Goal: Task Accomplishment & Management: Manage account settings

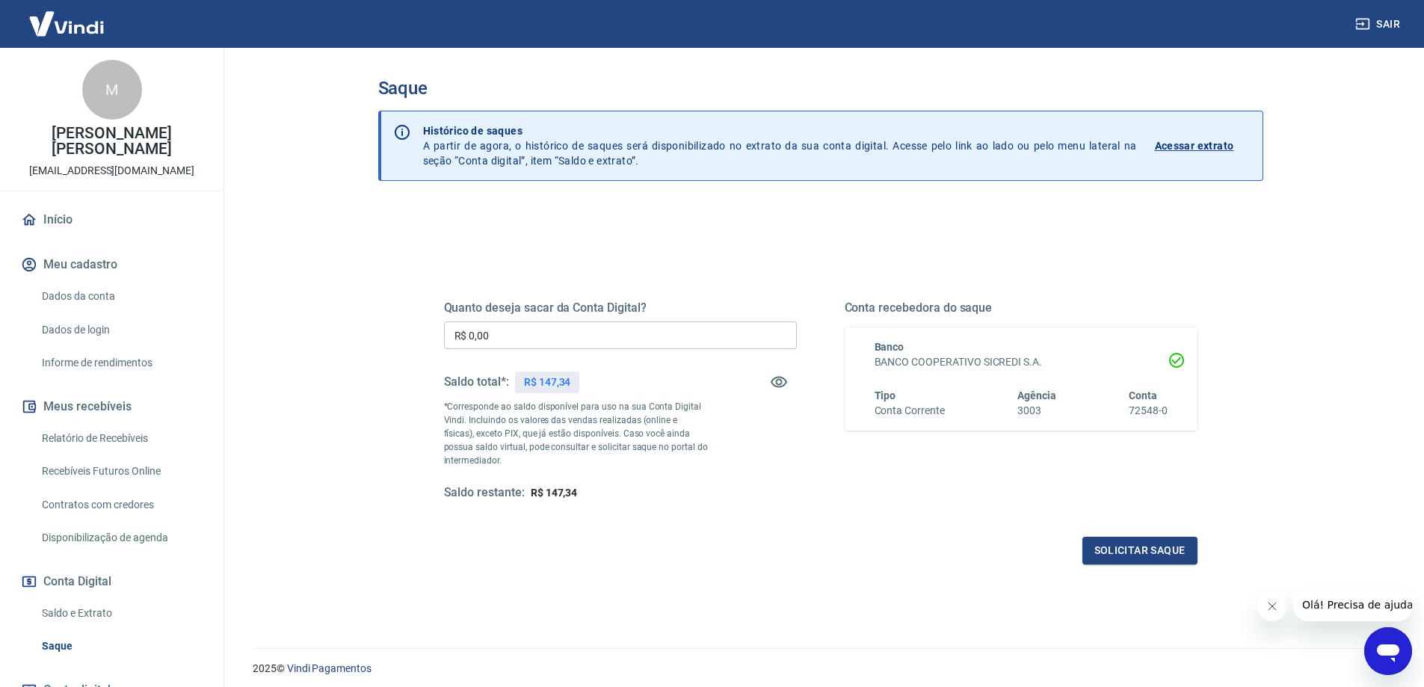
click at [1175, 148] on p "Acessar extrato" at bounding box center [1194, 145] width 79 height 15
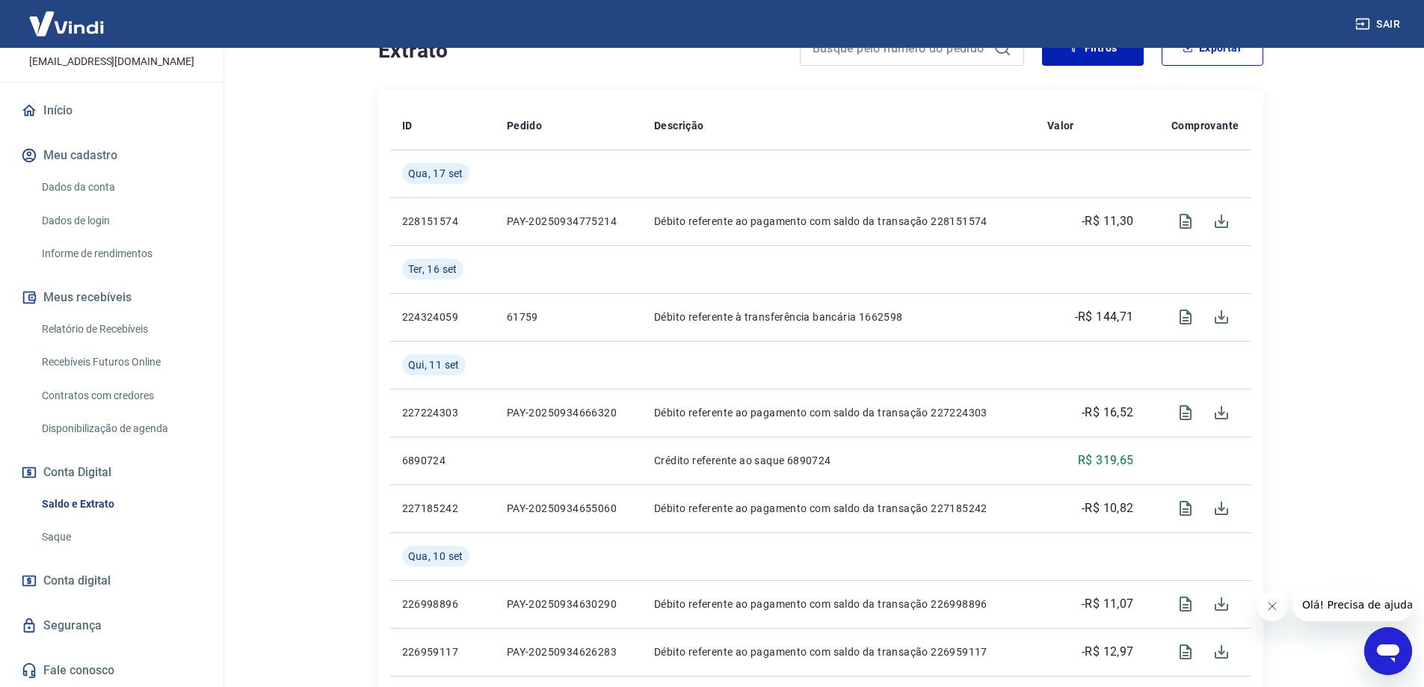
scroll to position [374, 0]
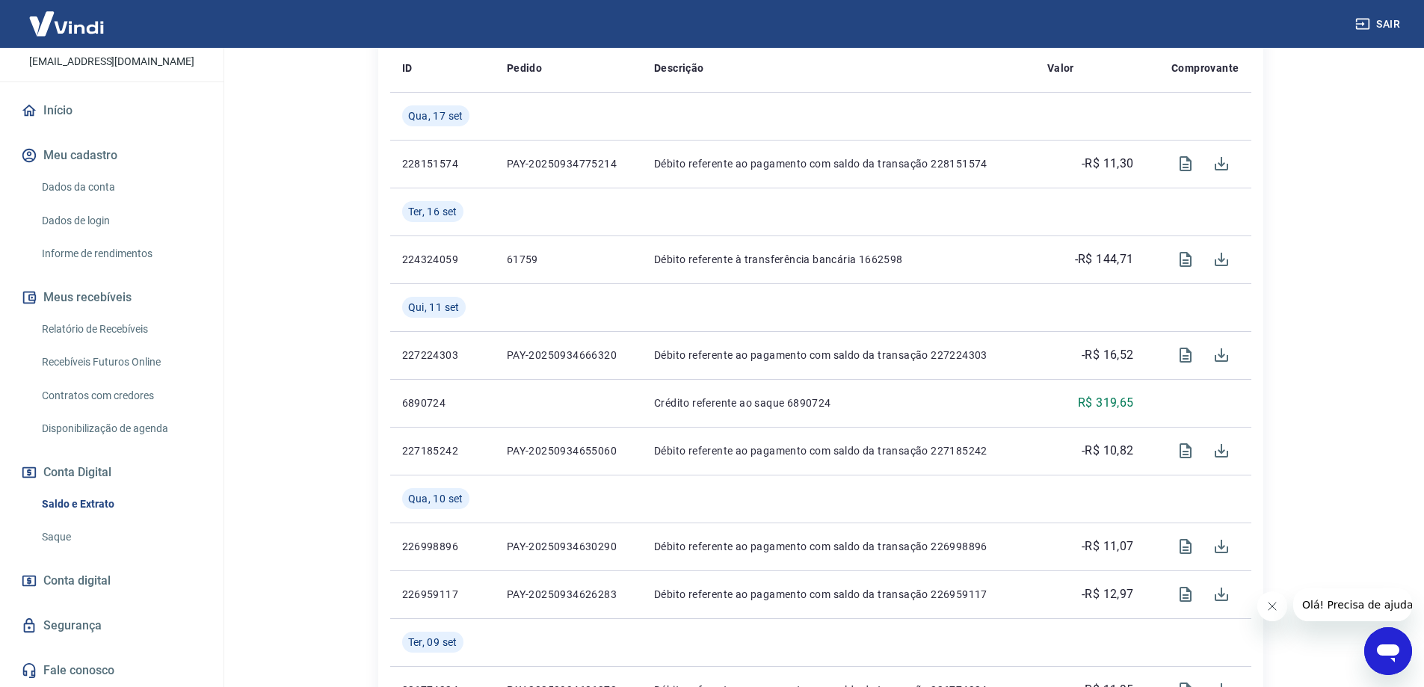
click at [78, 527] on link "Saque" at bounding box center [121, 537] width 170 height 31
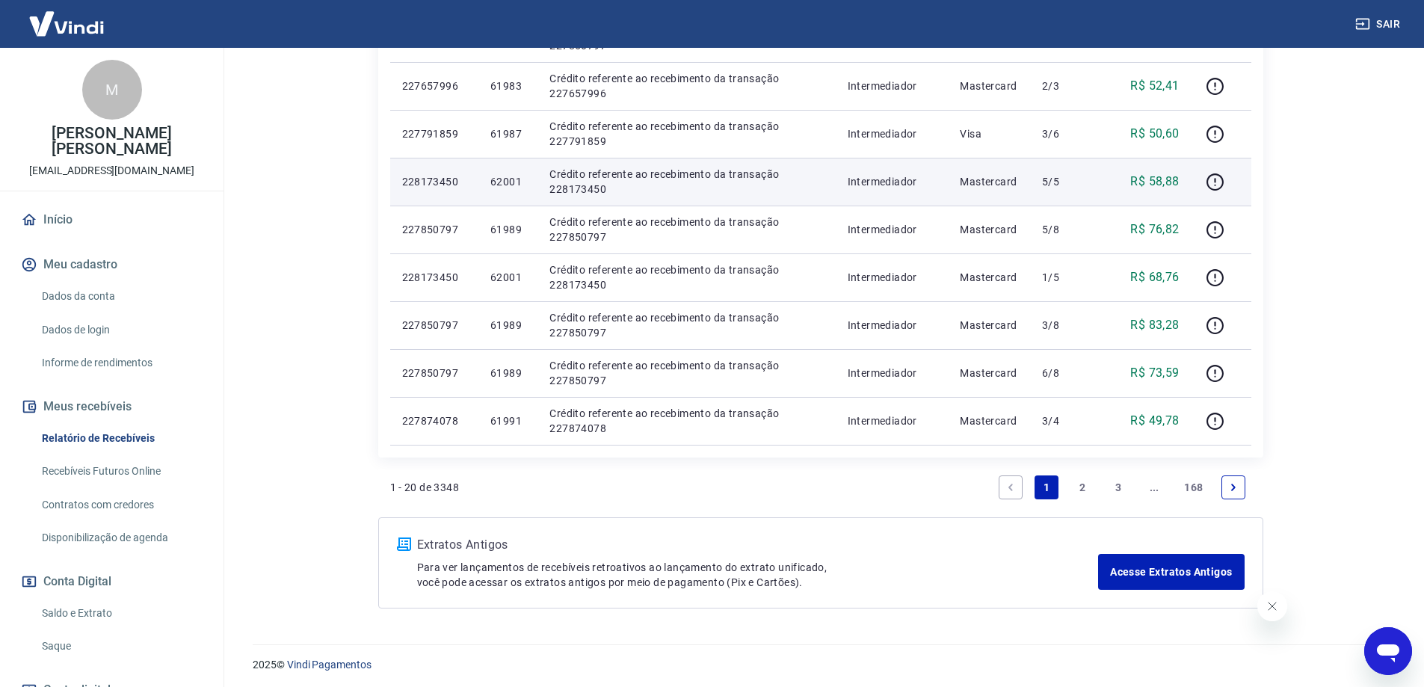
scroll to position [942, 0]
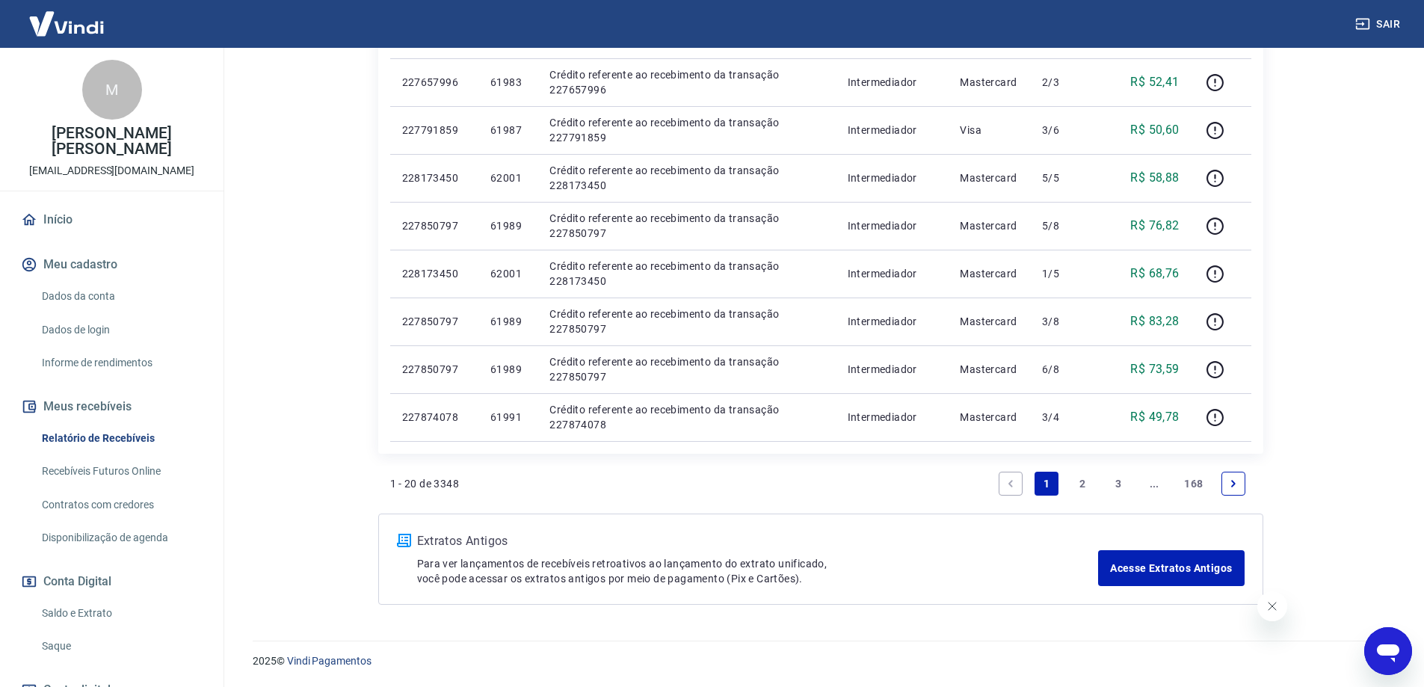
click at [1383, 646] on icon "Abrir janela de mensagens" at bounding box center [1388, 653] width 22 height 18
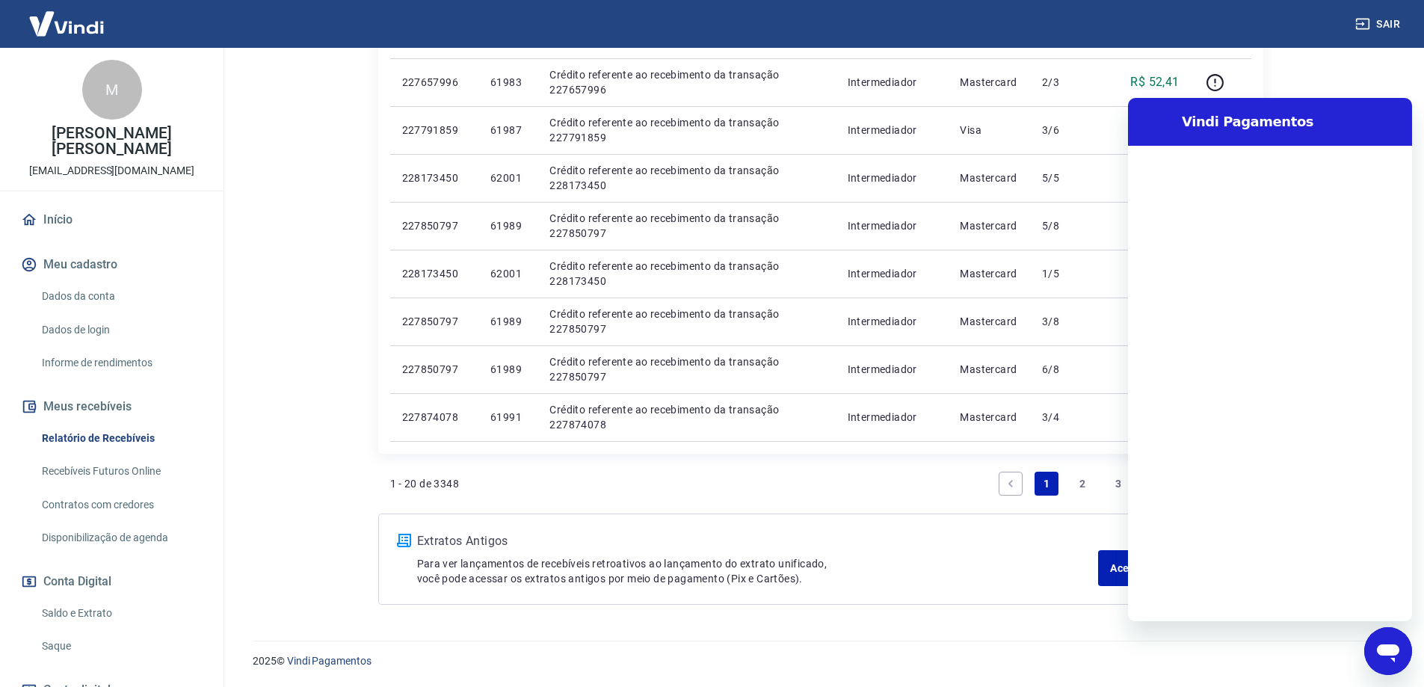
scroll to position [0, 0]
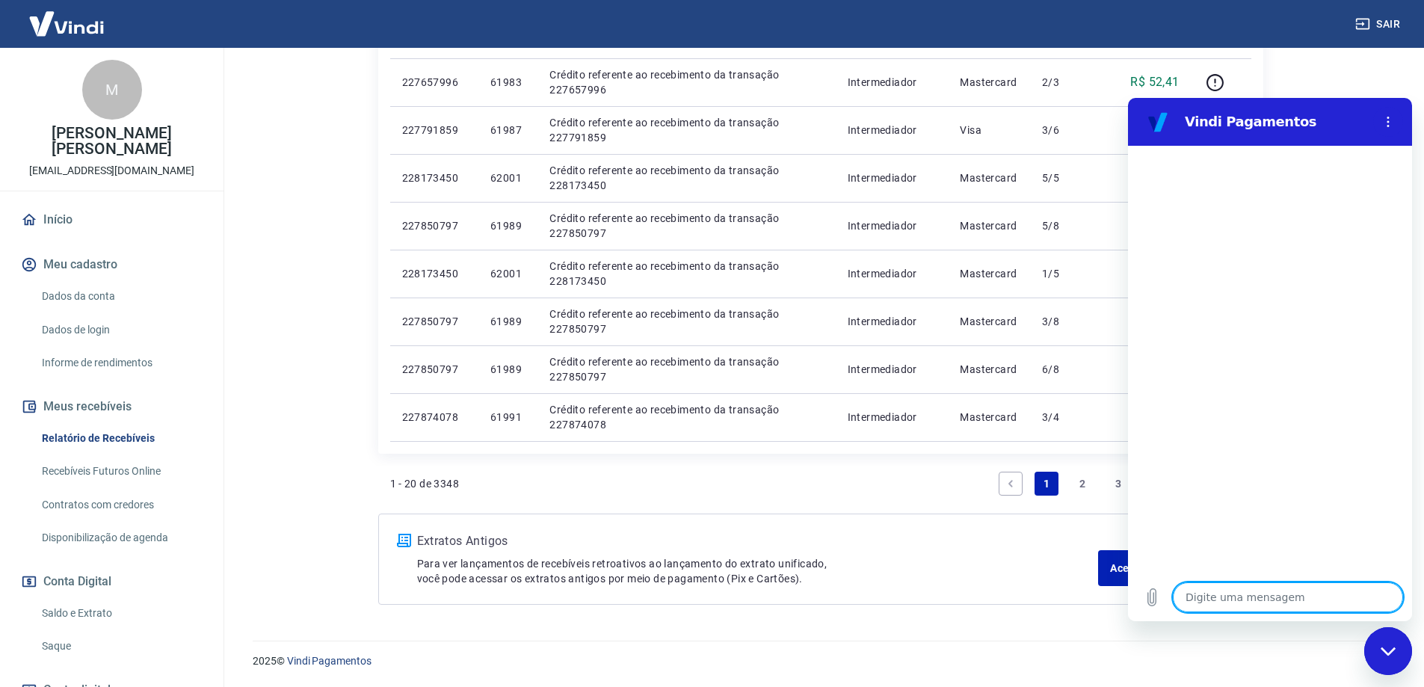
type textarea "a"
type textarea "x"
type textarea "at"
type textarea "x"
type textarea "ate"
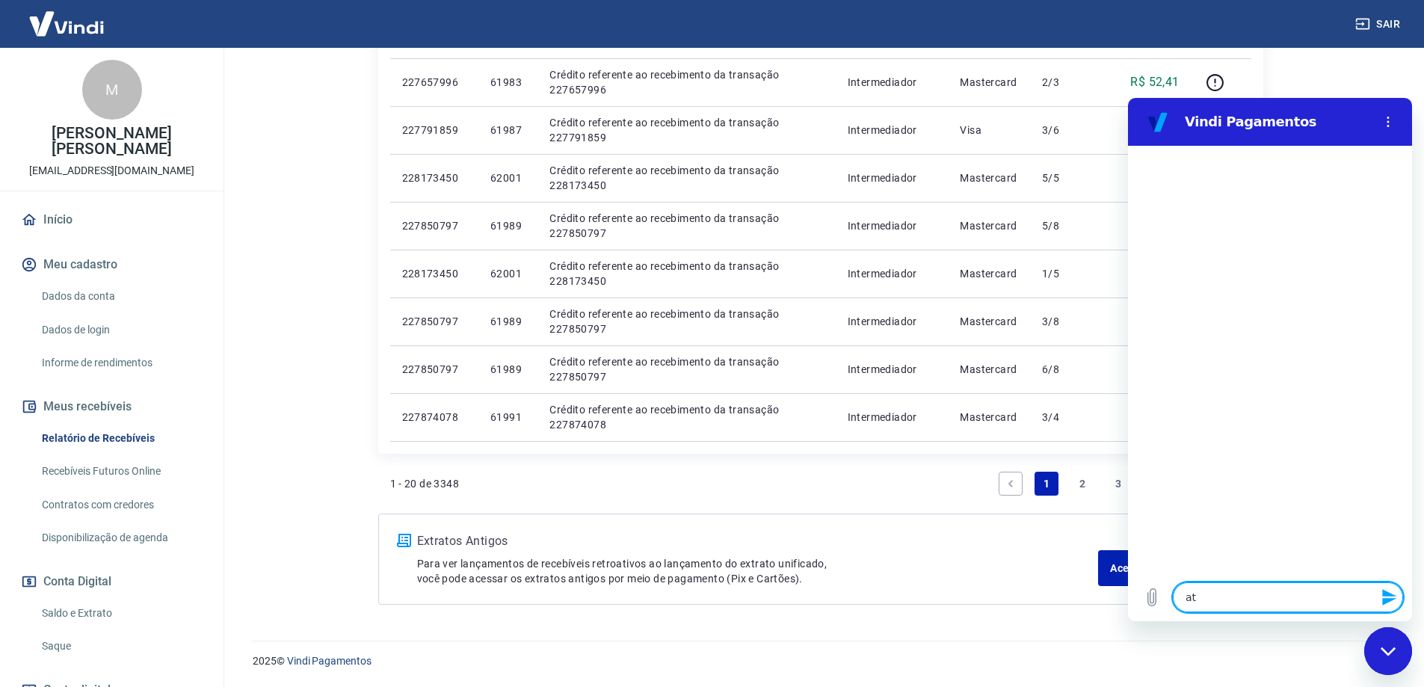
type textarea "x"
type textarea "aten"
type textarea "x"
type textarea "atend"
type textarea "x"
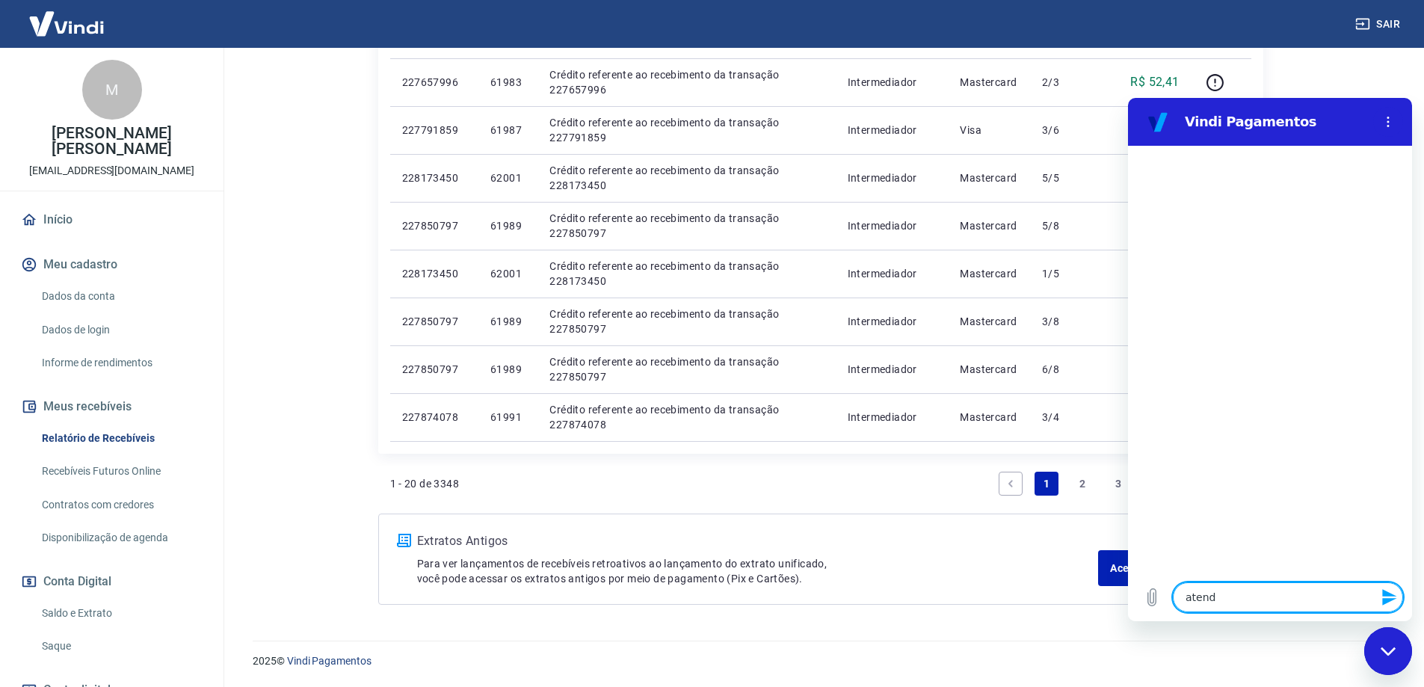
type textarea "atende"
type textarea "x"
type textarea "atenden"
type textarea "x"
type textarea "atendent"
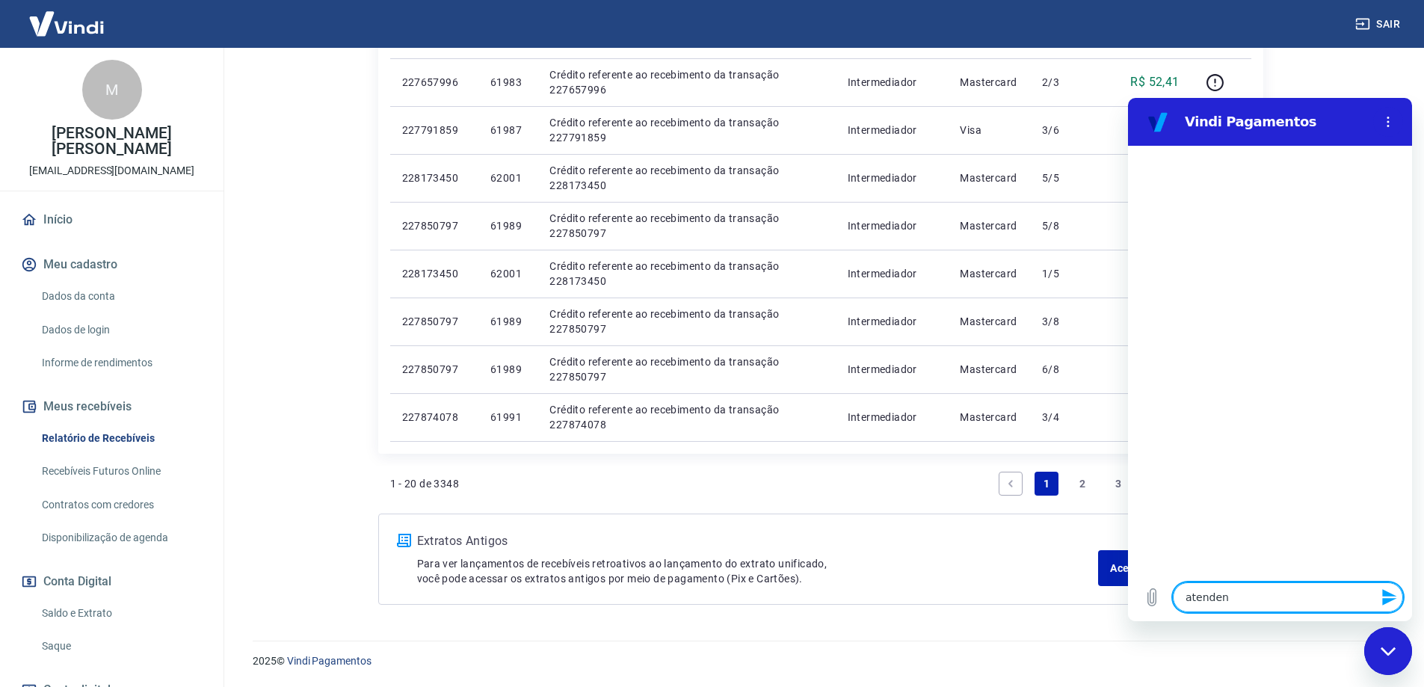
type textarea "x"
type textarea "atendente"
type textarea "x"
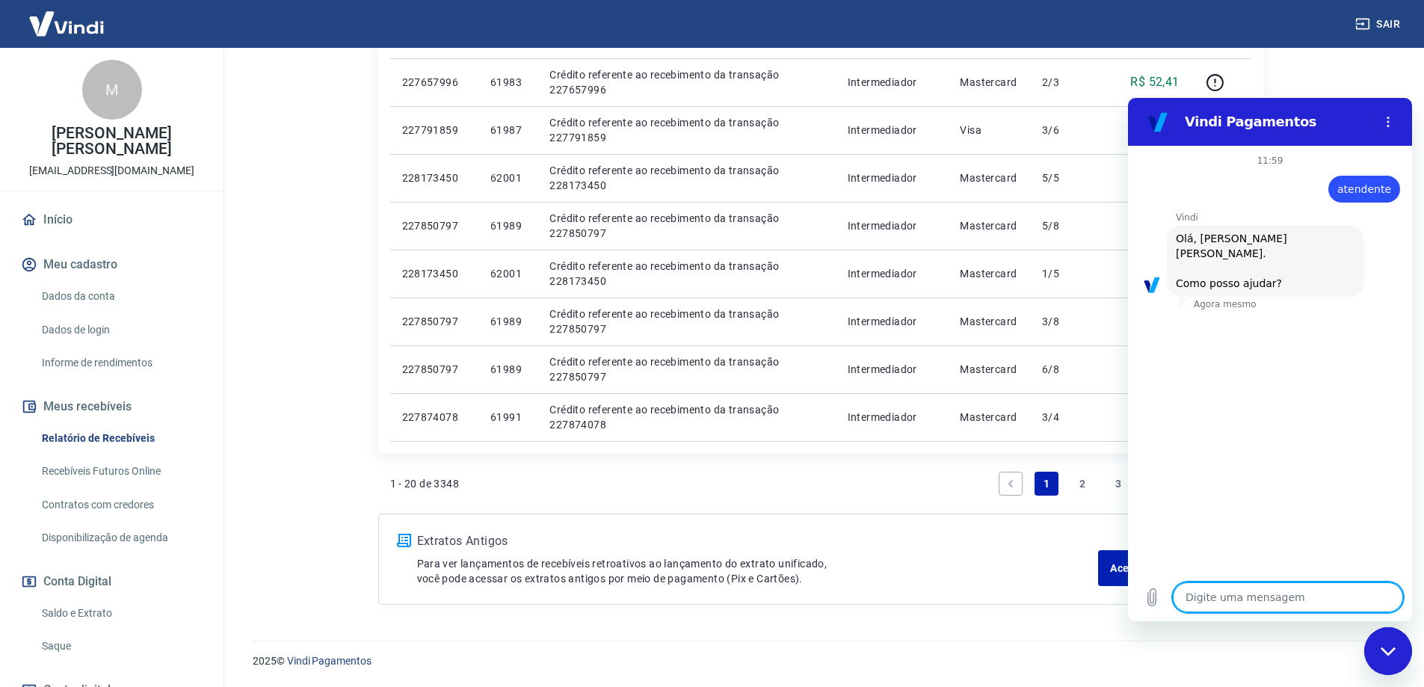
scroll to position [35, 0]
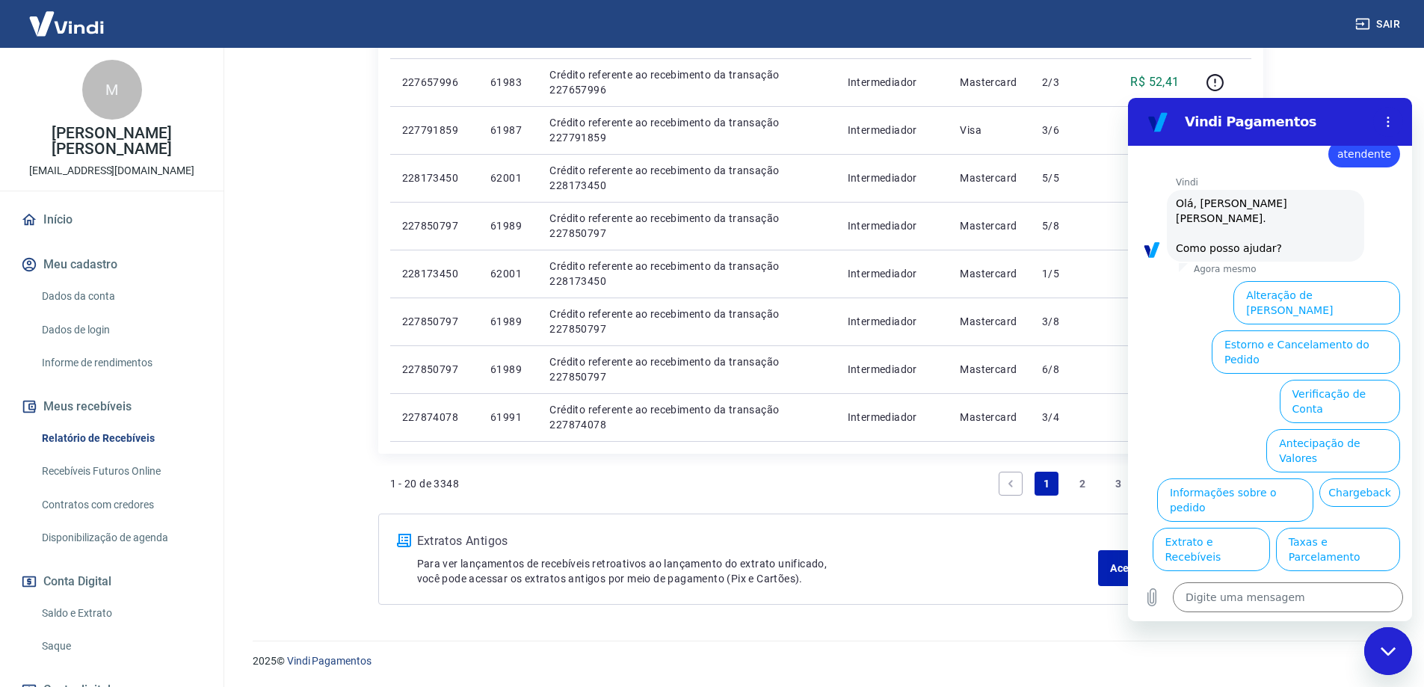
click at [1346, 429] on button "Antecipação de Valores" at bounding box center [1333, 450] width 134 height 43
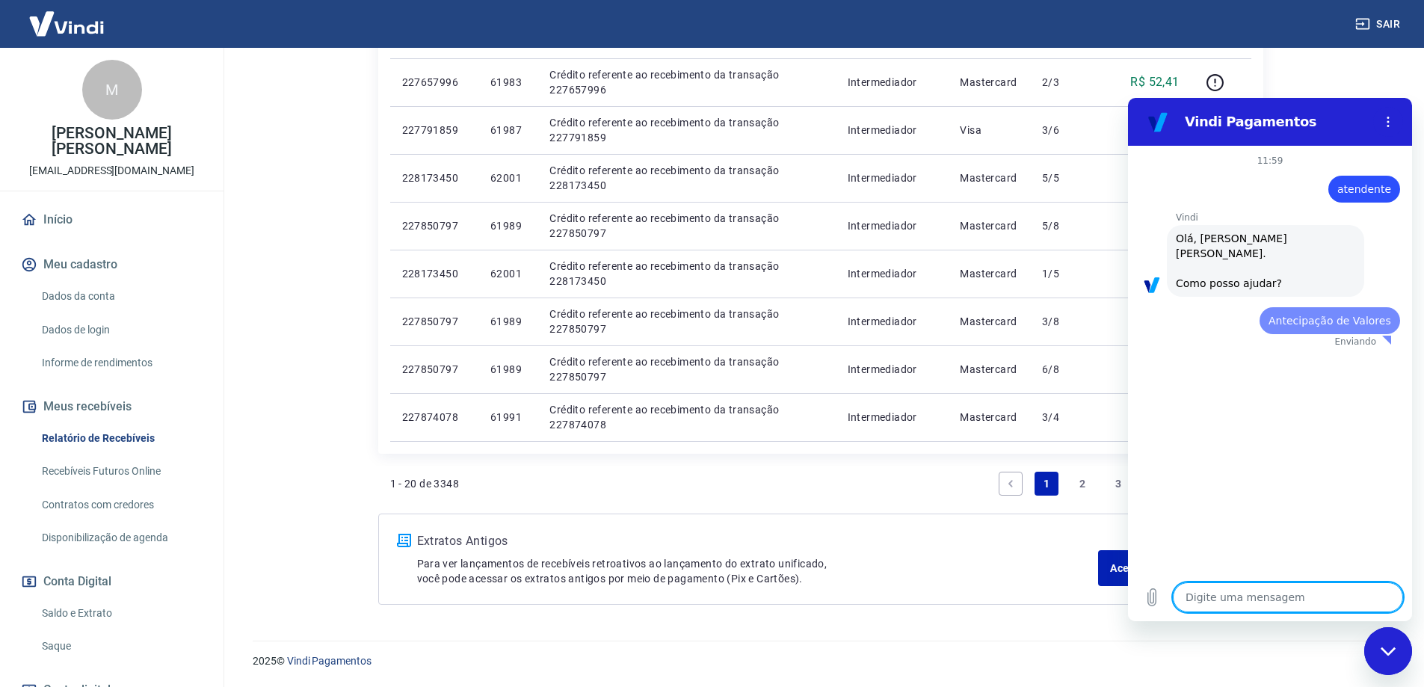
scroll to position [0, 0]
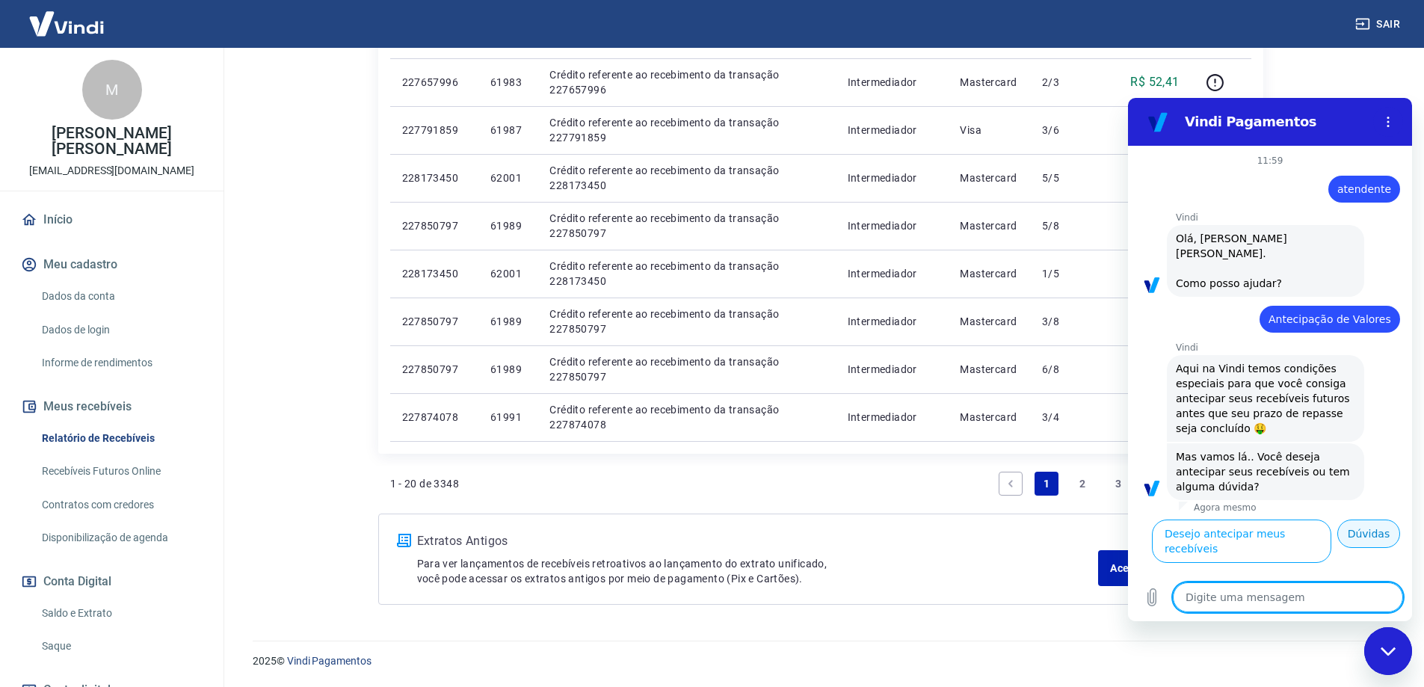
click at [1380, 521] on button "Dúvidas" at bounding box center [1368, 533] width 63 height 28
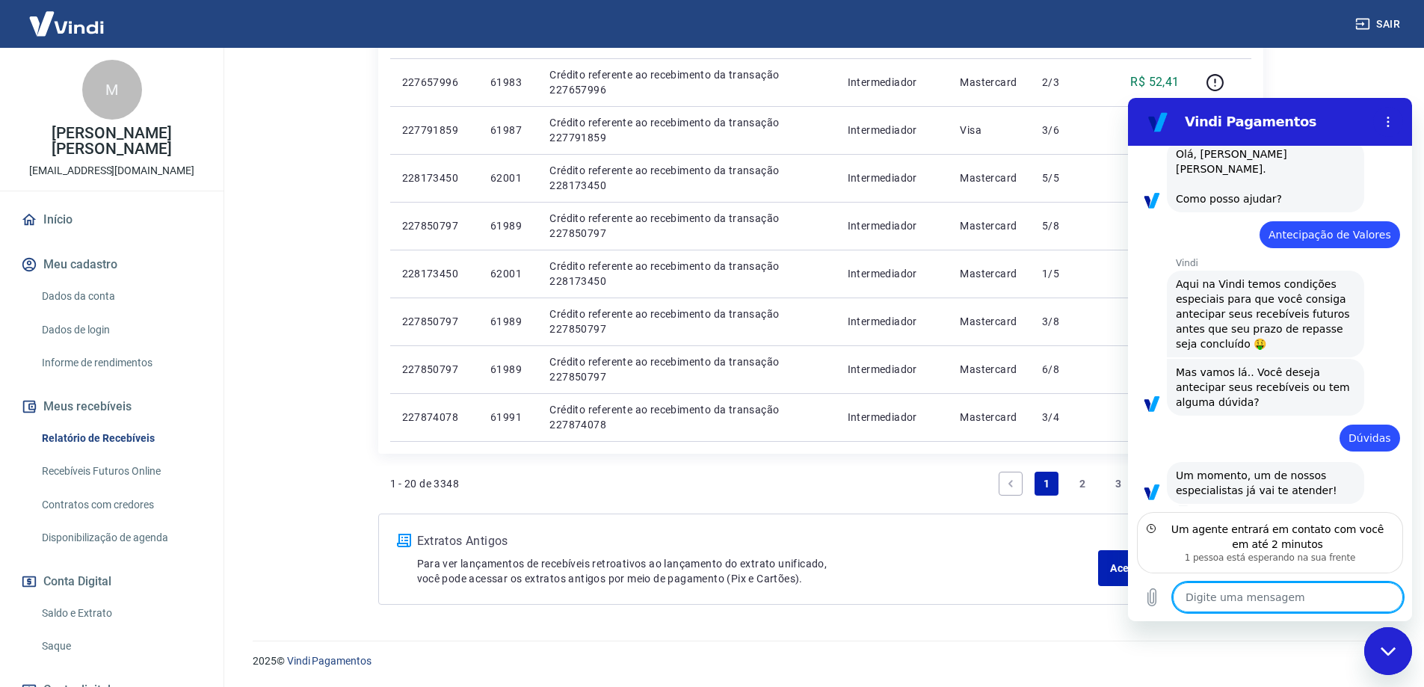
scroll to position [69, 0]
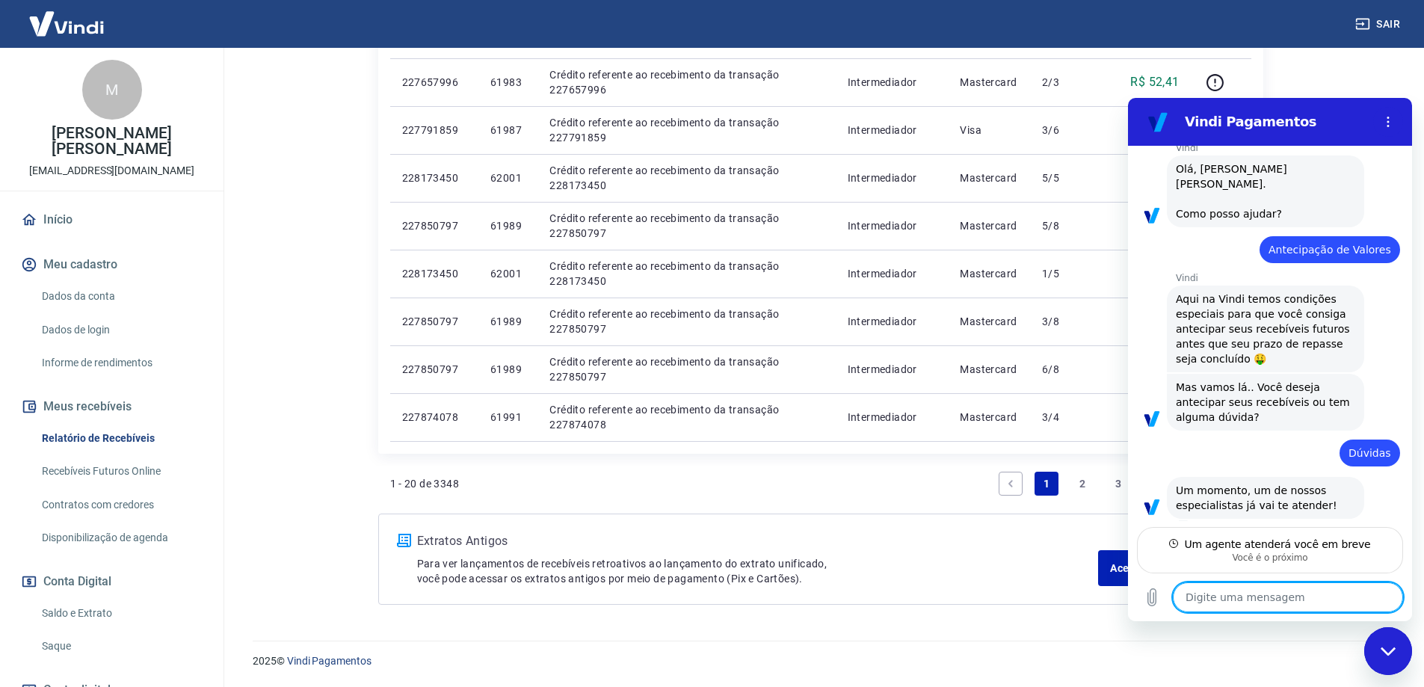
click at [1265, 593] on textarea at bounding box center [1288, 597] width 230 height 30
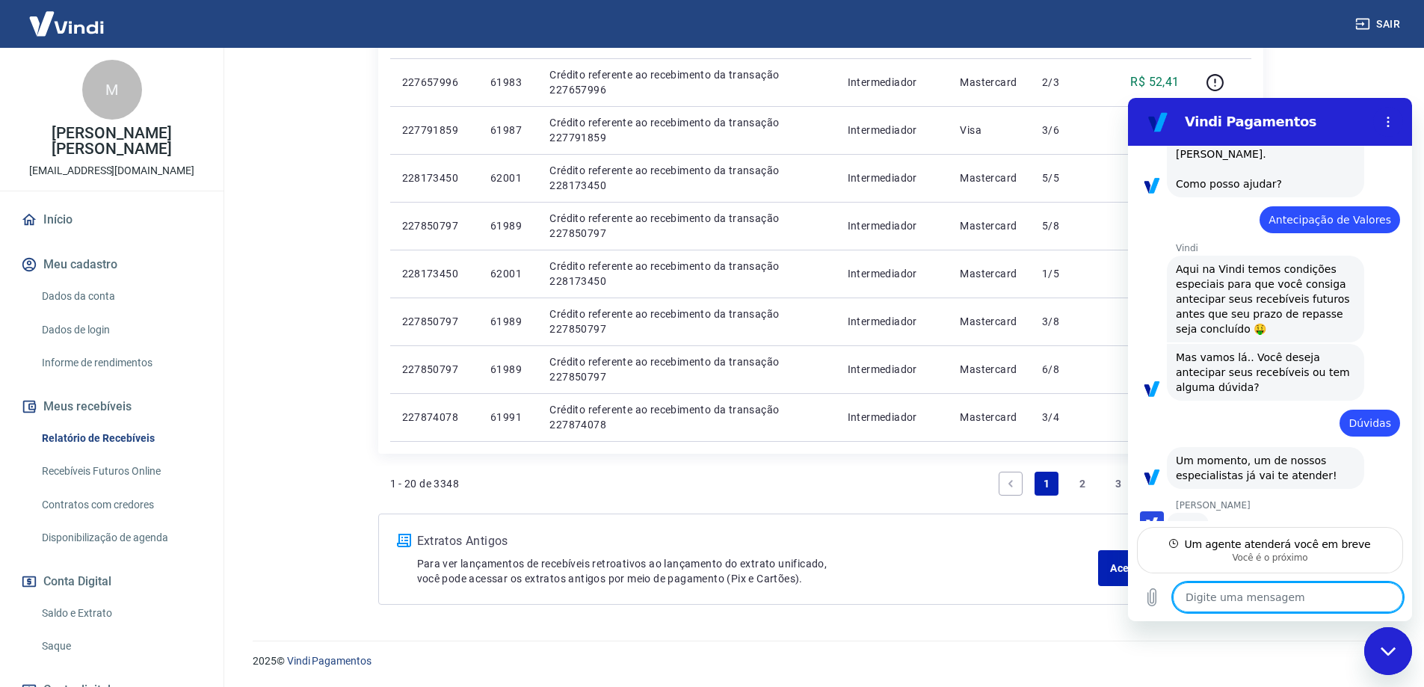
type textarea "x"
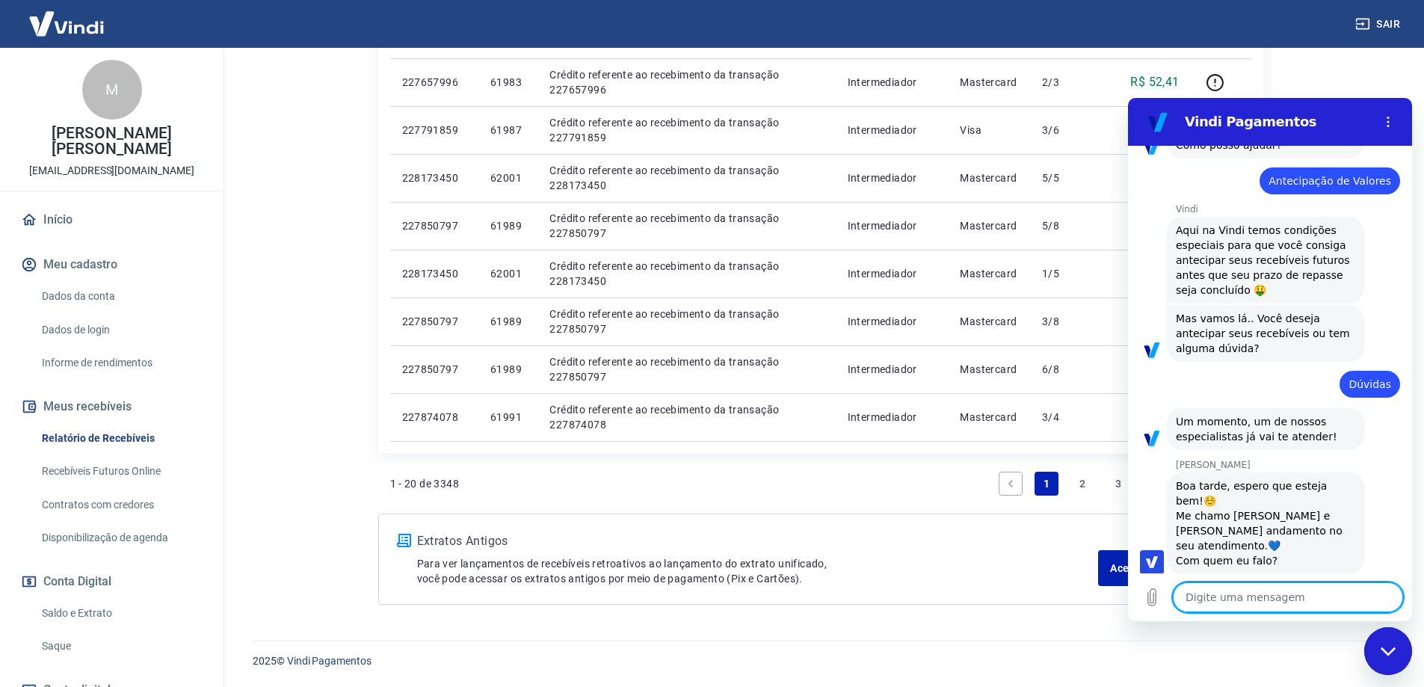
scroll to position [141, 0]
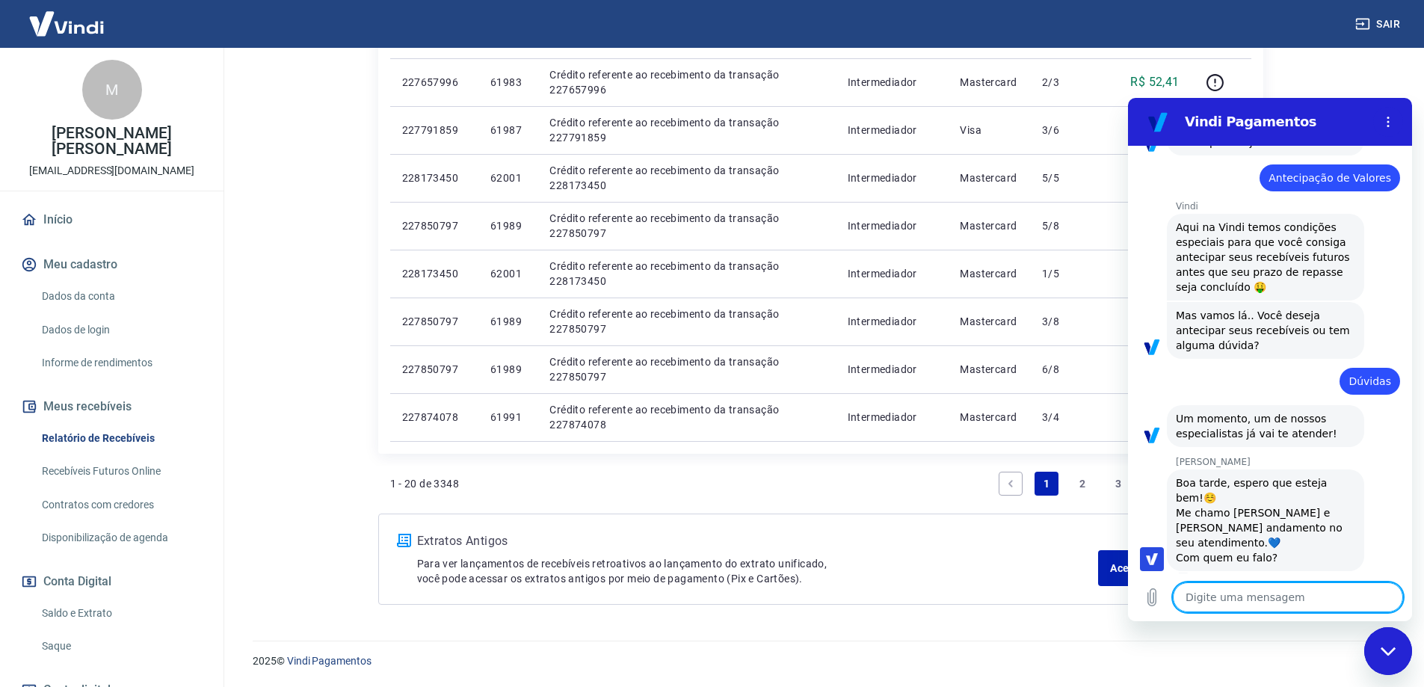
type textarea "O"
type textarea "x"
type textarea "Oi"
type textarea "x"
type textarea "Oi"
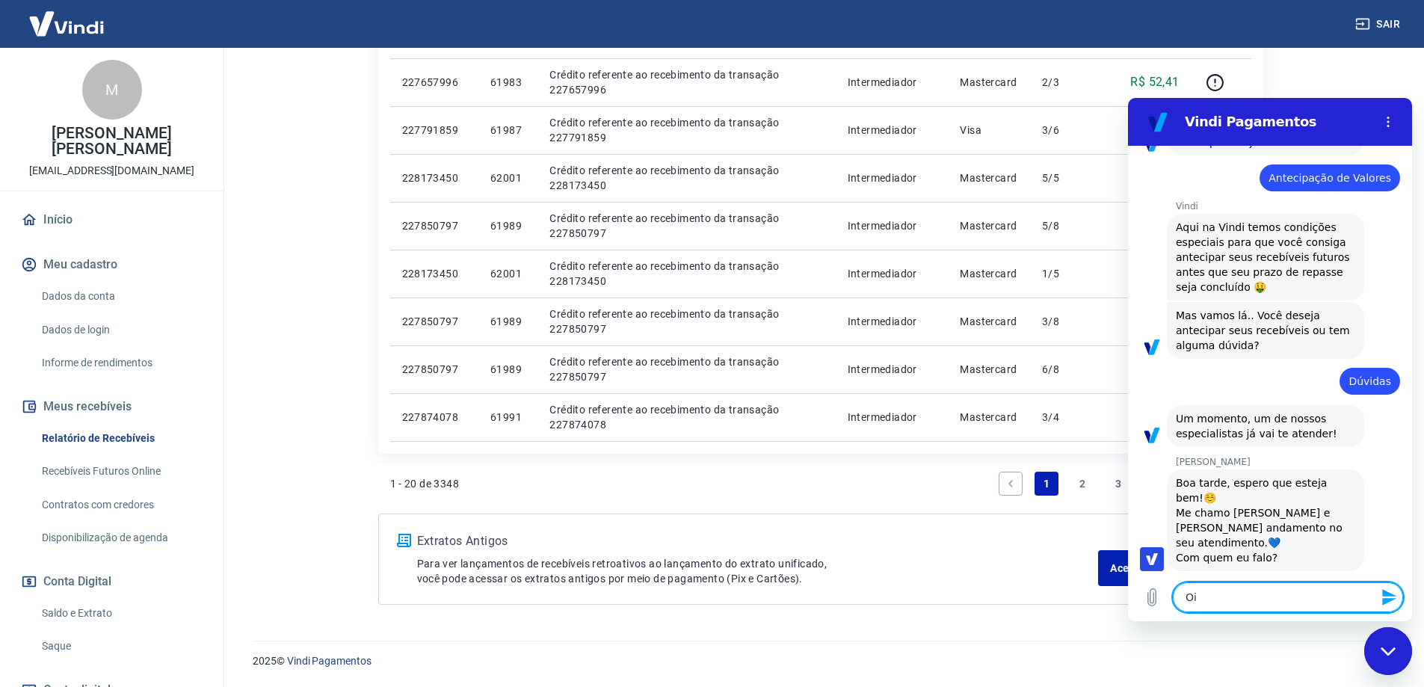
type textarea "x"
type textarea "Oi G"
type textarea "x"
type textarea "Oi Ga"
type textarea "x"
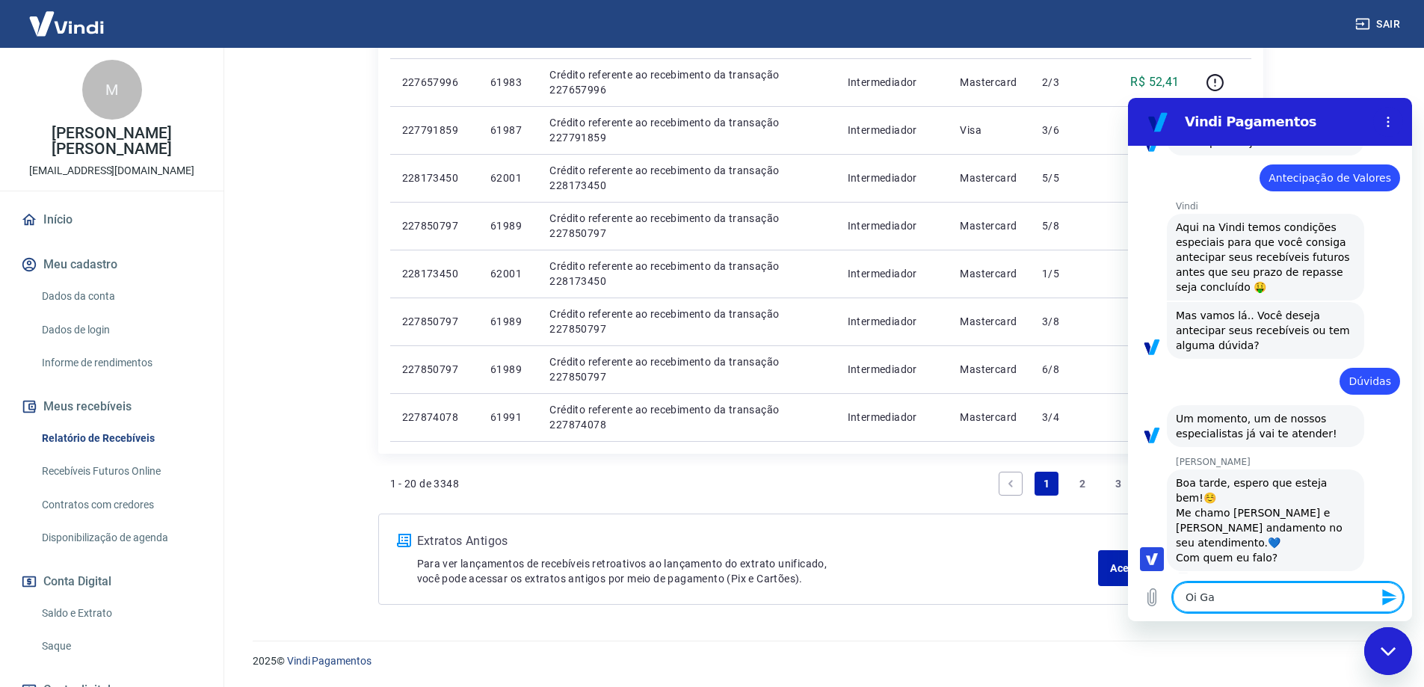
type textarea "Oi Gab"
type textarea "x"
type textarea "Oi Gabf"
type textarea "x"
type textarea "Oi Gab"
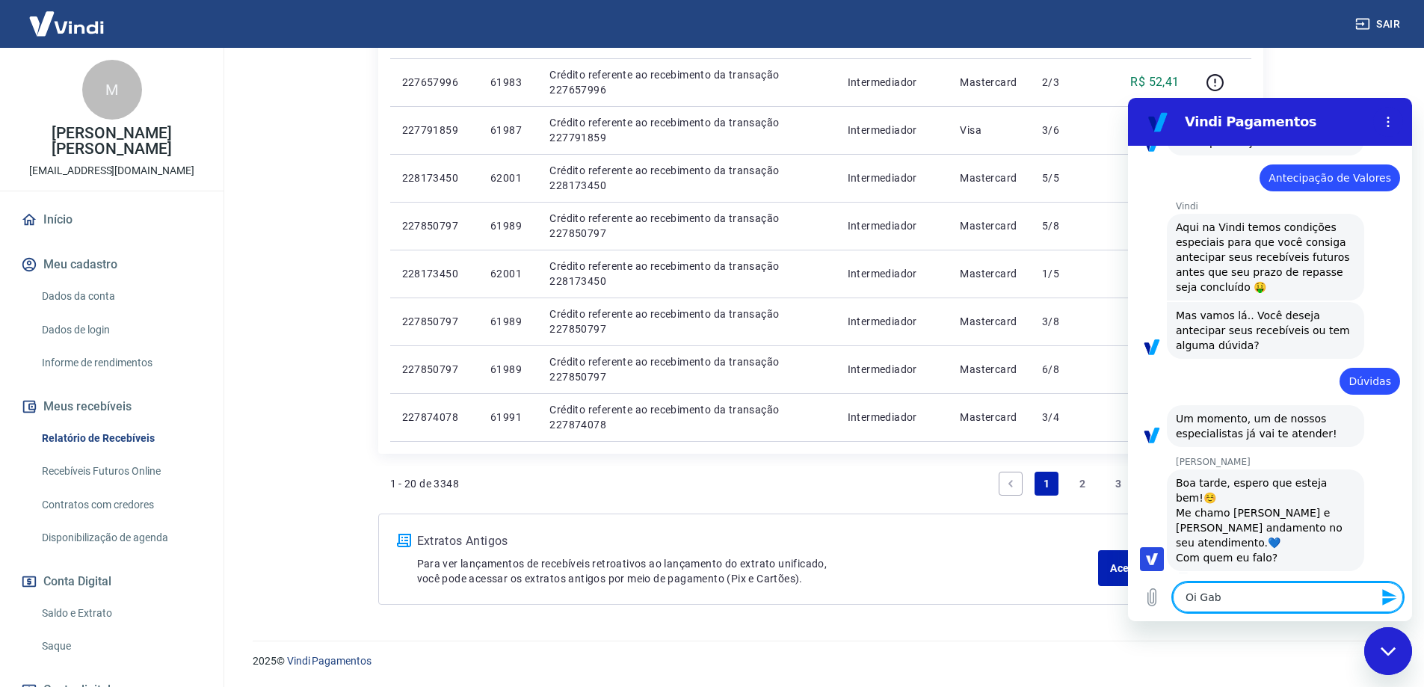
type textarea "x"
type textarea "Oi Gabr"
type textarea "x"
type textarea "Oi Gabru"
type textarea "x"
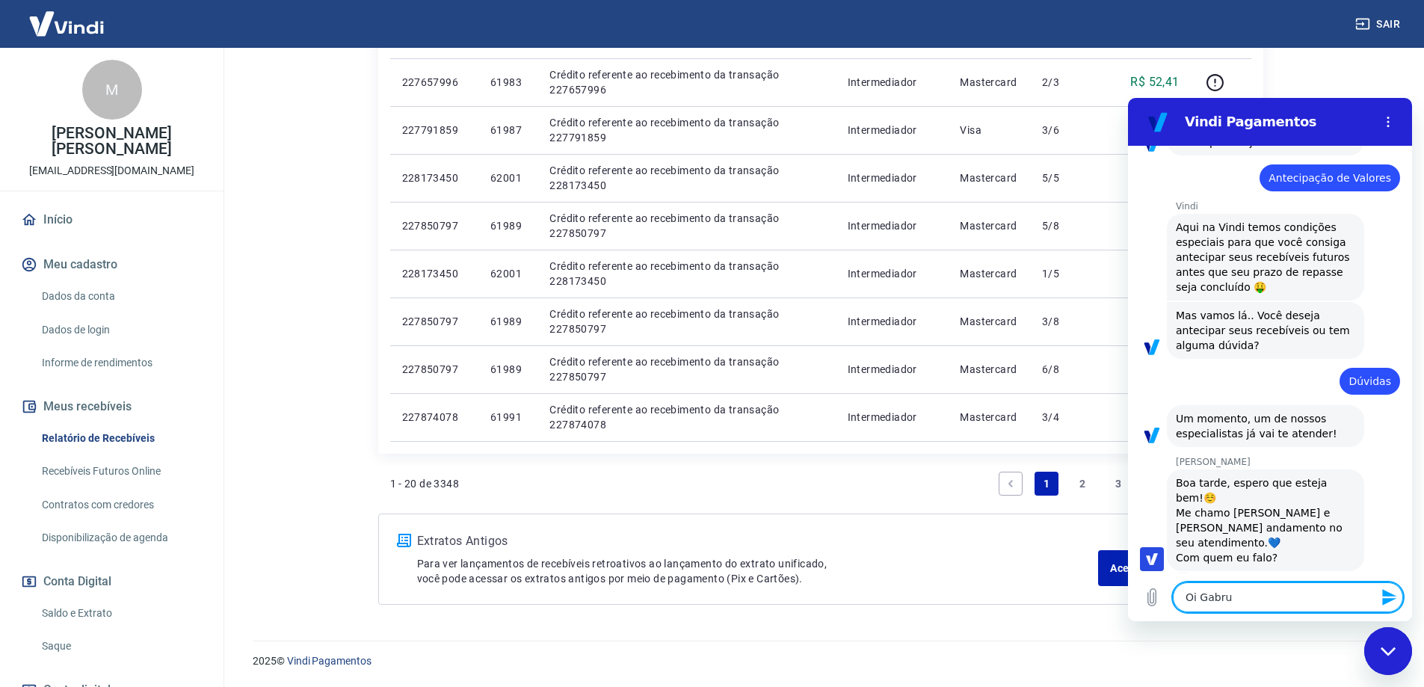
type textarea "Oi Gabrue"
type textarea "x"
type textarea "Oi Gabru"
type textarea "x"
type textarea "Oi Gabr"
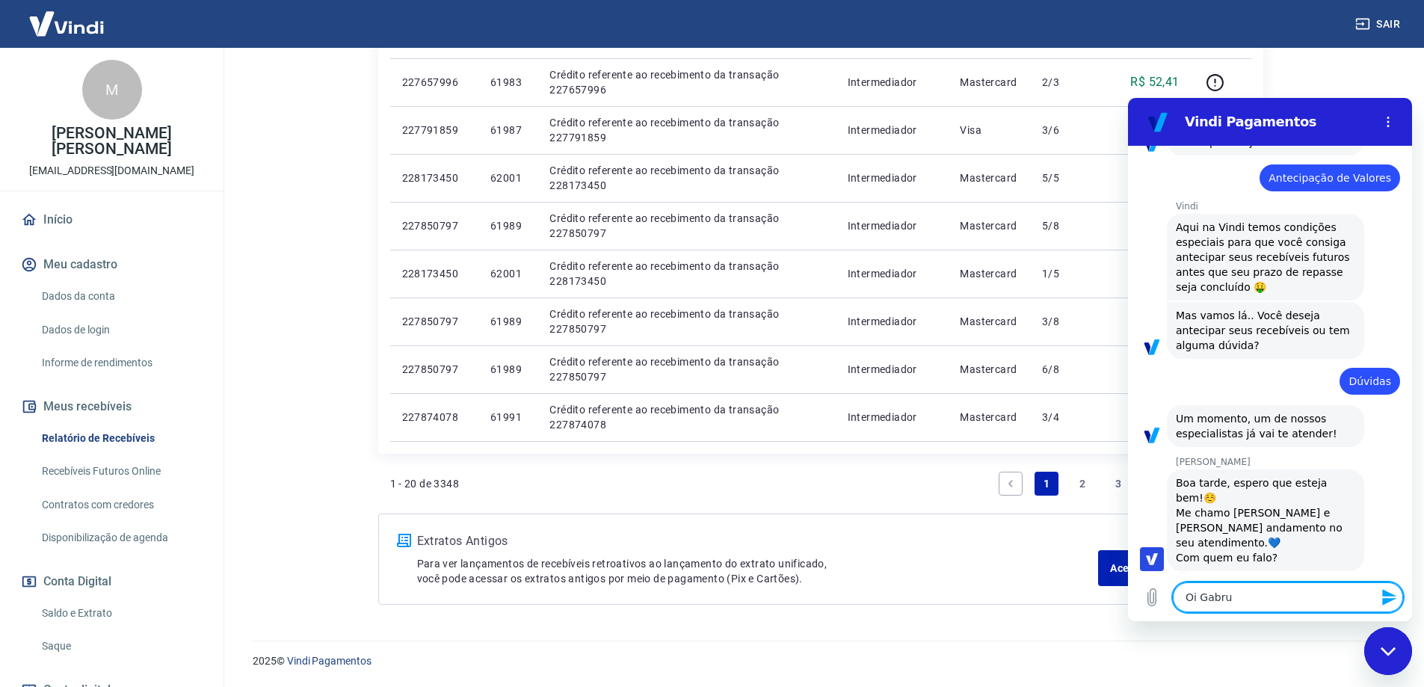
type textarea "x"
type textarea "Oi Gabri"
type textarea "x"
type textarea "Oi Gabrie"
type textarea "x"
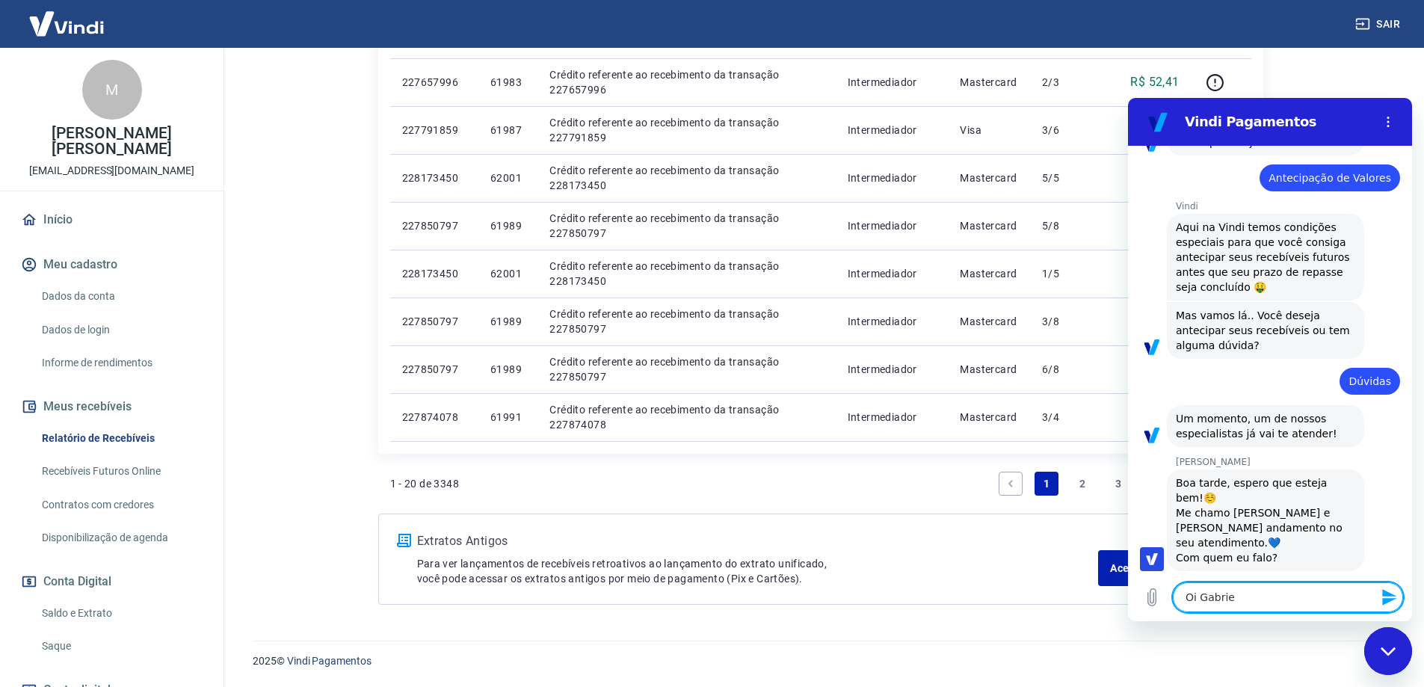
type textarea "Oi Gabriel"
type textarea "x"
type textarea "Oi Gabriell"
type textarea "x"
type textarea "Oi Gabrielle"
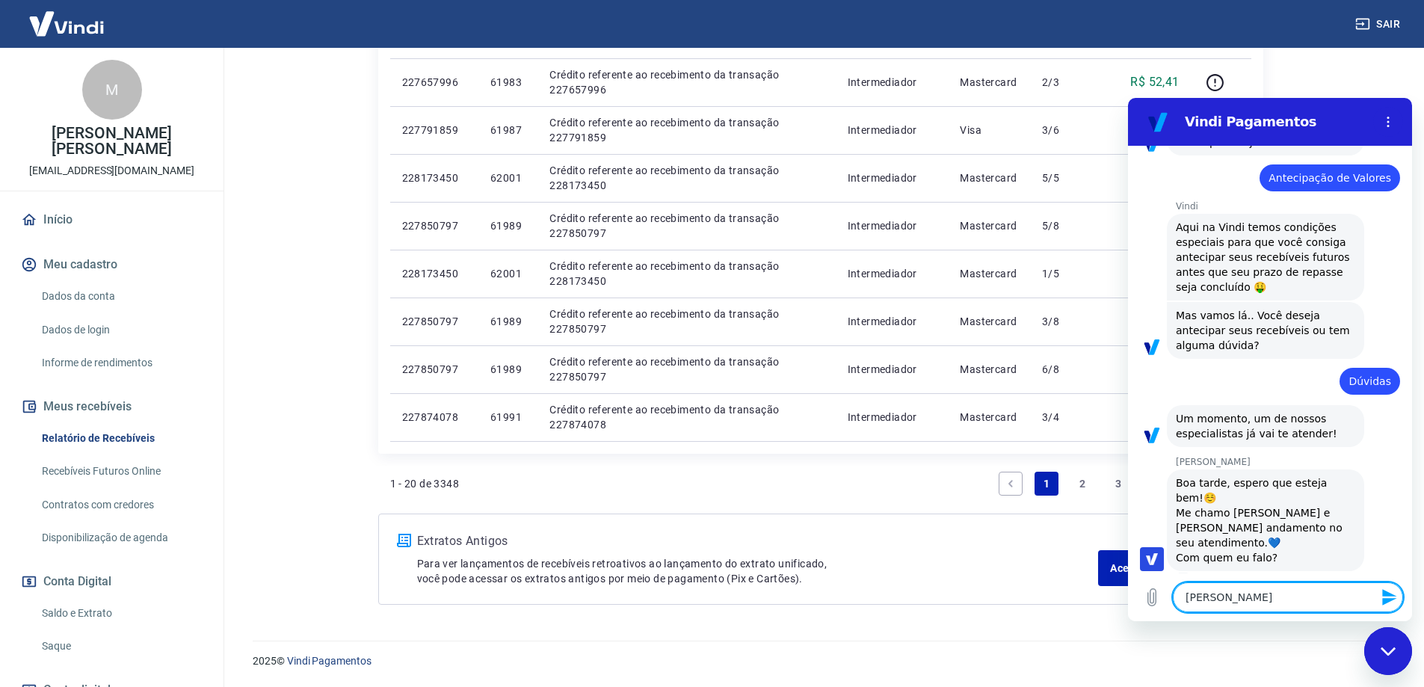
type textarea "x"
type textarea "Oi Gabrielle"
type textarea "x"
type textarea "Oi Gabrielle e"
type textarea "x"
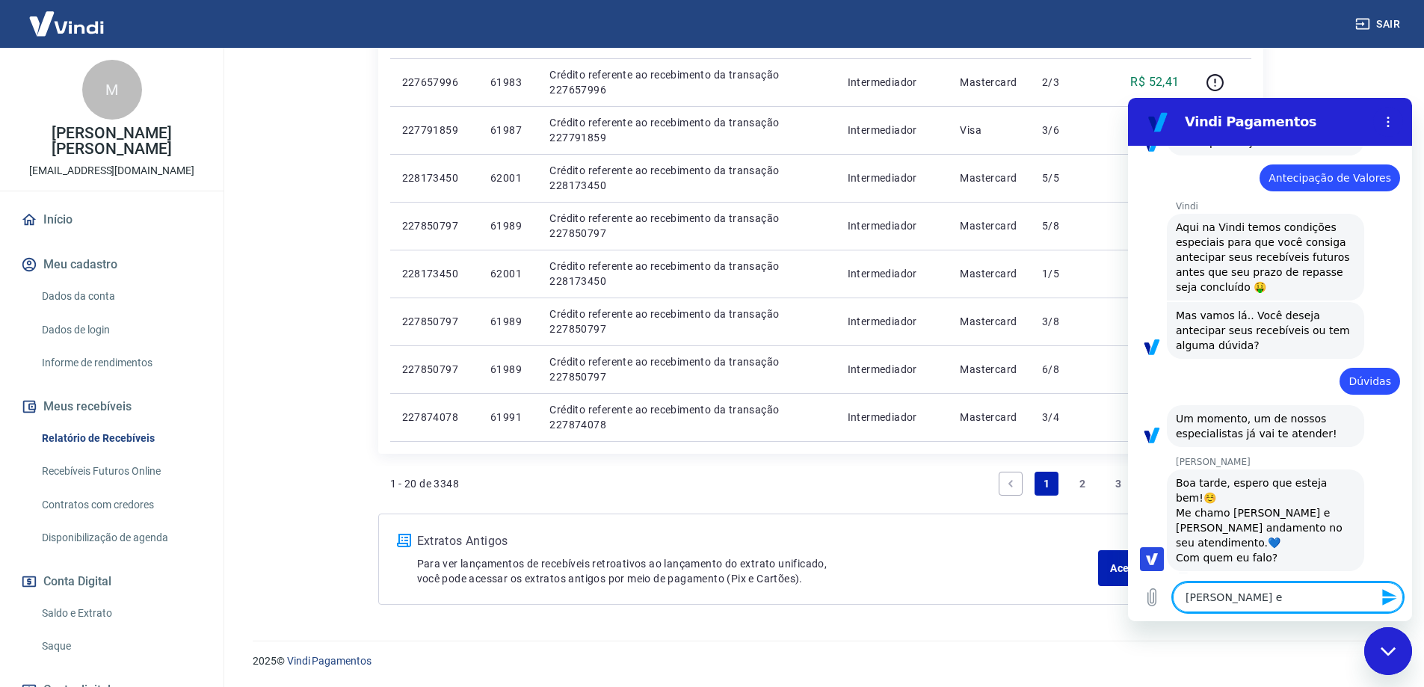
type textarea "Oi Gabrielle es"
type textarea "x"
type textarea "Oi Gabrielle est"
type textarea "x"
type textarea "Oi Gabrielle esto"
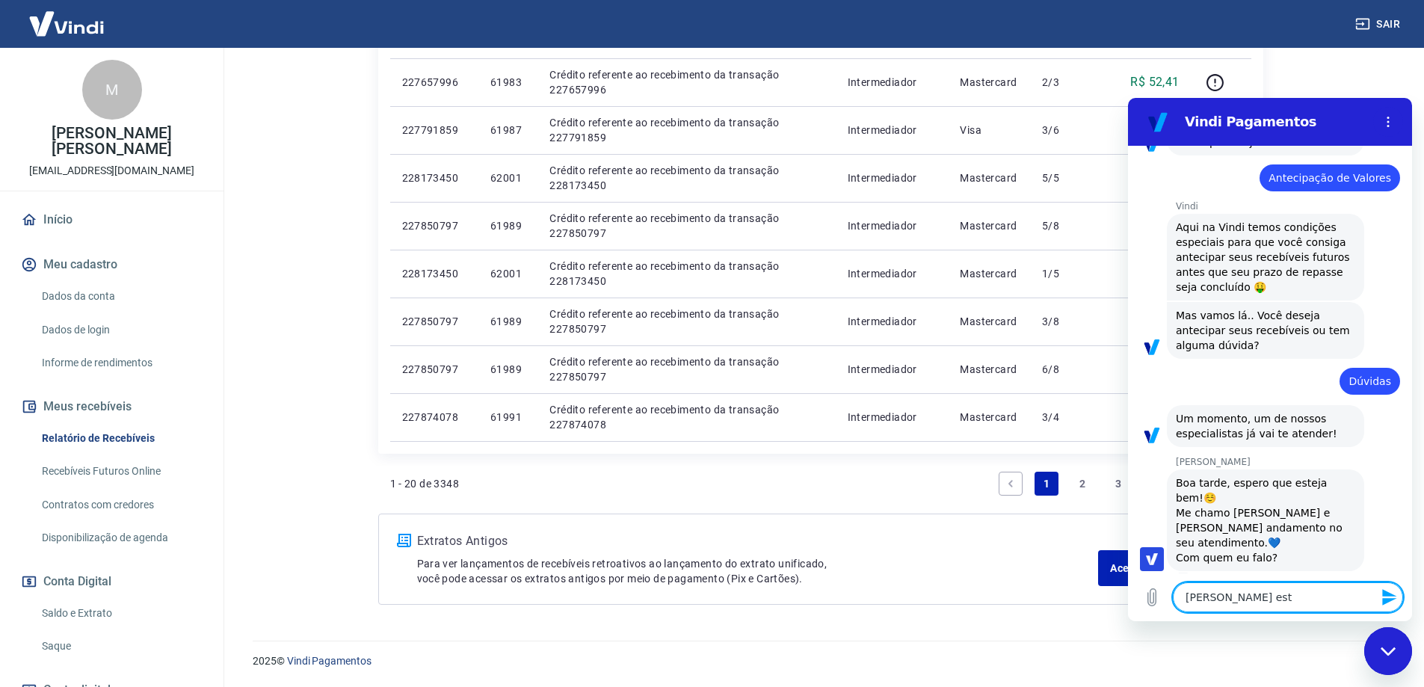
type textarea "x"
type textarea "Oi Gabrielle estou"
type textarea "x"
type textarea "Oi Gabrielle estou"
type textarea "x"
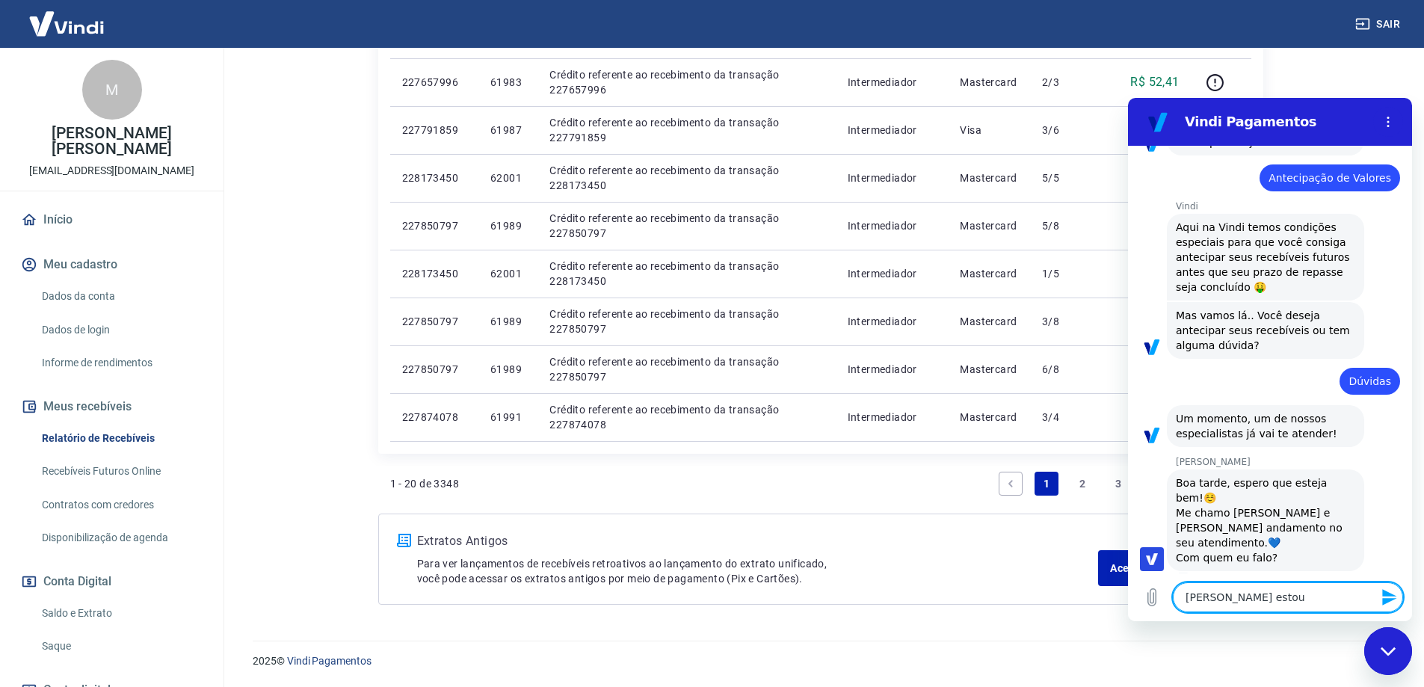
type textarea "Oi Gabrielle estou c"
type textarea "x"
type textarea "Oi Gabrielle estou co"
type textarea "x"
type textarea "Oi Gabrielle estou com"
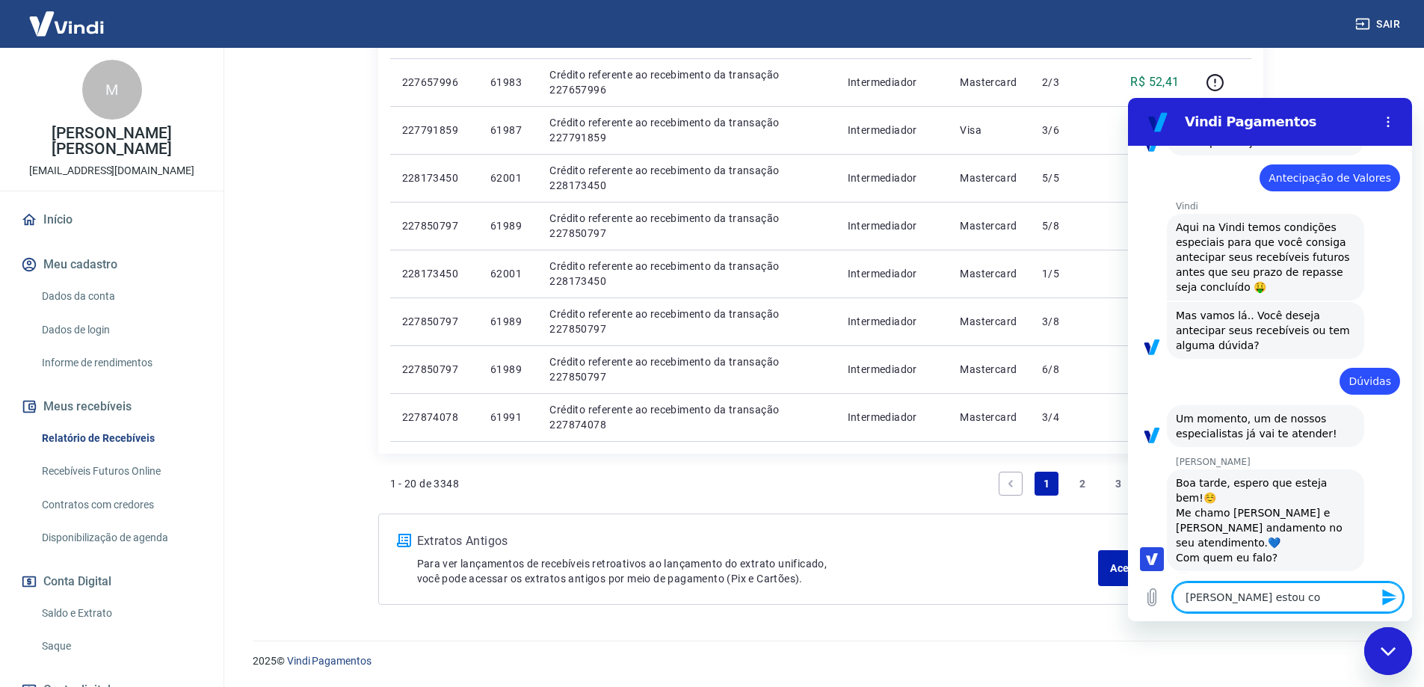
type textarea "x"
type textarea "Oi Gabrielle estou com"
type textarea "x"
type textarea "Oi Gabrielle estou com u"
type textarea "x"
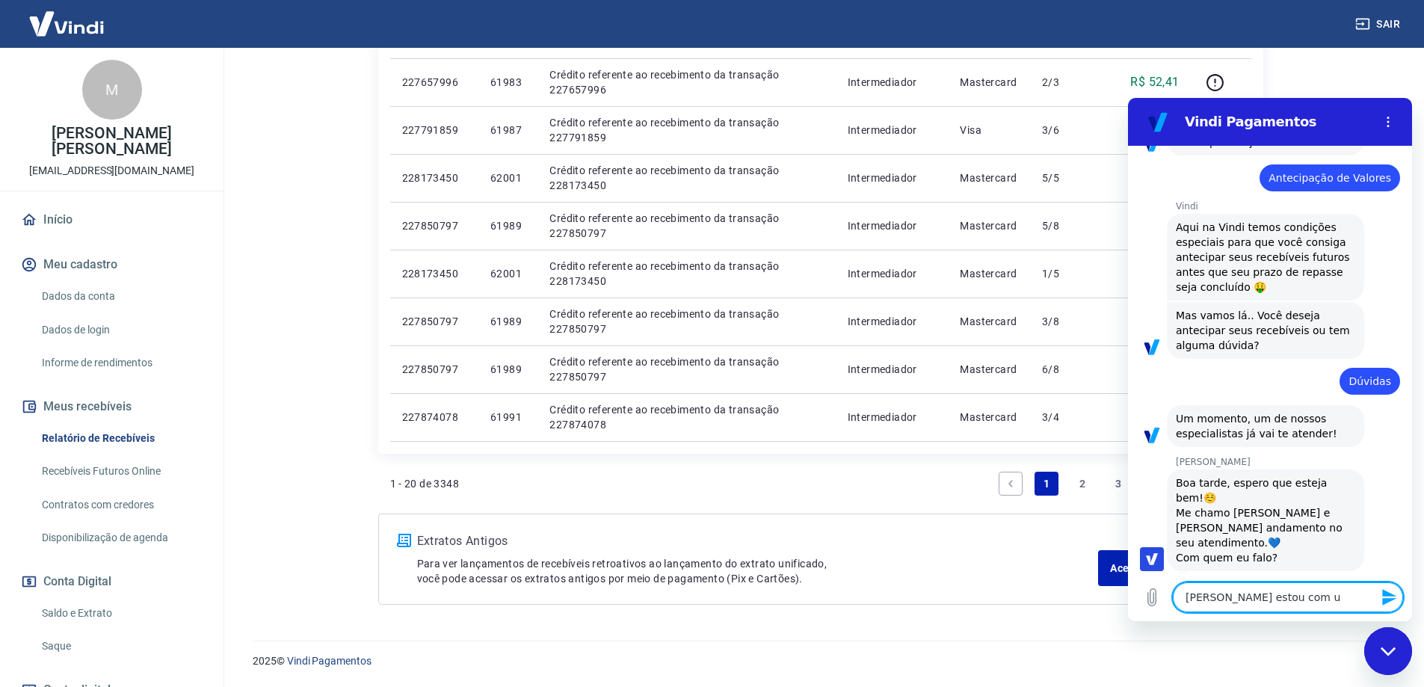
type textarea "Oi Gabrielle estou com um"
type textarea "x"
type textarea "Oi Gabrielle estou com um"
type textarea "x"
type textarea "Oi Gabrielle estou com um p"
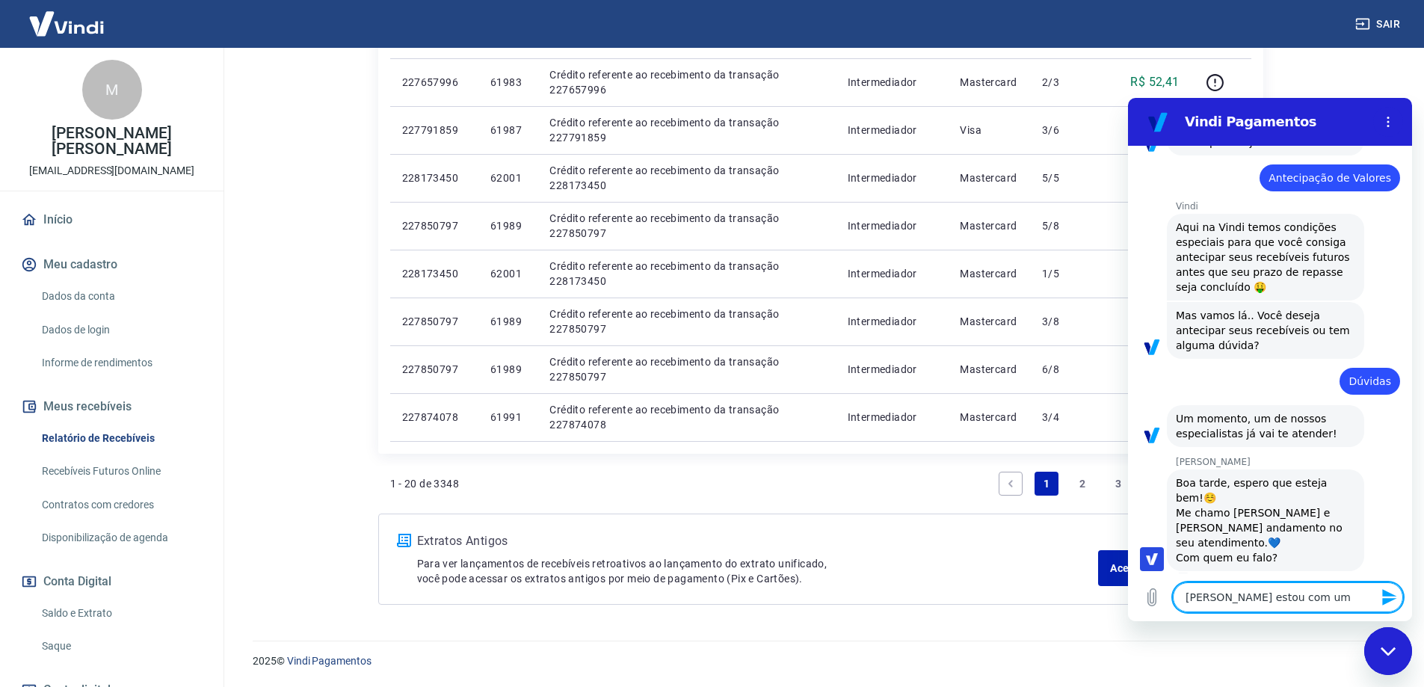
type textarea "x"
type textarea "Oi Gabrielle estou com um pr"
type textarea "x"
type textarea "Oi Gabrielle estou com um pro"
type textarea "x"
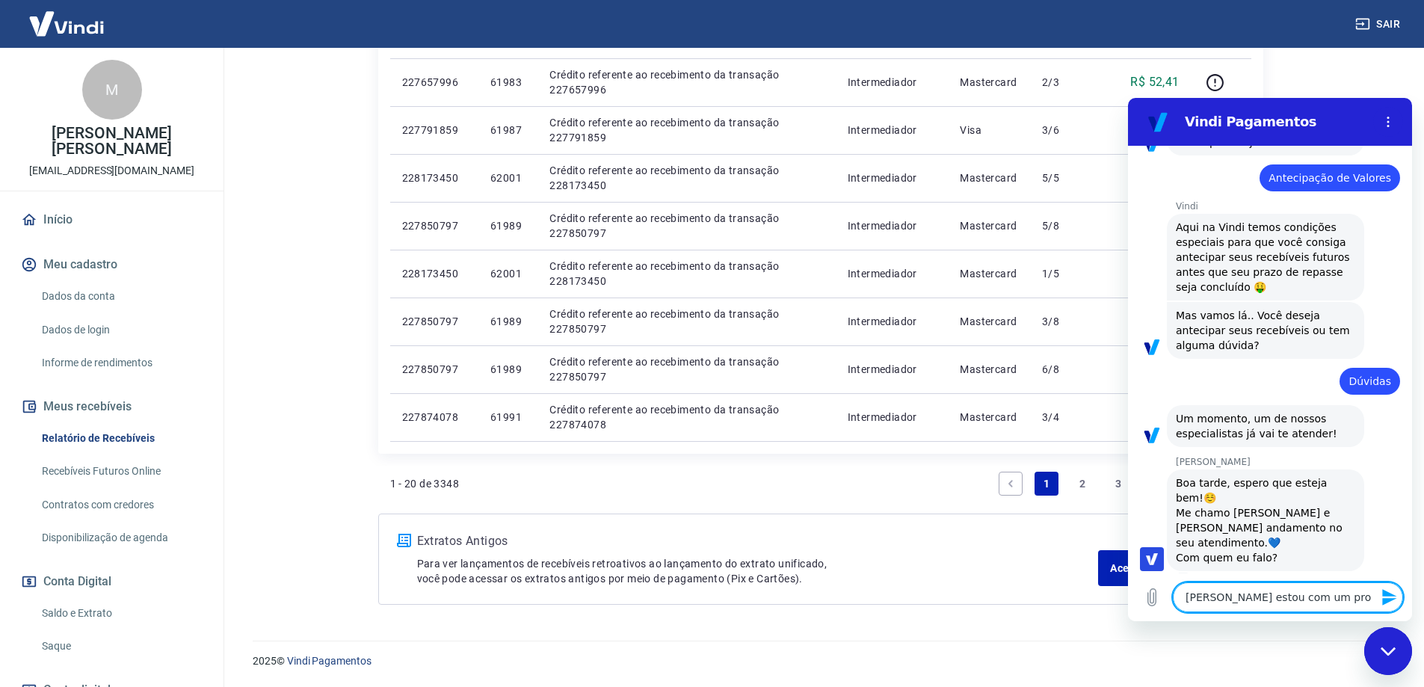
type textarea "Oi Gabrielle estou com um prob"
type textarea "x"
type textarea "Oi Gabrielle estou com um probl"
type textarea "x"
type textarea "Oi Gabrielle estou com um proble"
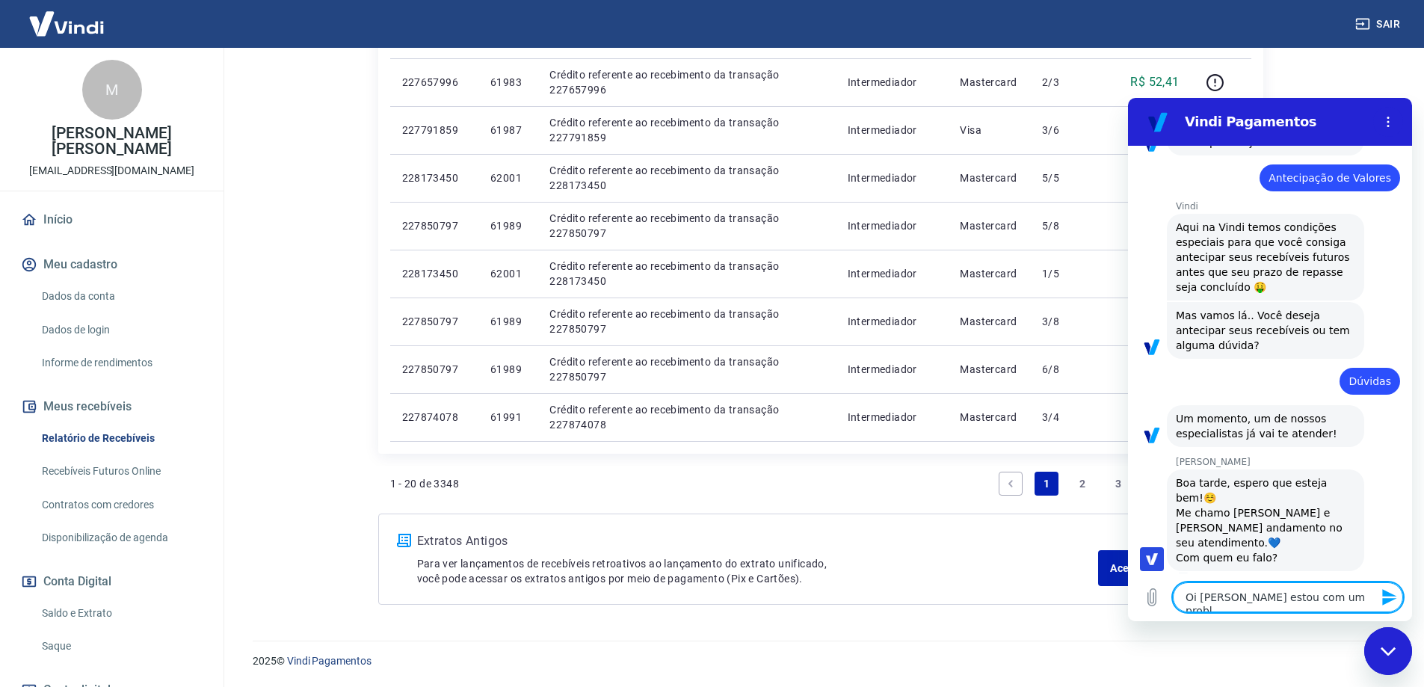
type textarea "x"
type textarea "Oi Gabrielle estou com um problemn"
type textarea "x"
type textarea "Oi Gabrielle estou com um problemna"
type textarea "x"
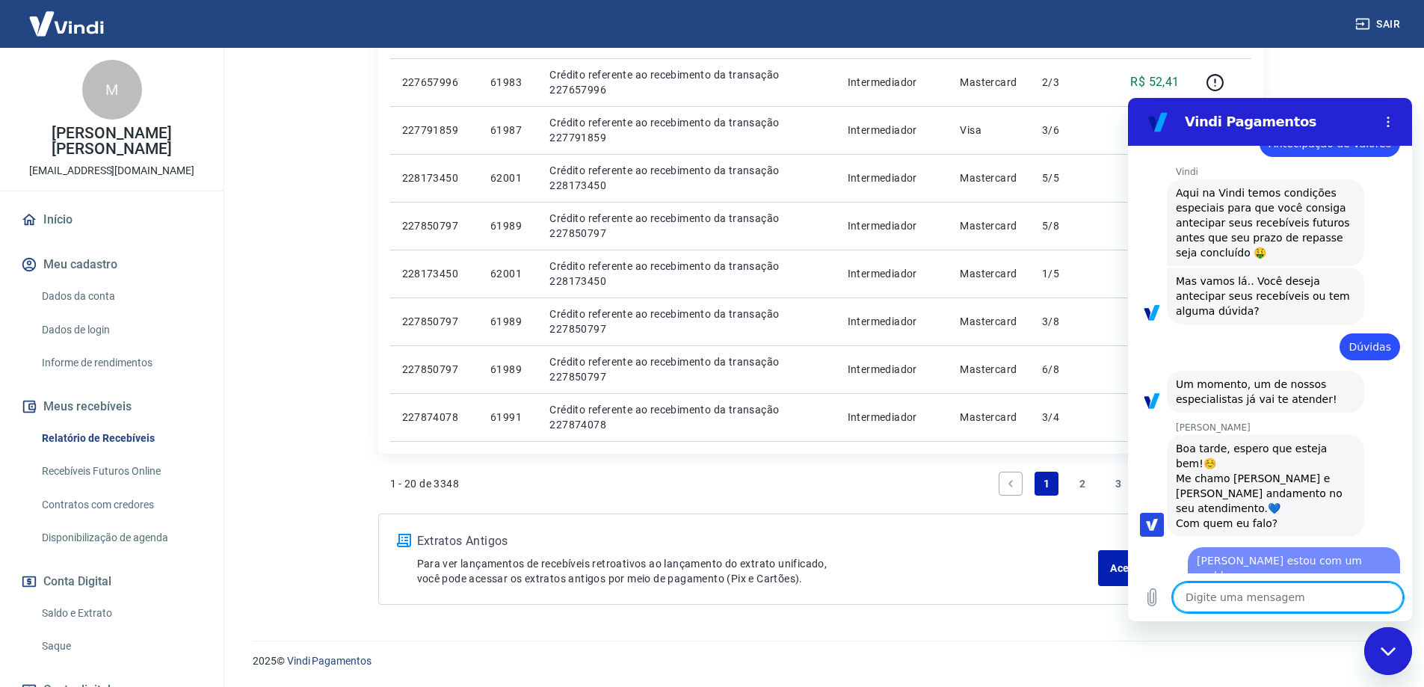
type textarea "x"
type textarea "t"
type textarea "x"
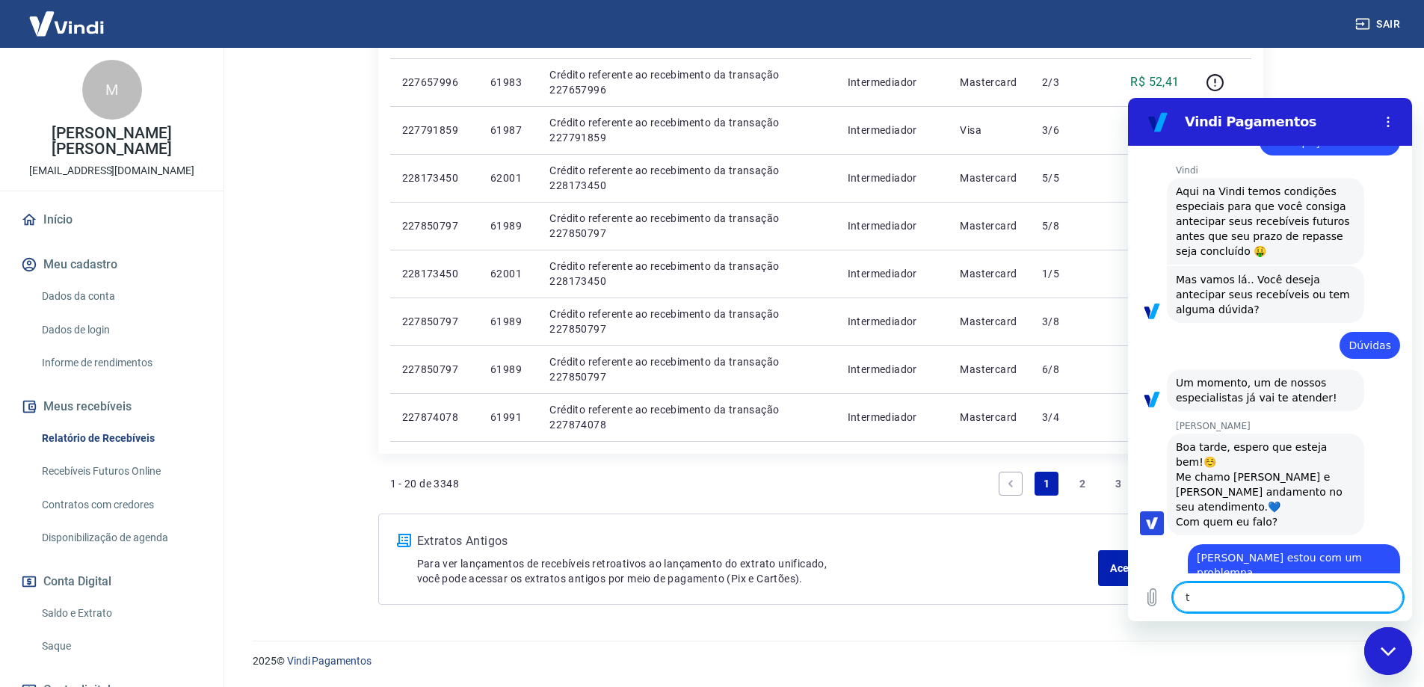
type textarea "ti"
type textarea "x"
type textarea "tin"
type textarea "x"
type textarea "tinh"
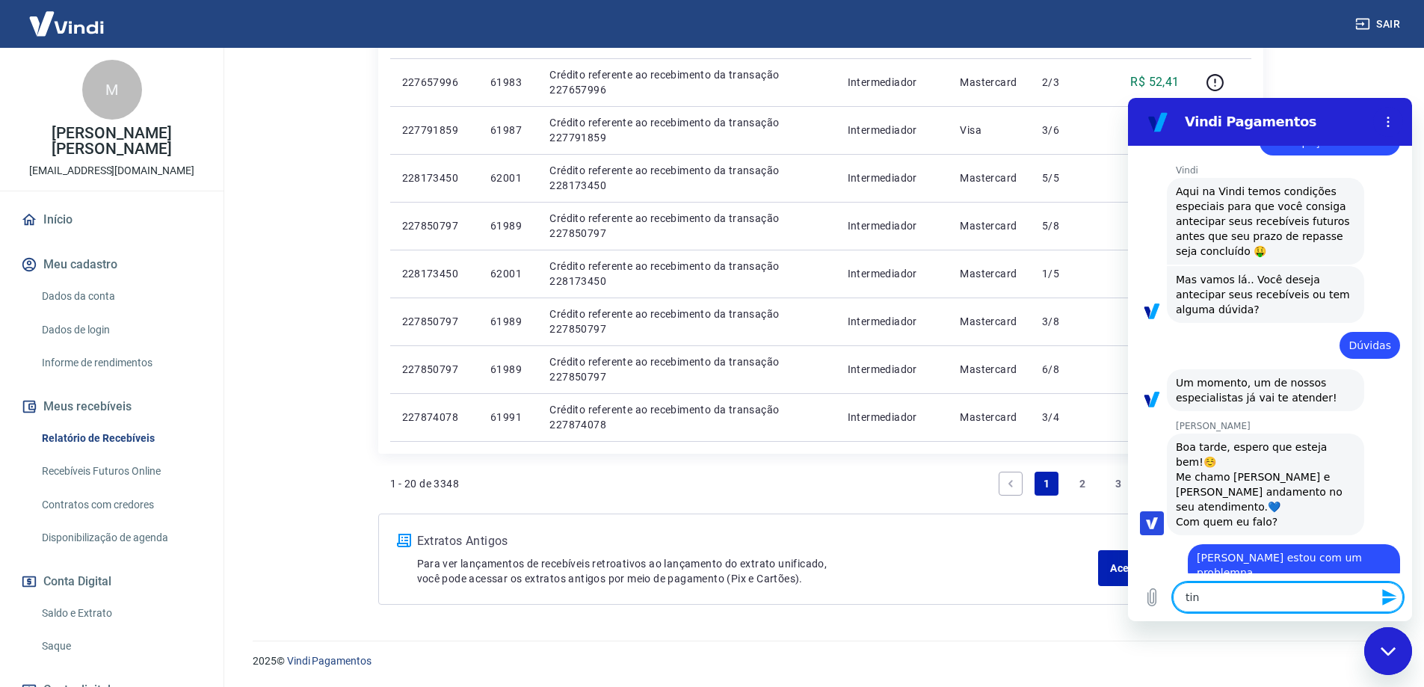
type textarea "x"
type textarea "tinha"
type textarea "x"
type textarea "tinha"
type textarea "x"
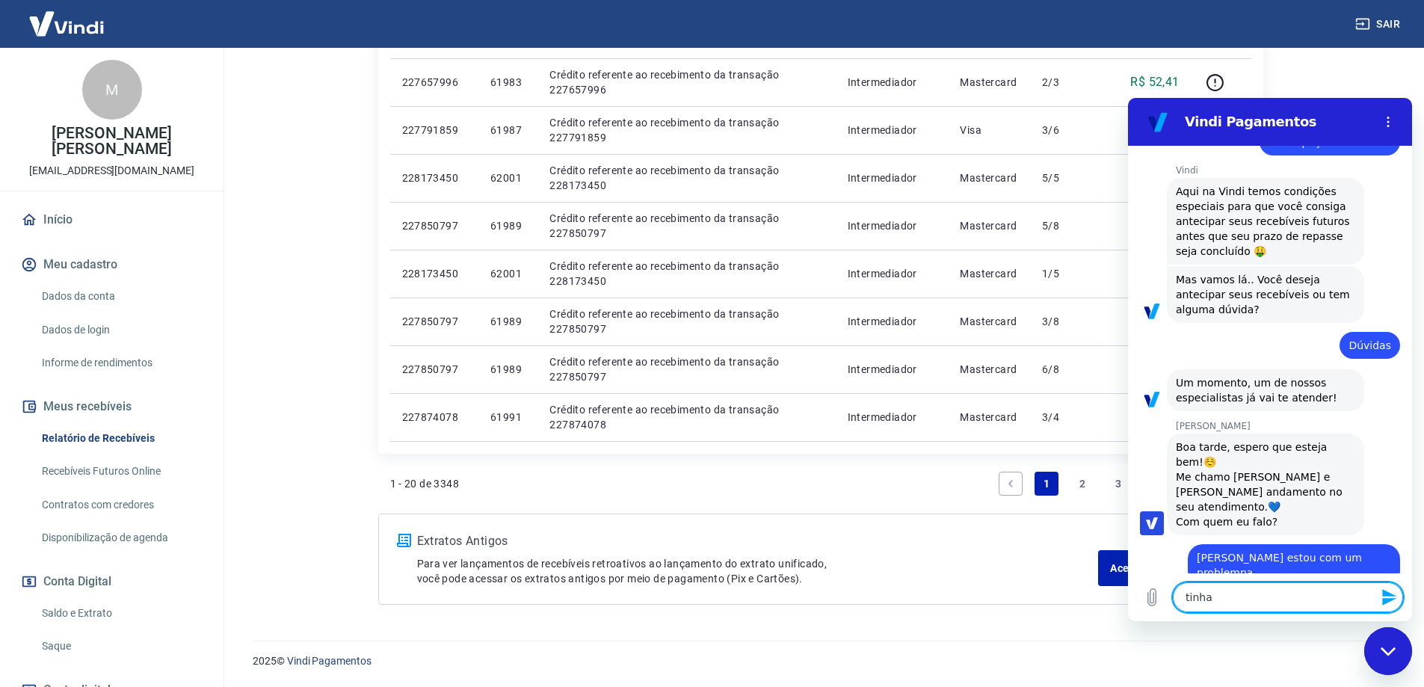
type textarea "tinha u"
type textarea "x"
type textarea "tinha um"
type textarea "x"
type textarea "tinha um"
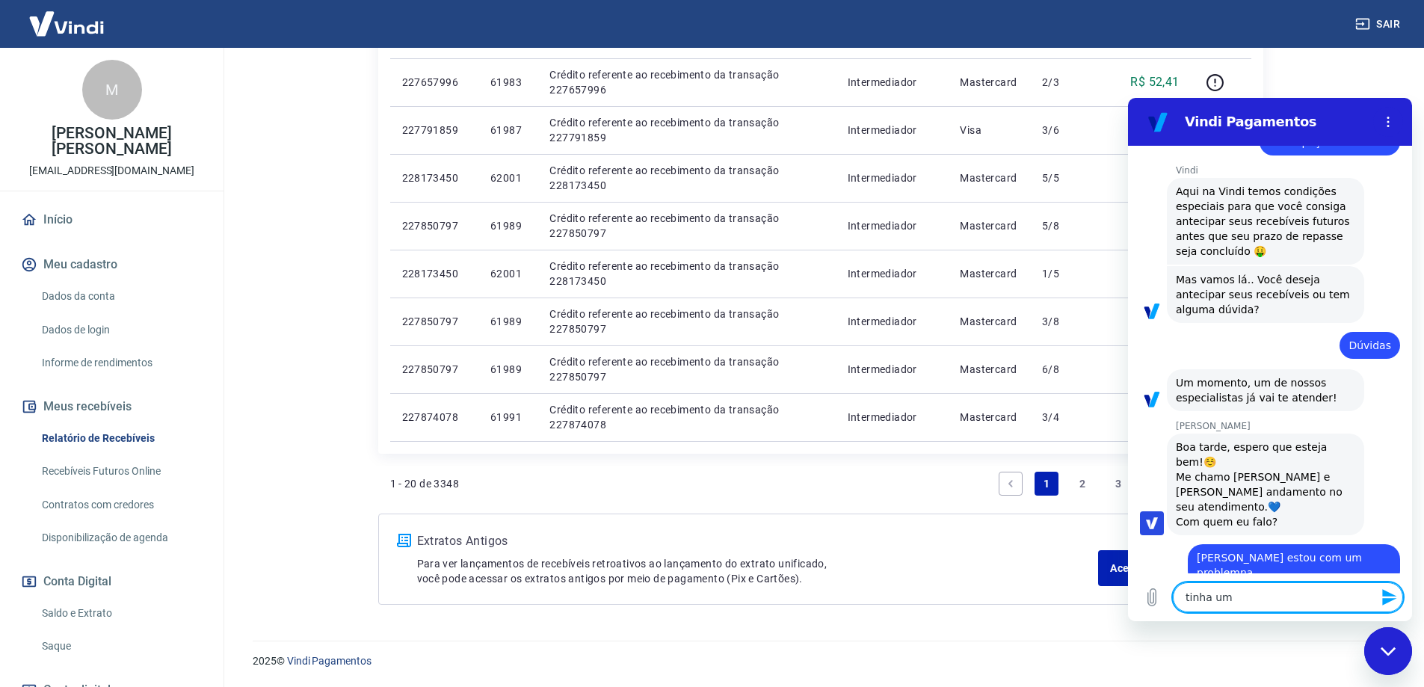
type textarea "x"
type textarea "tinha um s"
type textarea "x"
type textarea "tinha um sl"
type textarea "x"
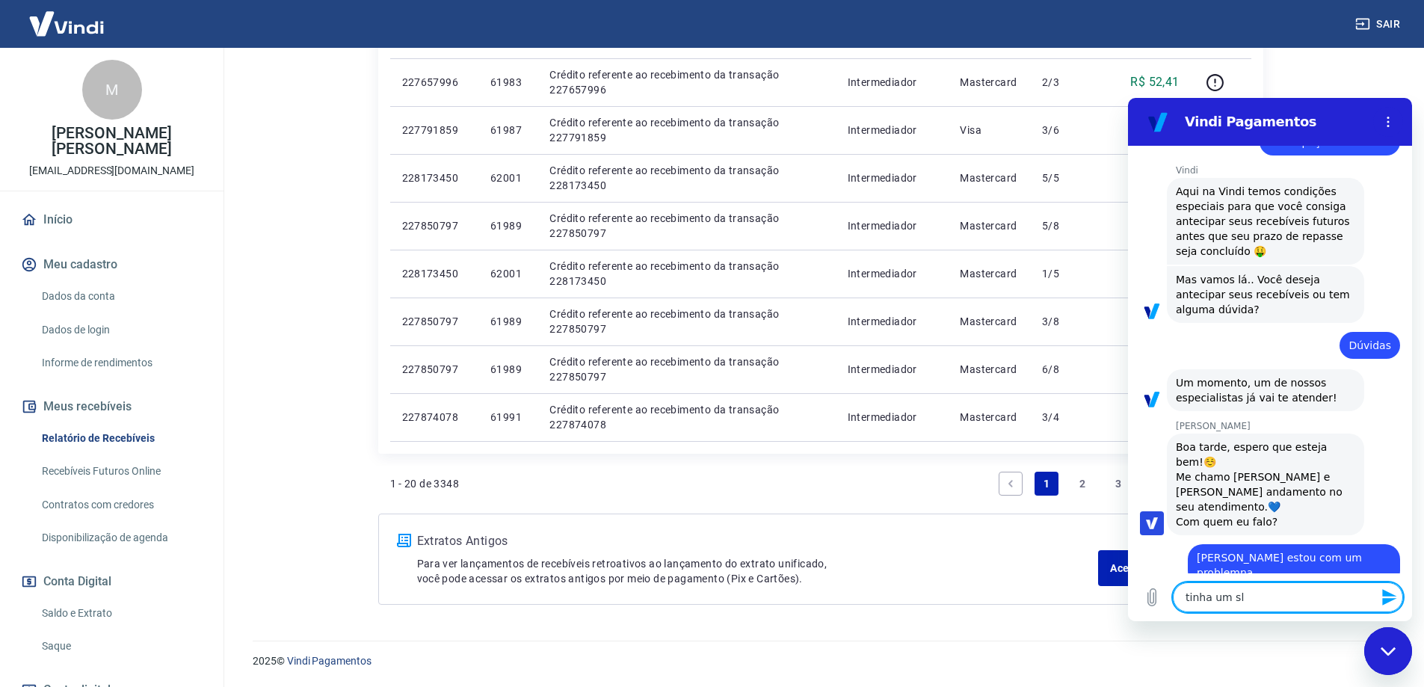
type textarea "tinha um s"
type textarea "x"
type textarea "tinha um sa"
type textarea "x"
type textarea "tinha um sal"
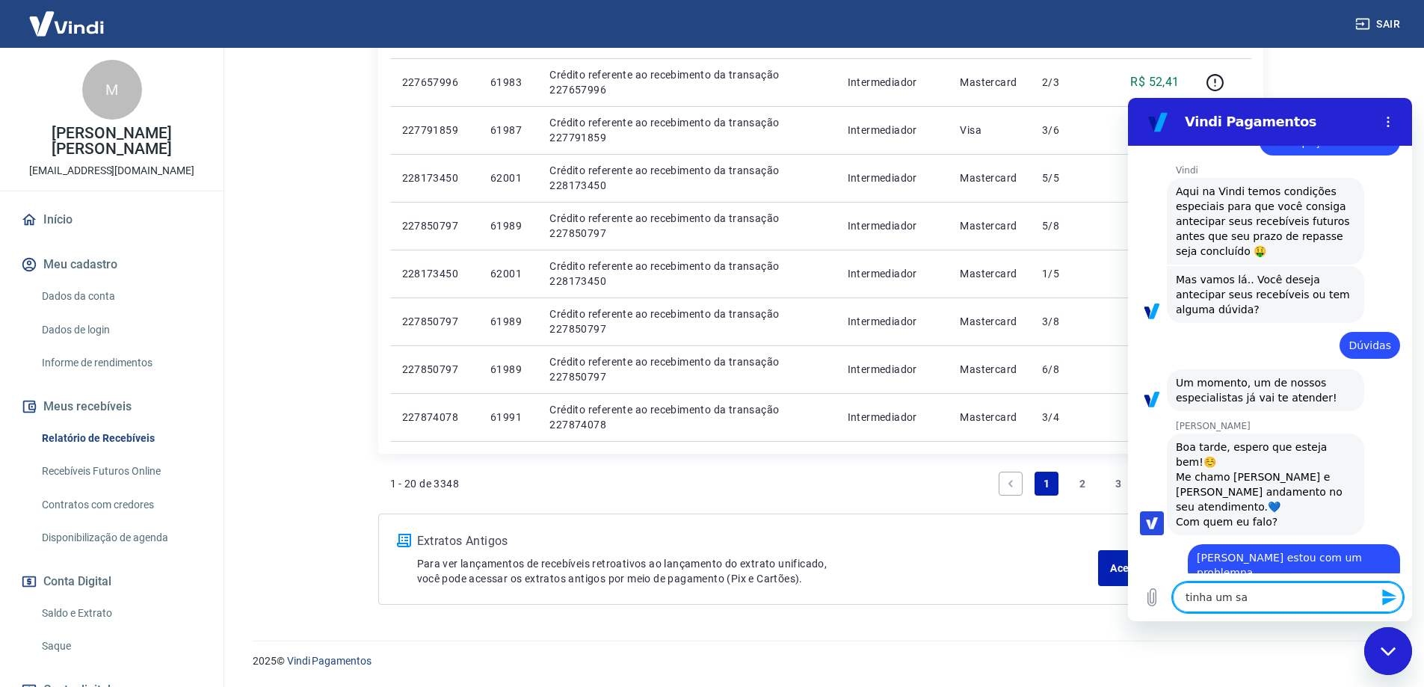
type textarea "x"
type textarea "tinha um sald"
type textarea "x"
type textarea "tinha um saldo"
type textarea "x"
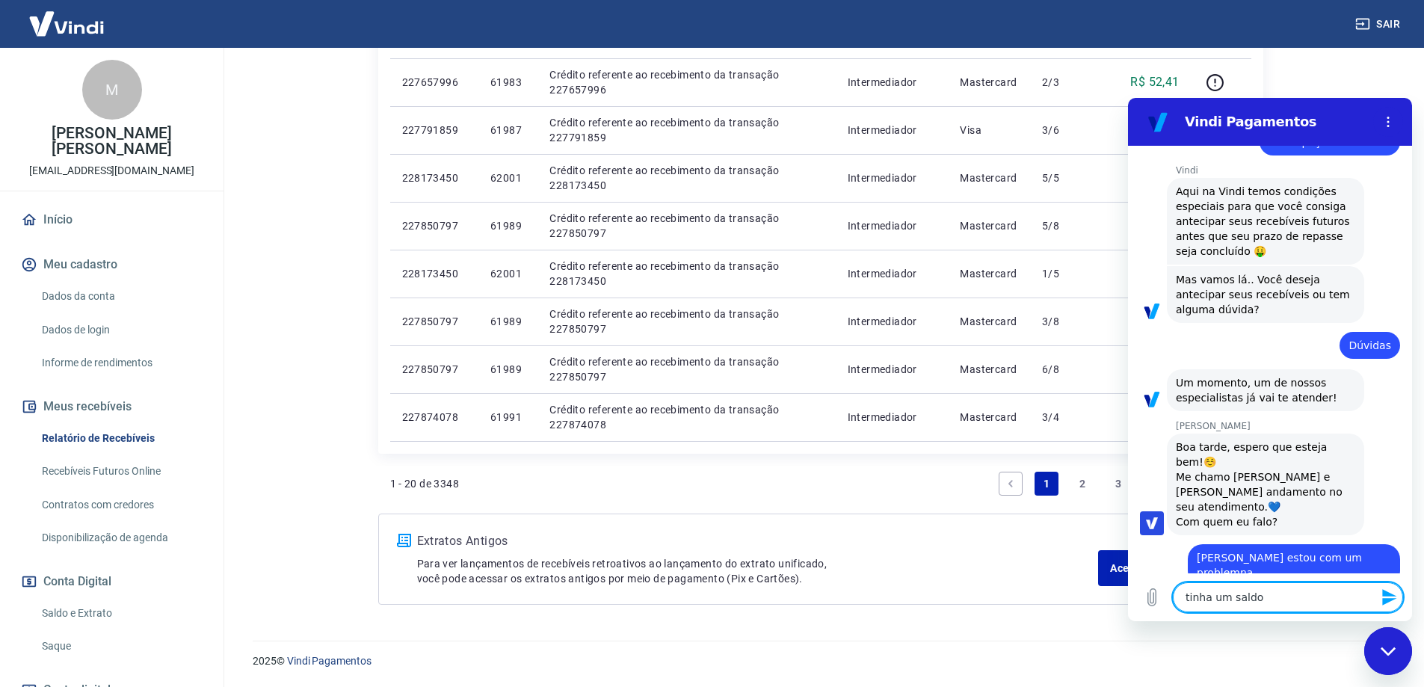
type textarea "tinha um saldo"
type textarea "x"
type textarea "tinha um saldo p"
type textarea "x"
type textarea "tinha um saldo pa"
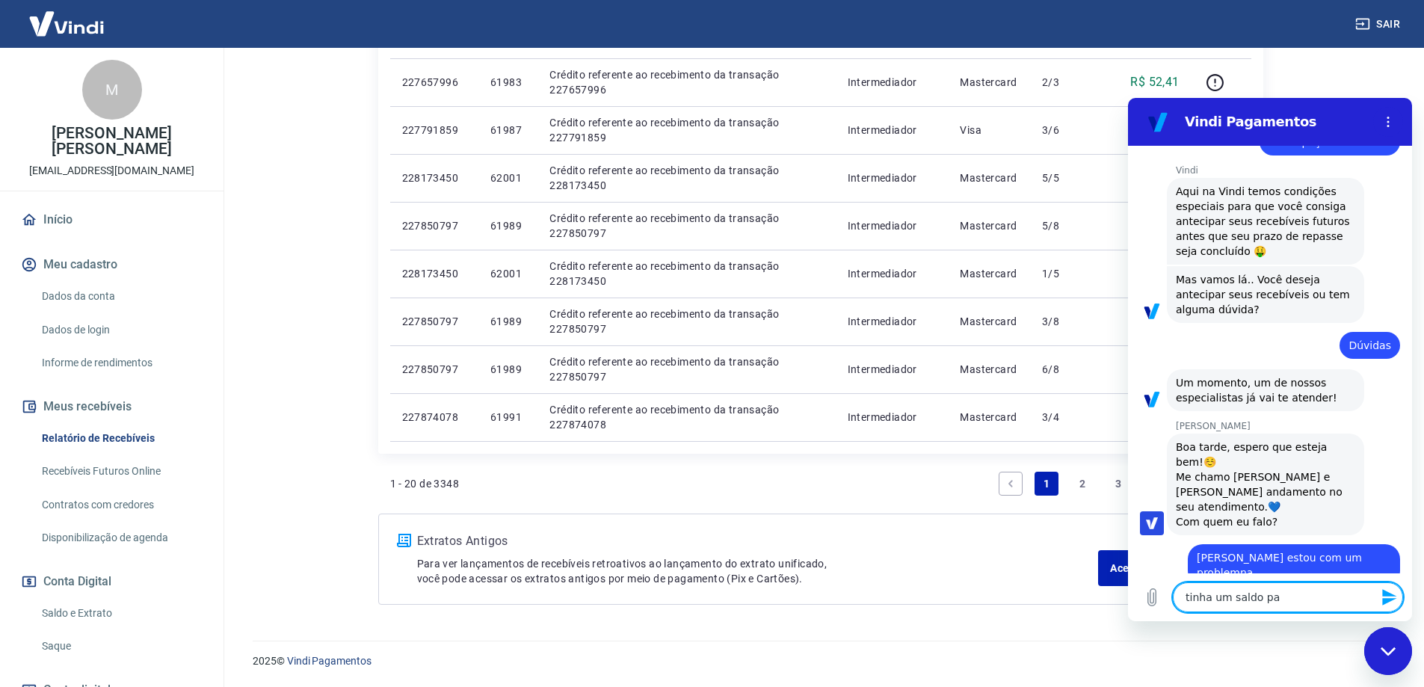
type textarea "x"
type textarea "tinha um saldo par"
type textarea "x"
type textarea "tinha um saldo para"
type textarea "x"
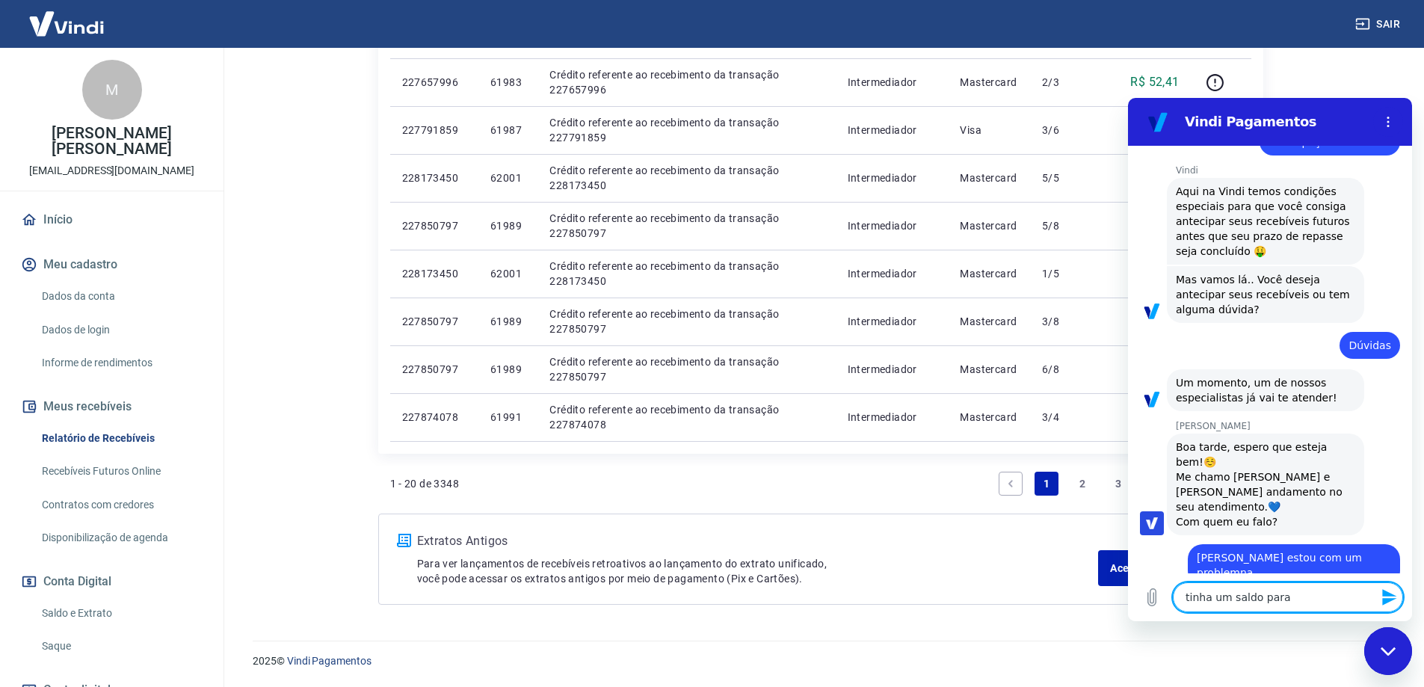
type textarea "tinha um saldo para"
type textarea "x"
type textarea "tinha um saldo para a"
type textarea "x"
type textarea "tinha um saldo para"
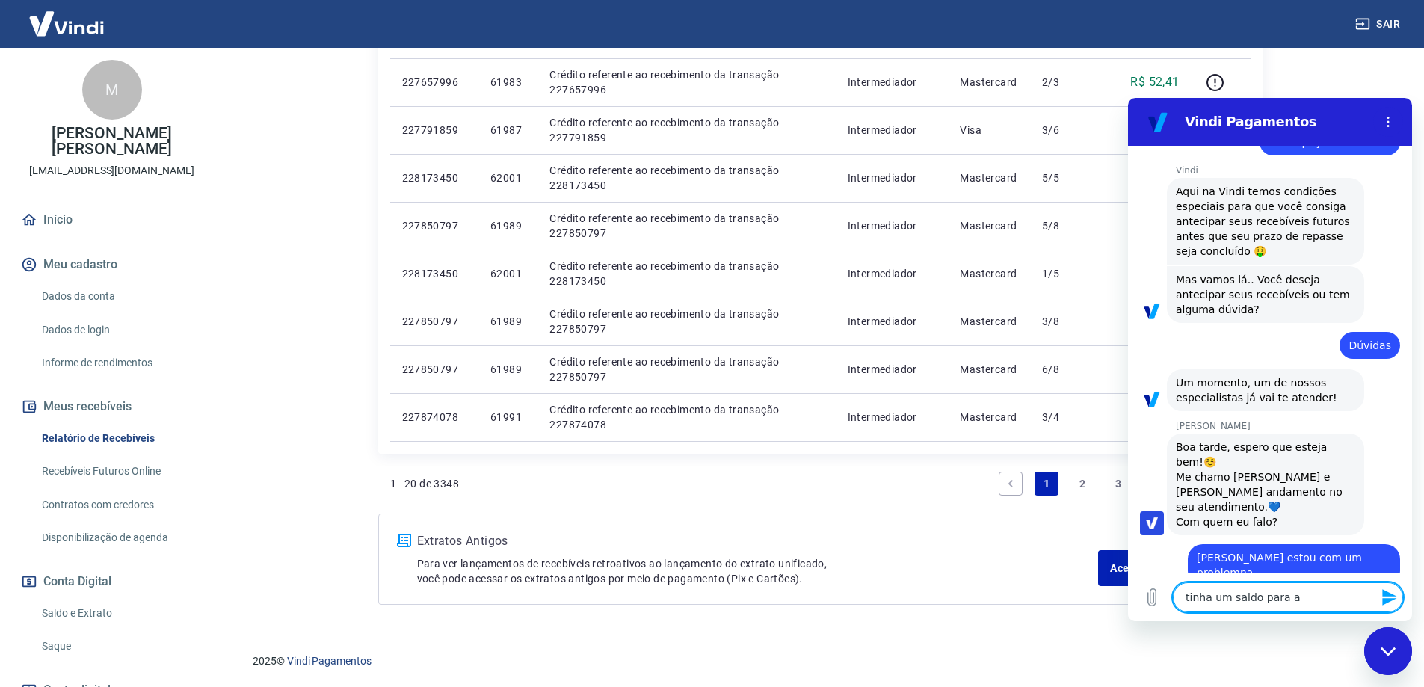
type textarea "x"
type textarea "tinha um saldo para s"
type textarea "x"
type textarea "tinha um saldo para se"
type textarea "x"
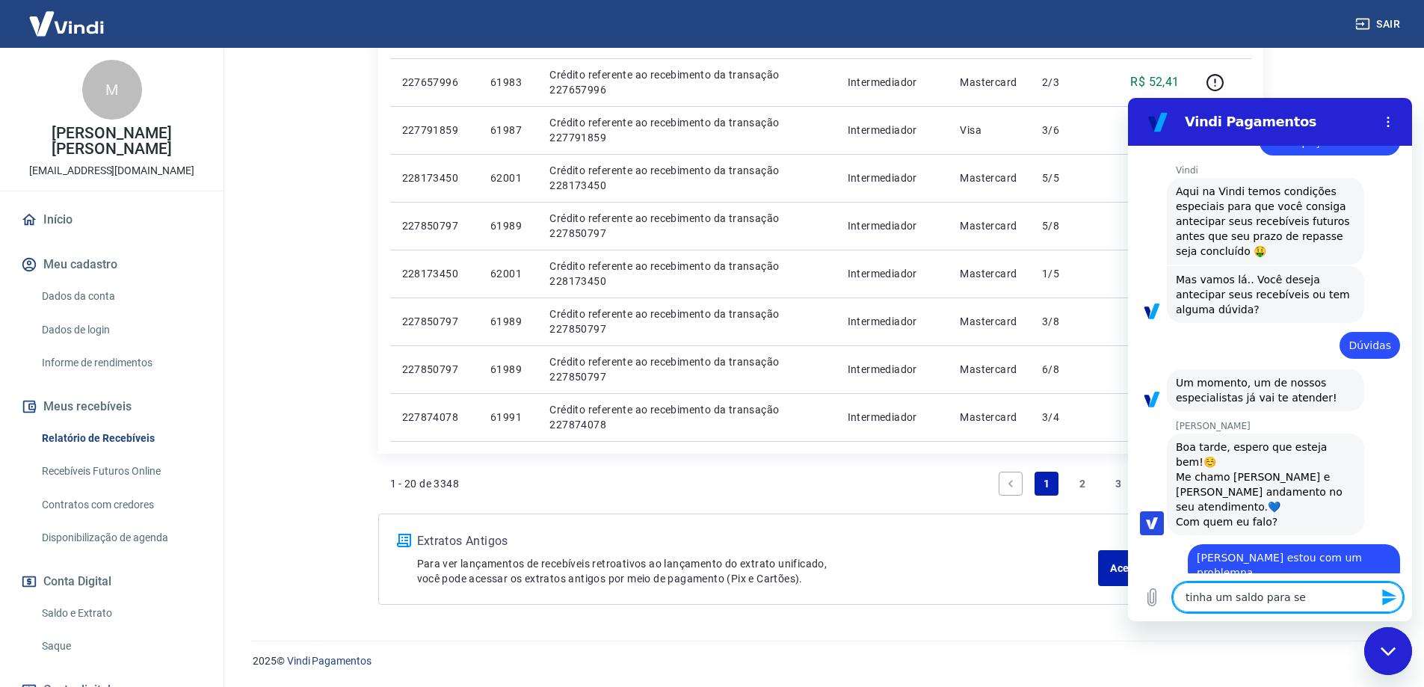
type textarea "tinha um saldo para ser"
type textarea "x"
type textarea "tinha um saldo para ser"
type textarea "x"
type textarea "tinha um saldo para ser e"
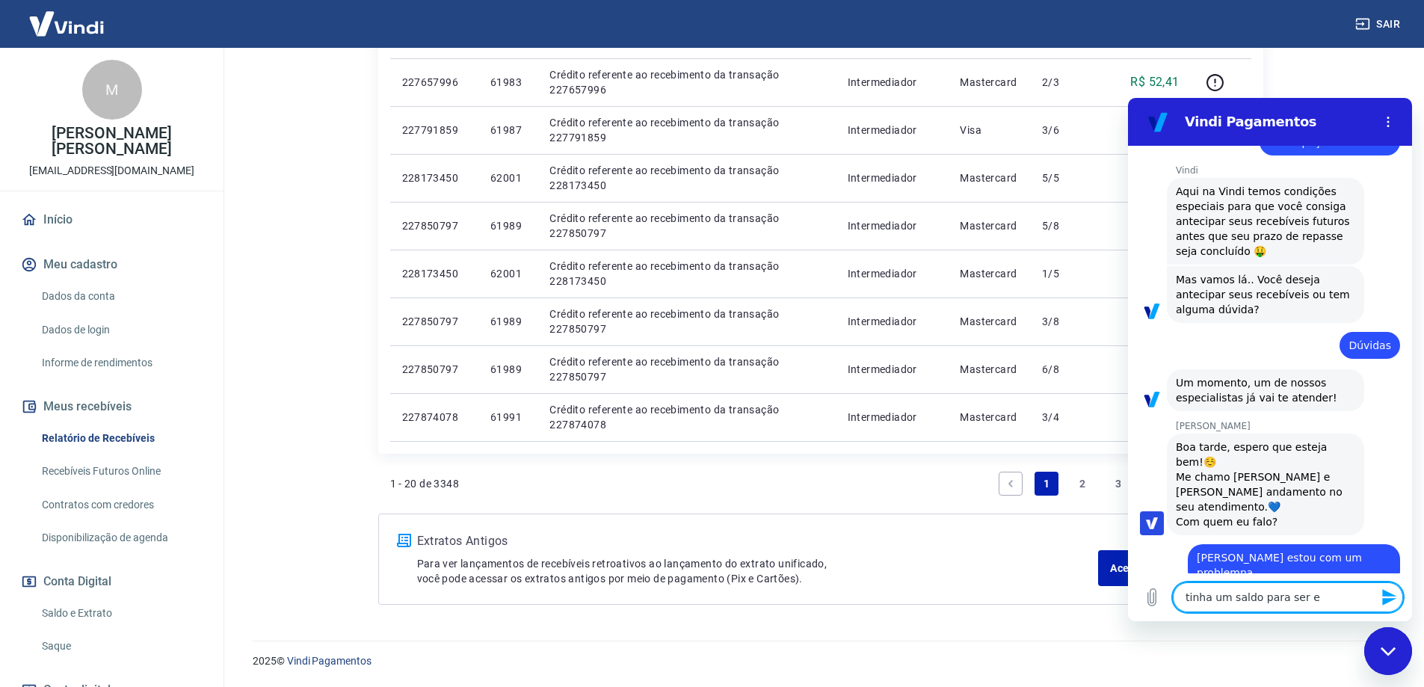
type textarea "x"
type textarea "tinha um saldo para ser en"
type textarea "x"
type textarea "tinha um saldo para ser e"
type textarea "x"
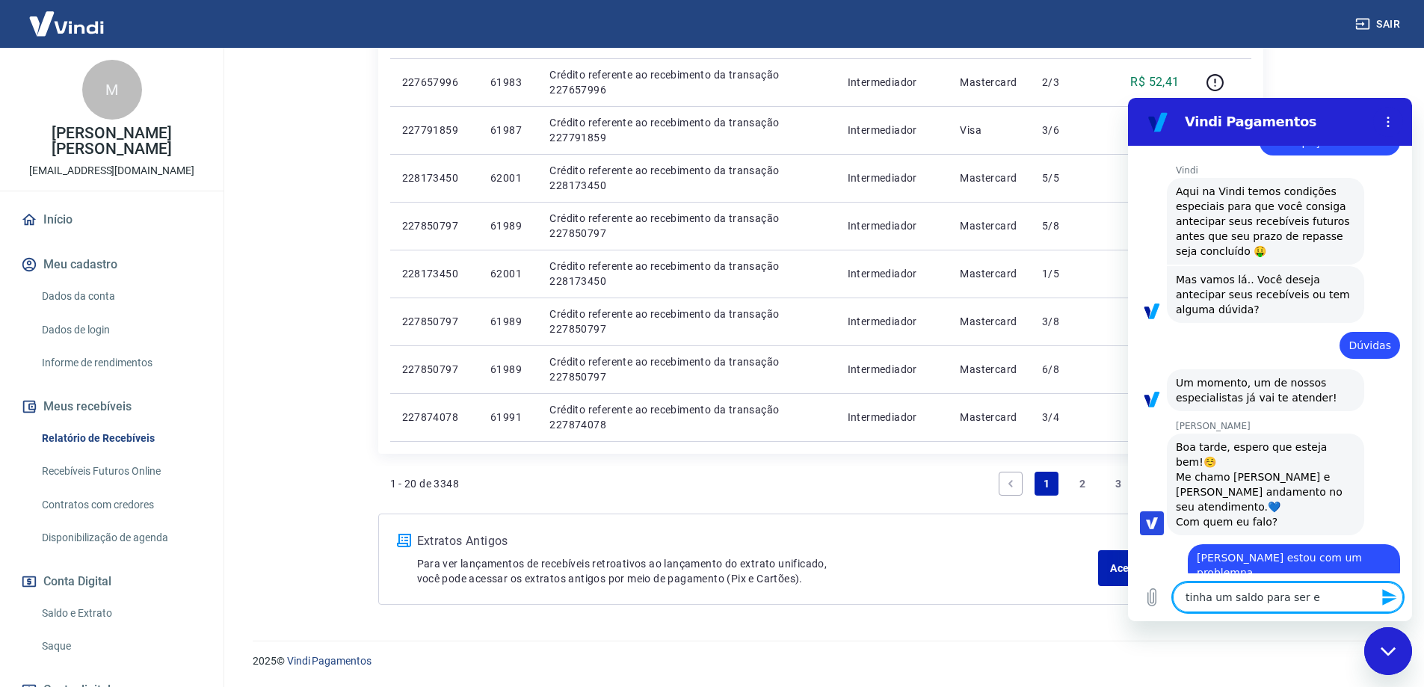
type textarea "tinha um saldo para ser ea"
type textarea "x"
type textarea "tinha um saldo para ser ean"
type textarea "x"
type textarea "tinha um saldo para ser eant"
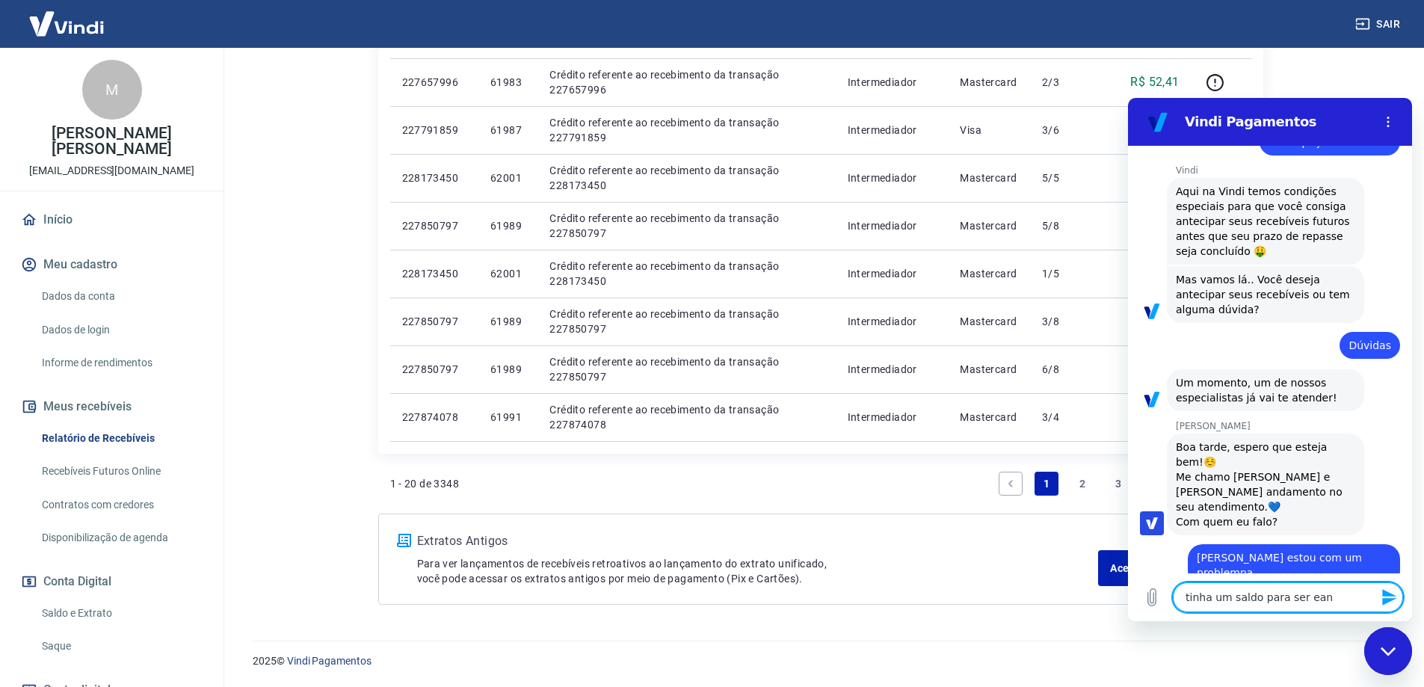
type textarea "x"
type textarea "tinha um saldo para ser ean"
type textarea "x"
type textarea "tinha um saldo para ser ea"
type textarea "x"
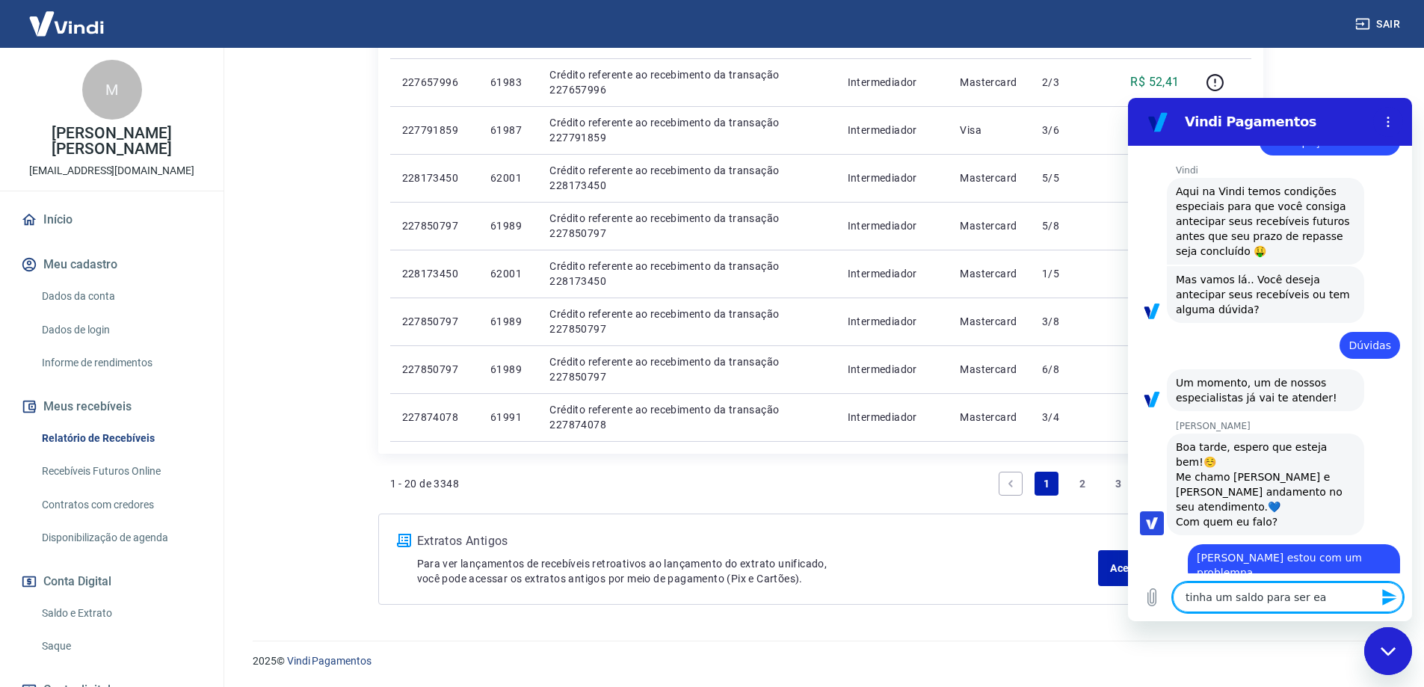
type textarea "tinha um saldo para ser e"
type textarea "x"
type textarea "tinha um saldo para ser"
type textarea "x"
type textarea "tinha um saldo para ser a"
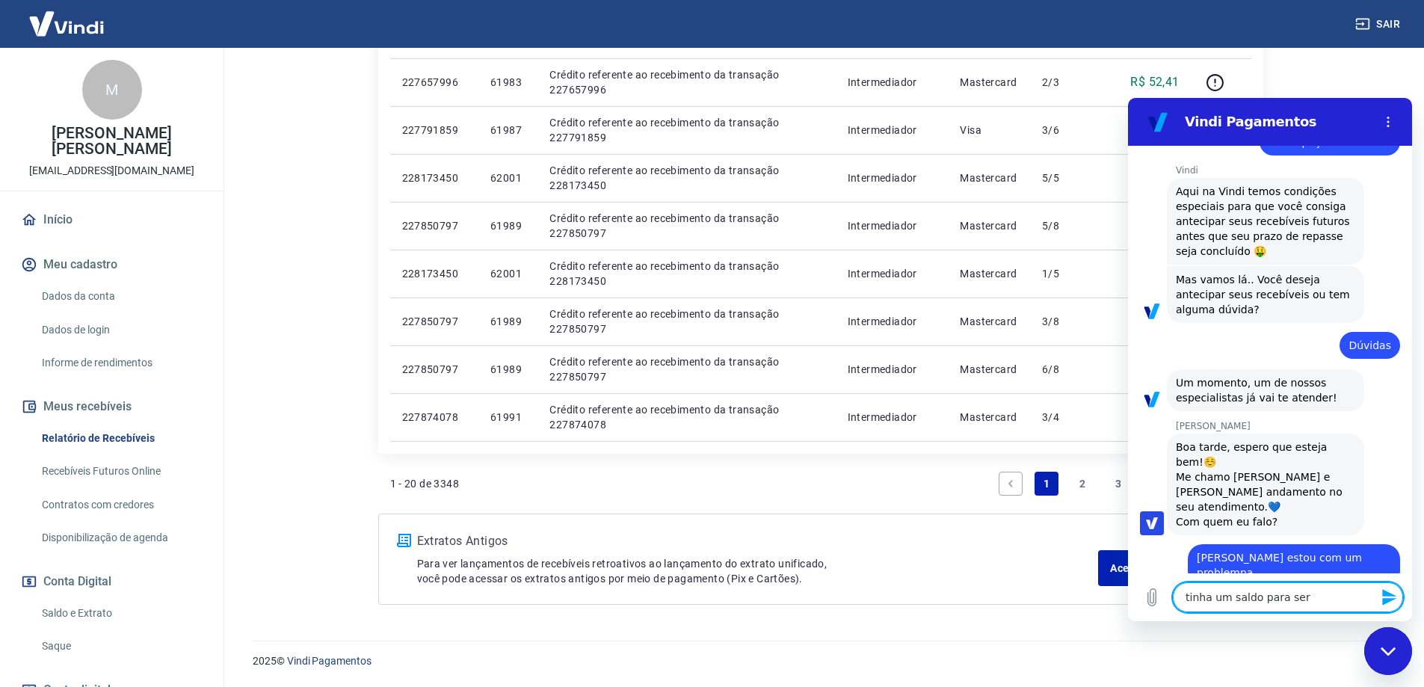
type textarea "x"
type textarea "tinha um saldo para ser an"
type textarea "x"
type textarea "tinha um saldo para ser ant"
type textarea "x"
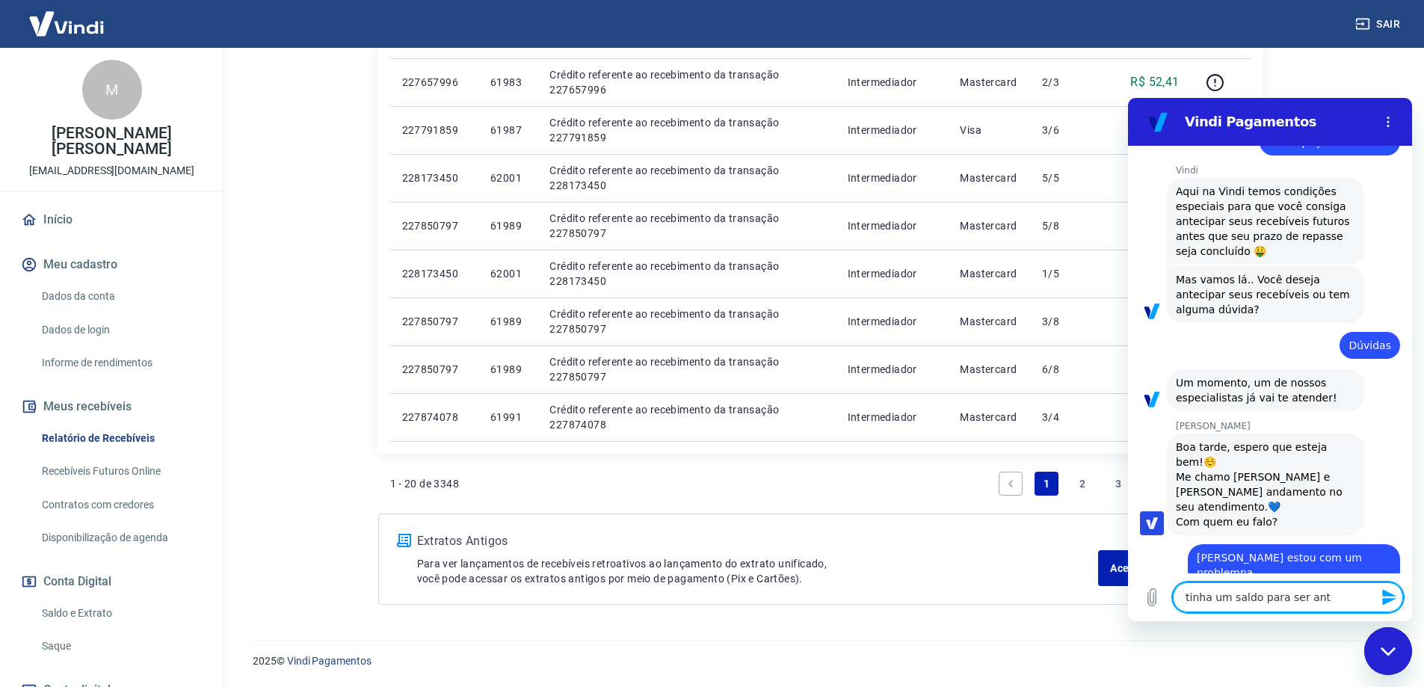
type textarea "tinha um saldo para ser ante"
type textarea "x"
type textarea "tinha um saldo para ser antec"
type textarea "x"
type textarea "tinha um saldo para ser anteci"
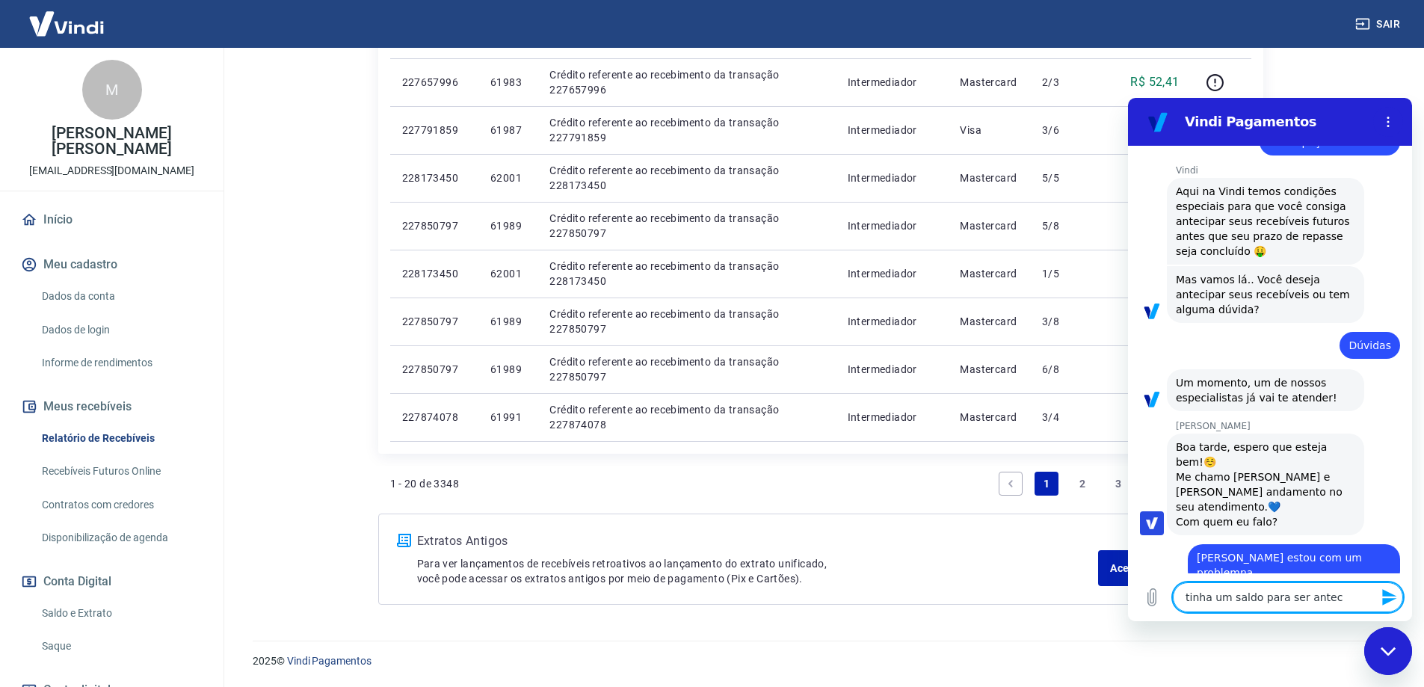
type textarea "x"
type textarea "tinha um saldo para ser antecip"
type textarea "x"
type textarea "tinha um saldo para ser antecipa"
type textarea "x"
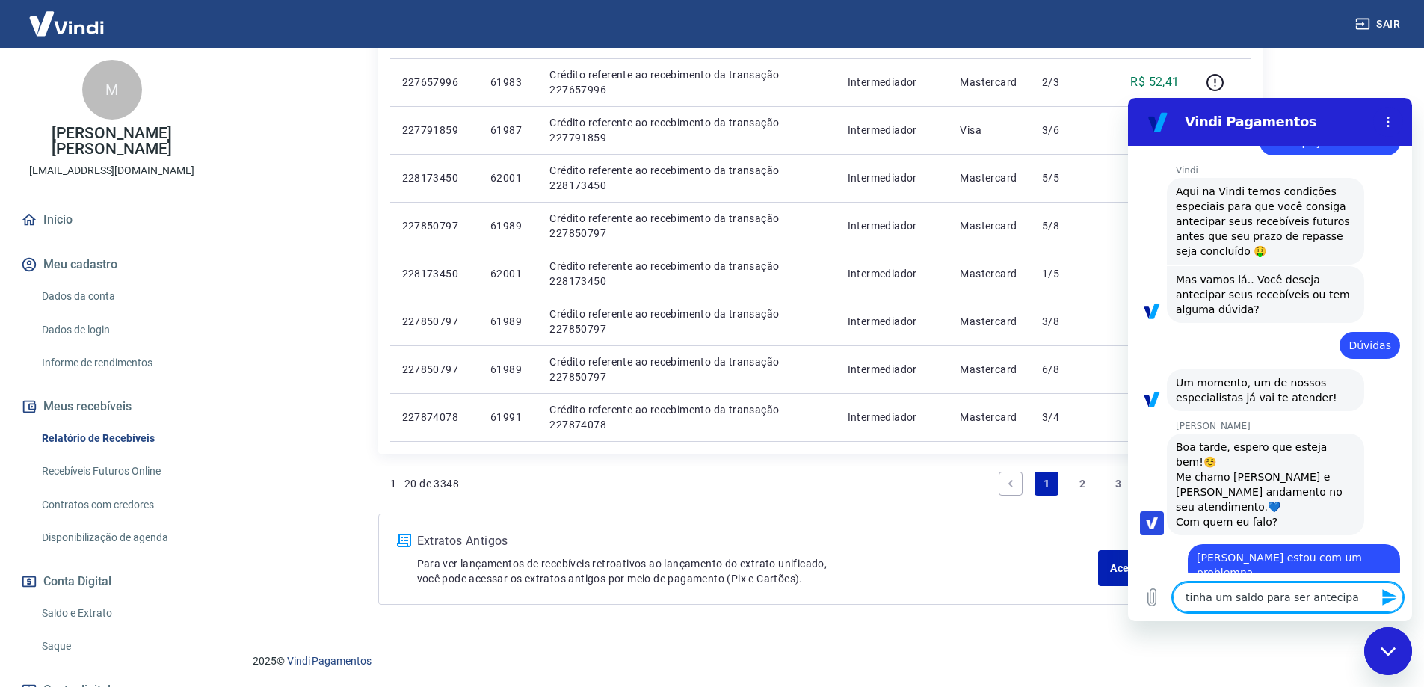
type textarea "tinha um saldo para ser antecipad"
type textarea "x"
type textarea "tinha um saldo para ser antecipado"
type textarea "x"
type textarea "tinha um saldo para ser antecipado"
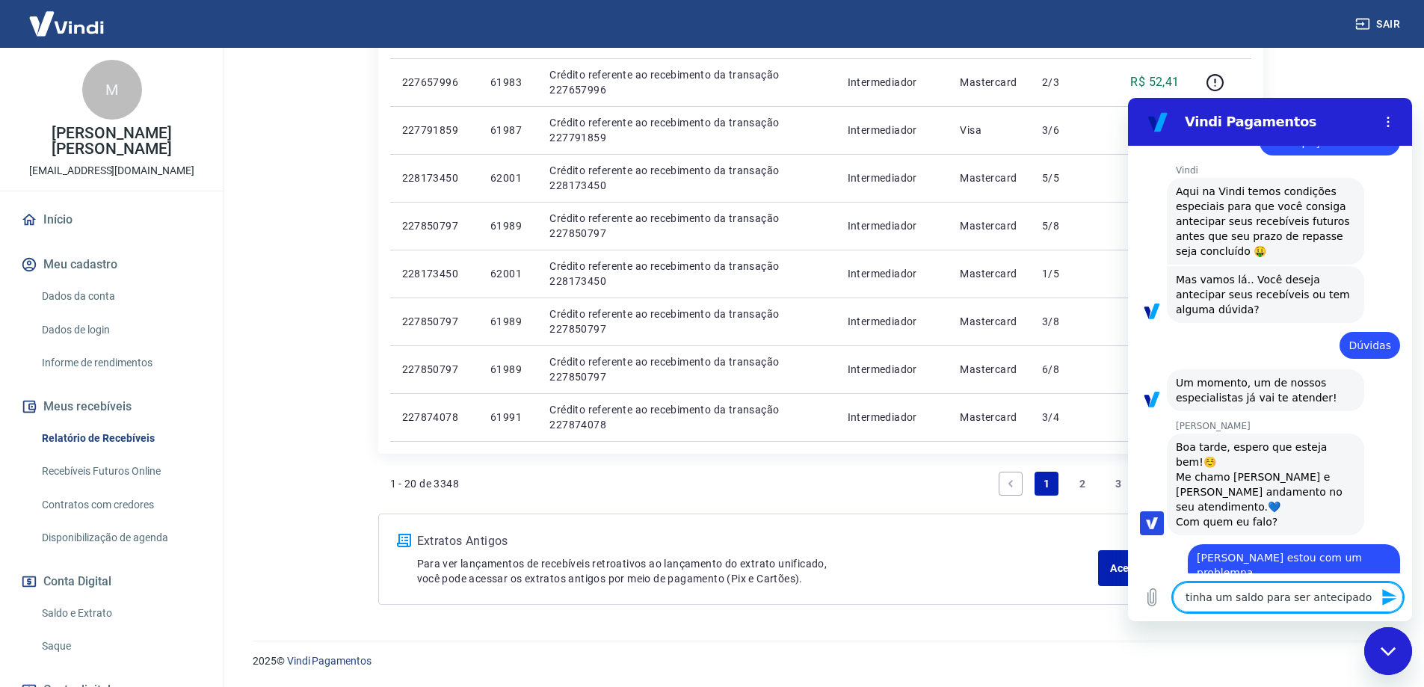
type textarea "x"
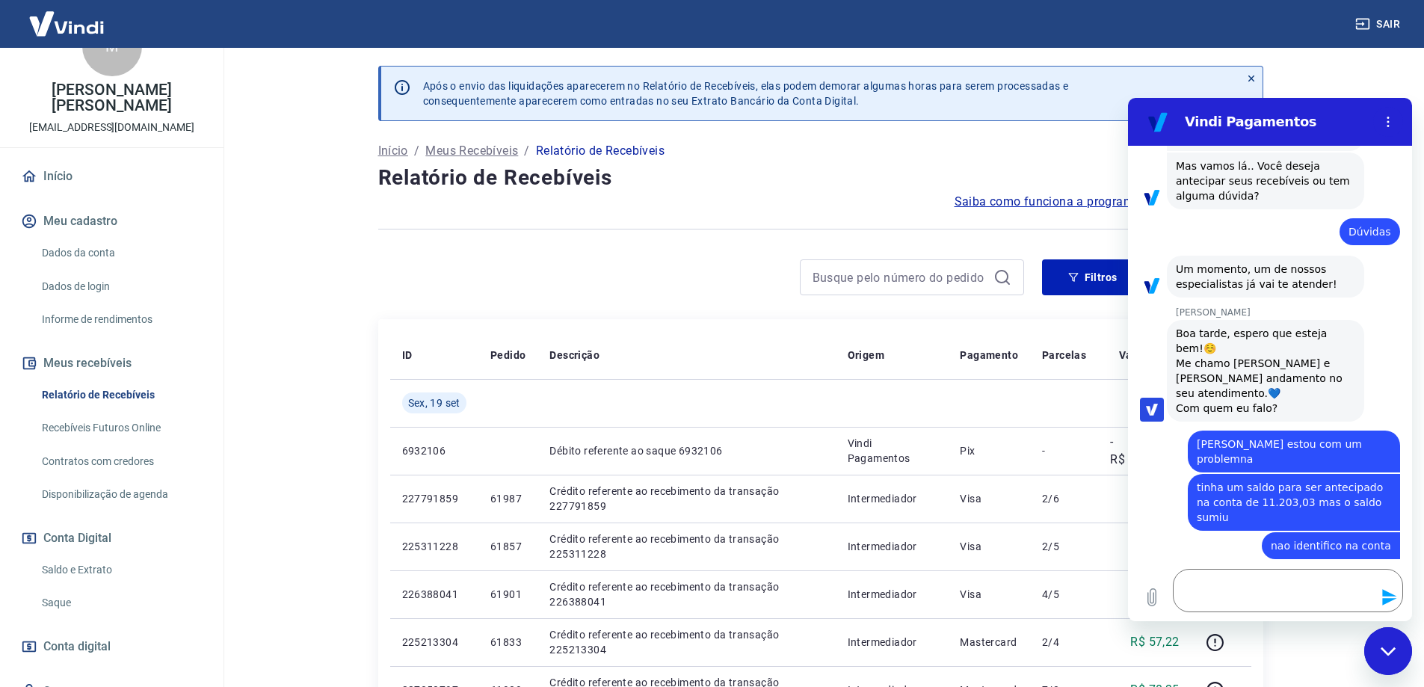
scroll to position [109, 0]
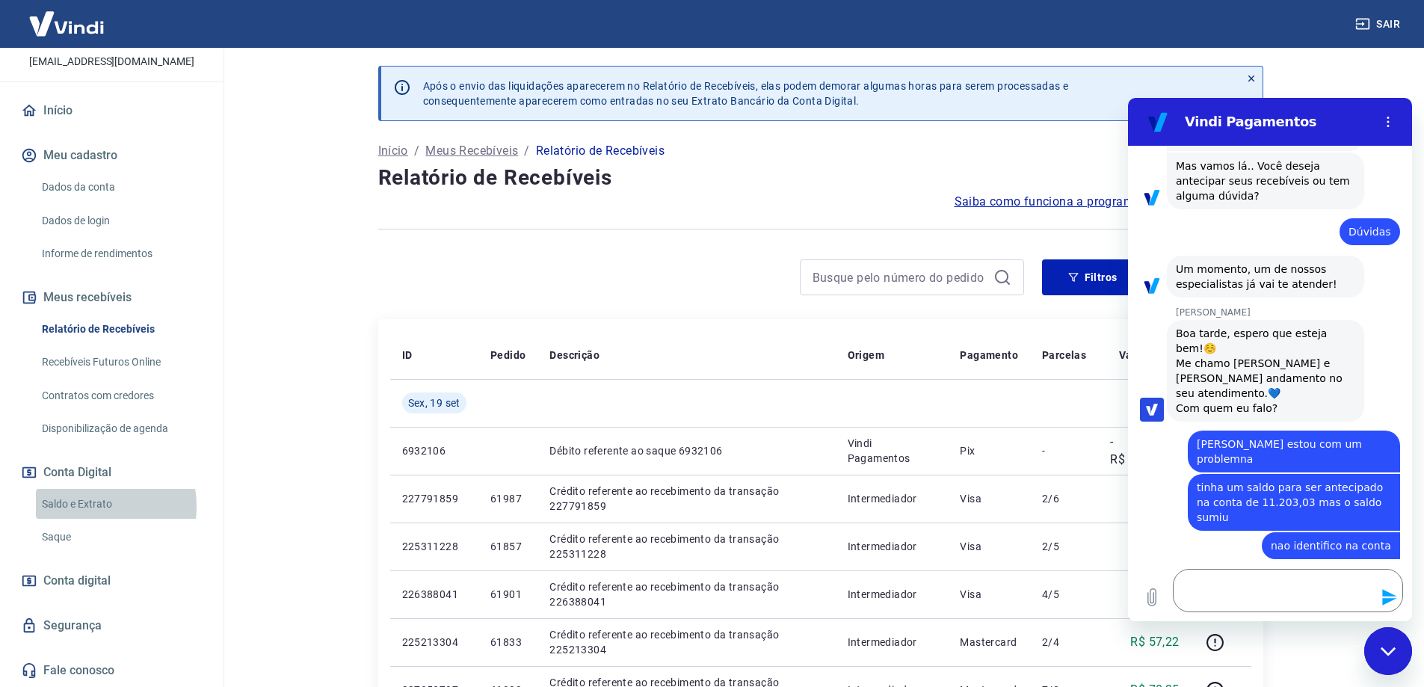
click at [90, 506] on link "Saldo e Extrato" at bounding box center [121, 504] width 170 height 31
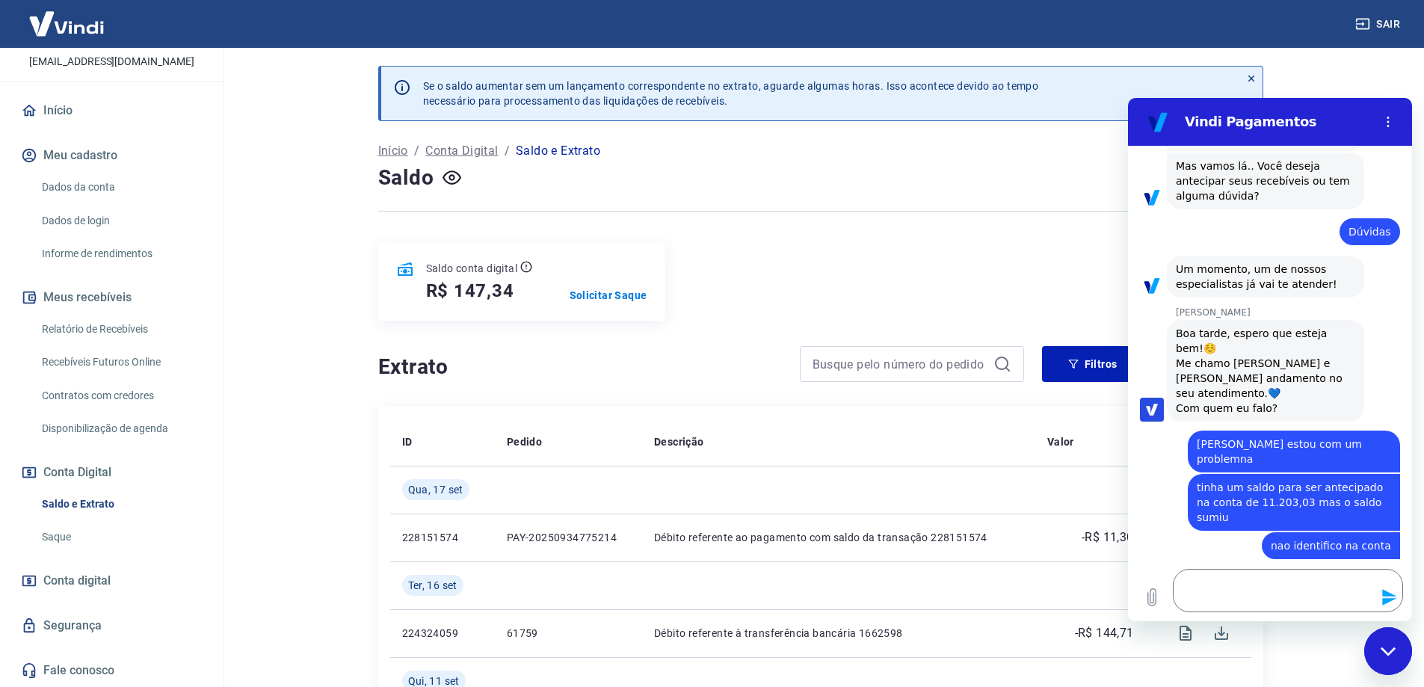
click at [49, 534] on link "Saque" at bounding box center [121, 537] width 170 height 31
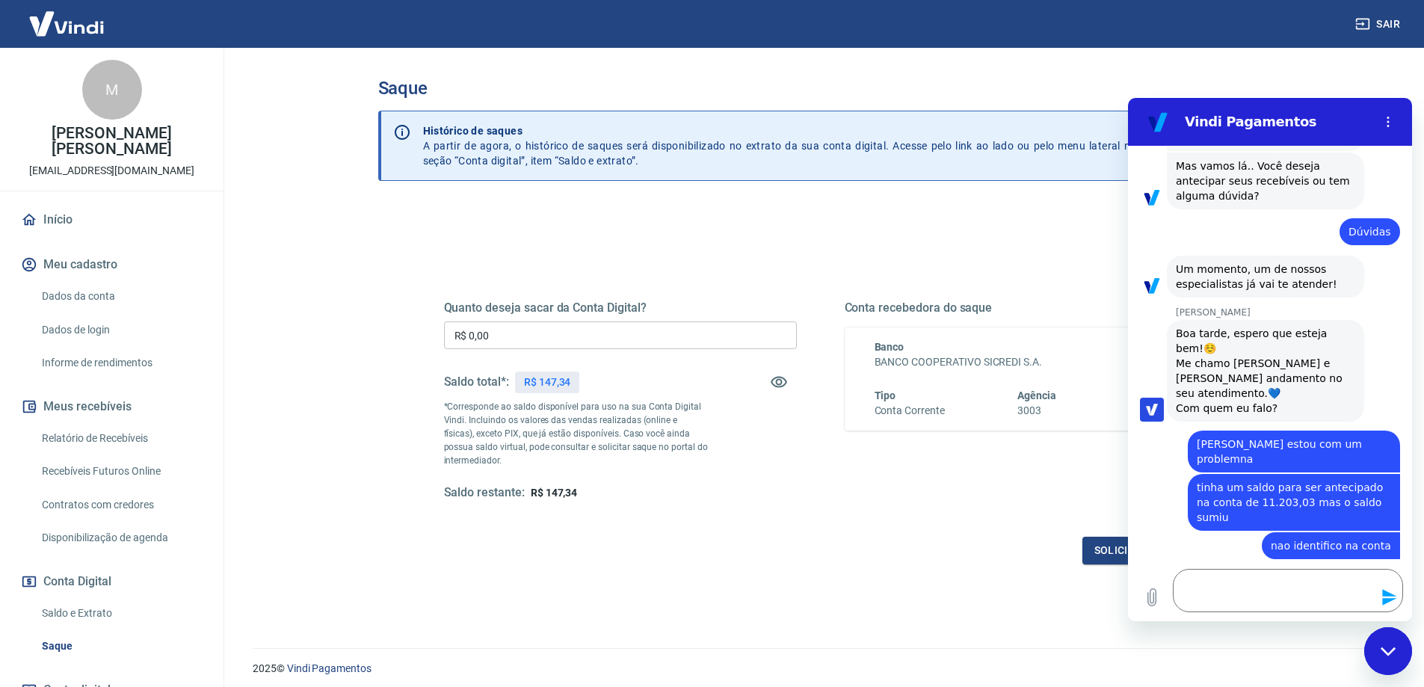
click at [69, 16] on img at bounding box center [66, 24] width 97 height 46
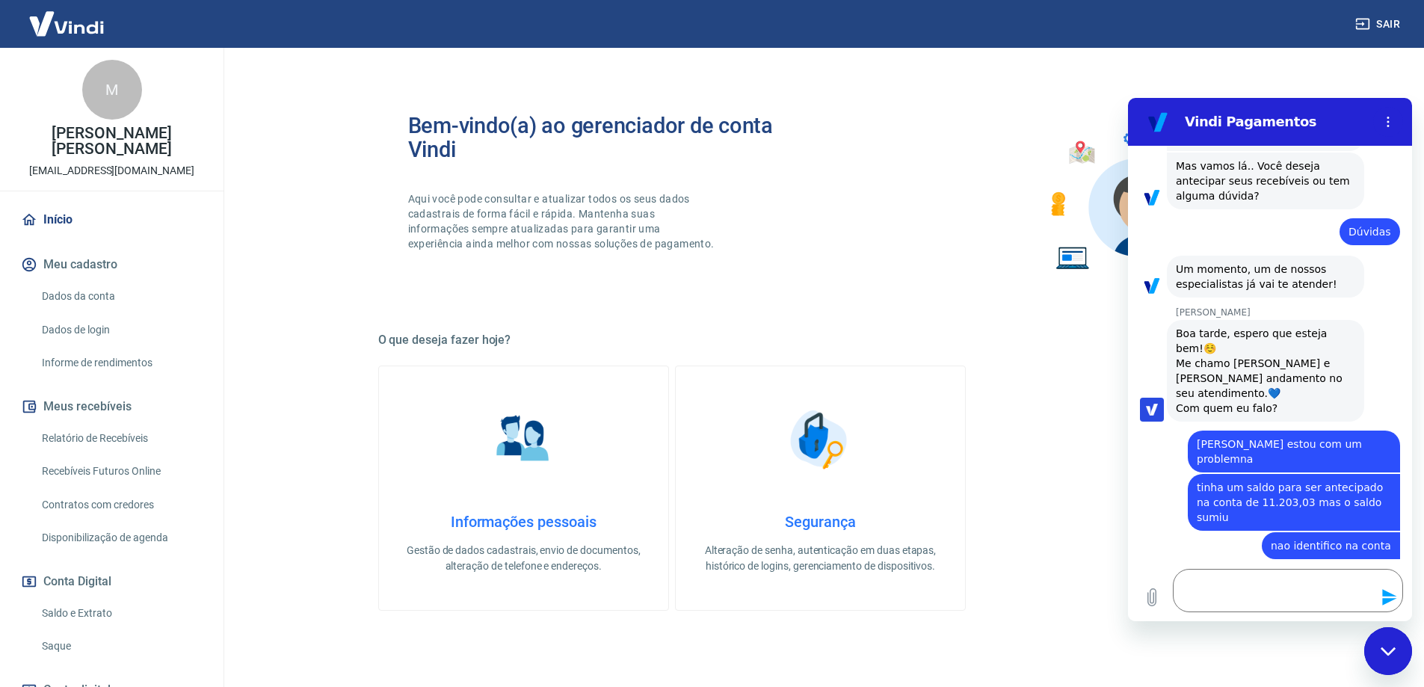
click at [114, 90] on div "M" at bounding box center [112, 90] width 60 height 60
click at [25, 13] on img at bounding box center [66, 24] width 97 height 46
click at [70, 227] on link "Início" at bounding box center [112, 219] width 188 height 33
click at [92, 442] on link "Relatório de Recebíveis" at bounding box center [121, 438] width 170 height 31
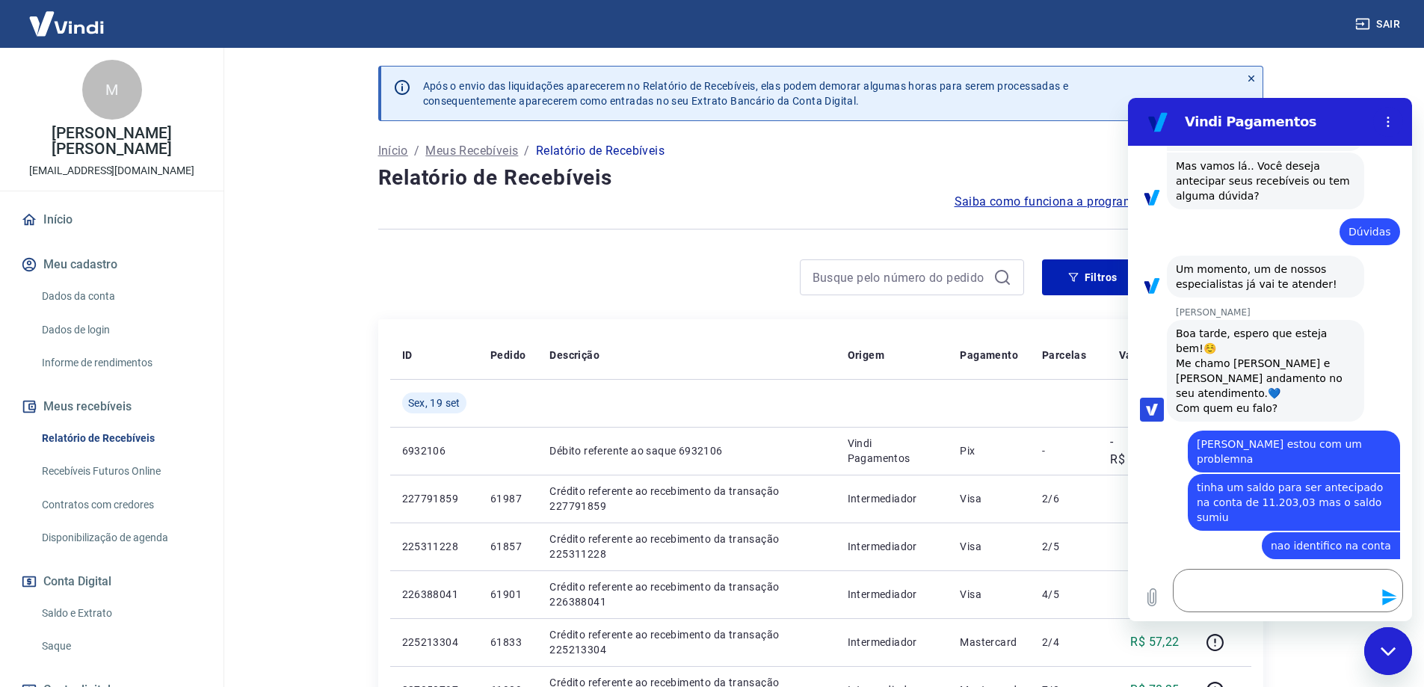
click at [118, 478] on link "Recebíveis Futuros Online" at bounding box center [121, 471] width 170 height 31
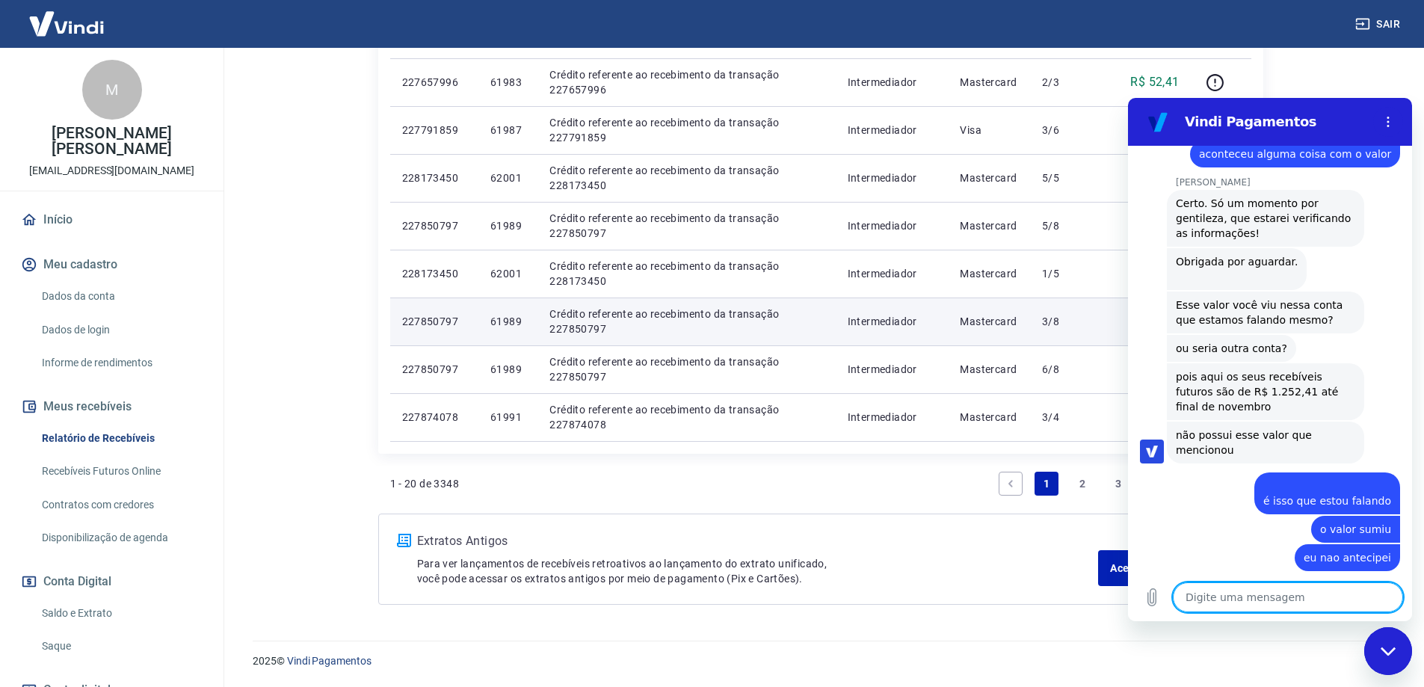
scroll to position [709, 0]
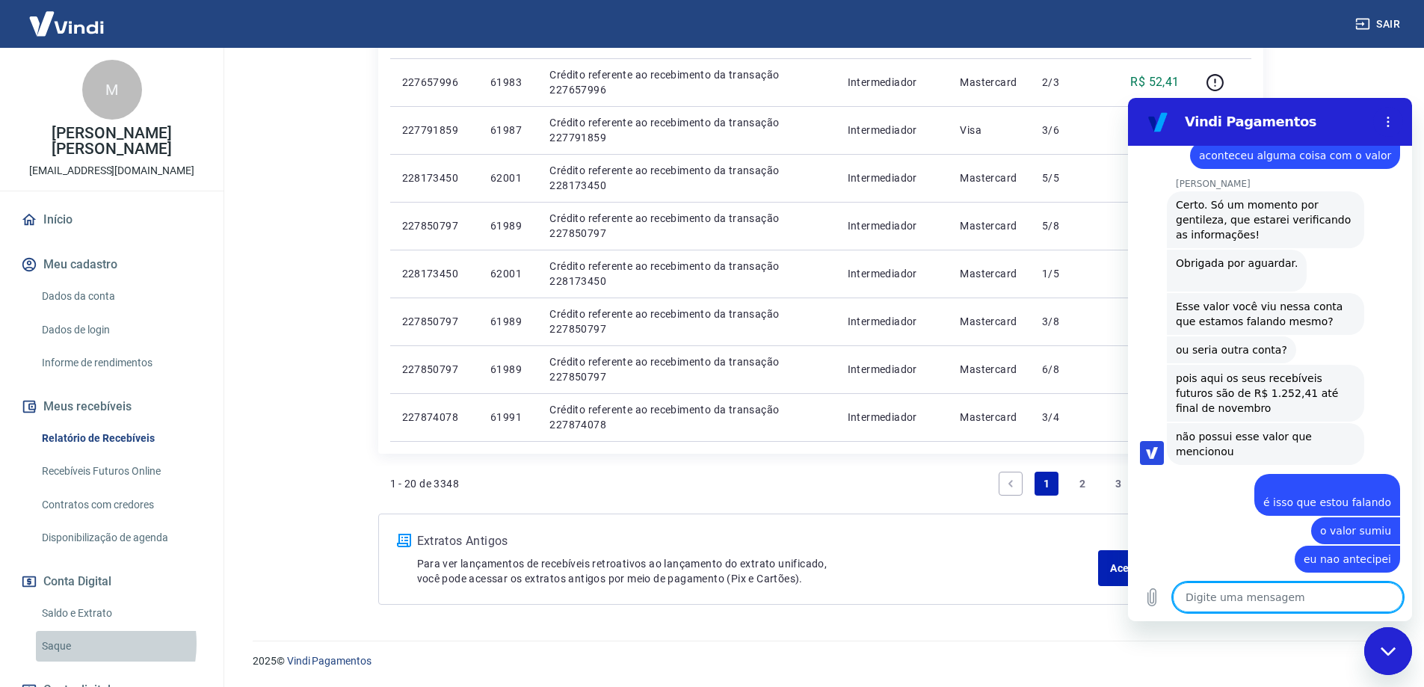
click at [75, 643] on link "Saque" at bounding box center [121, 646] width 170 height 31
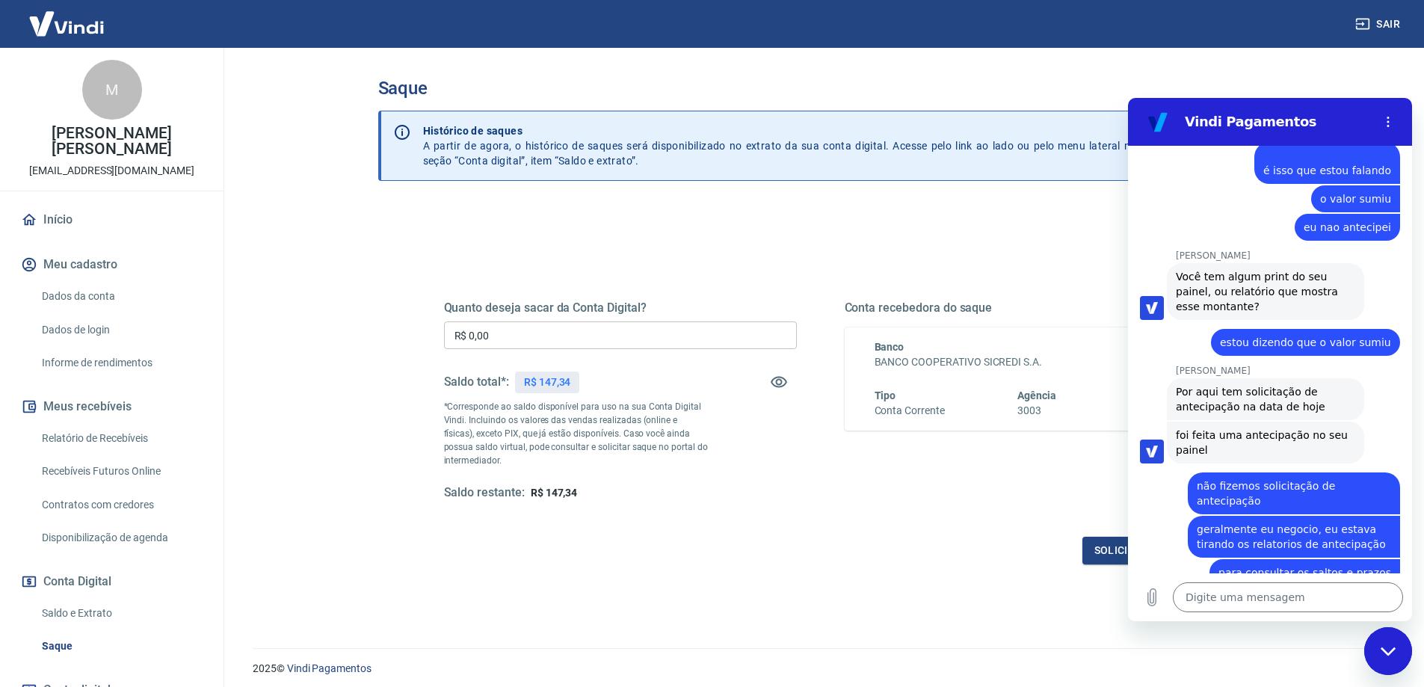
scroll to position [1039, 0]
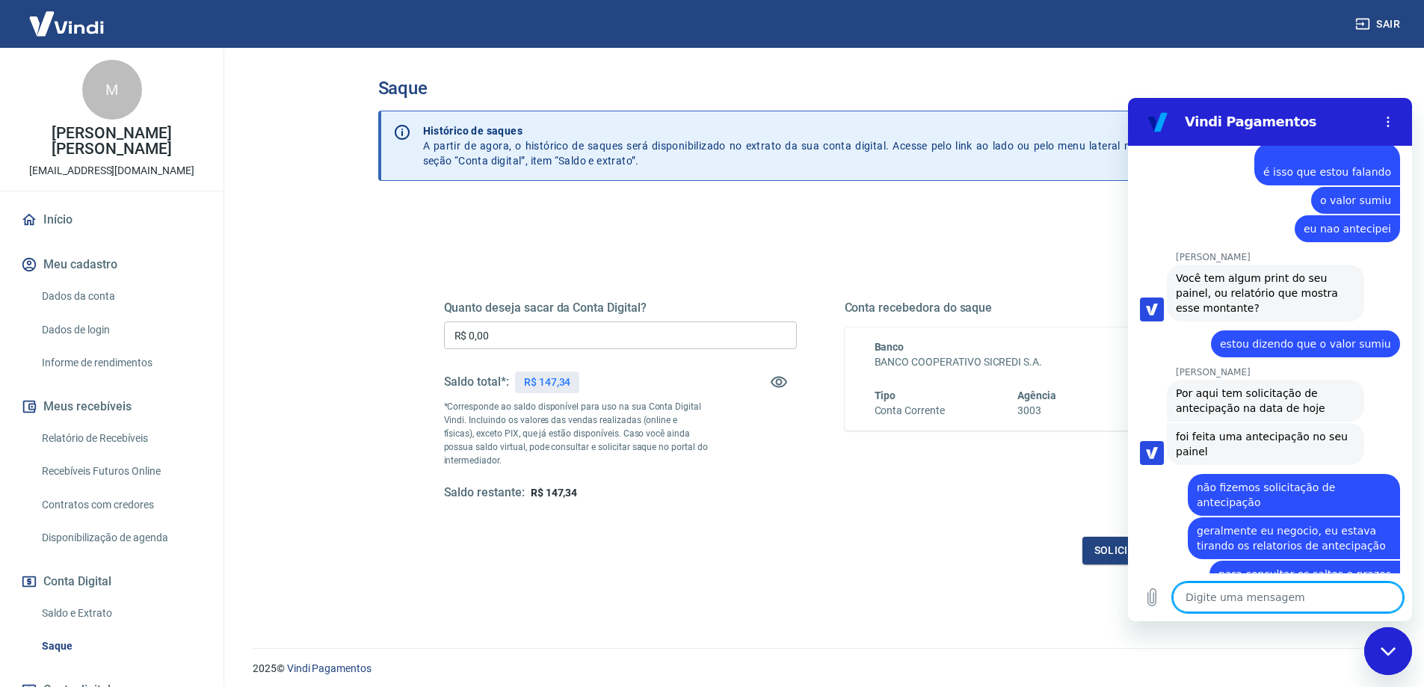
click at [1249, 599] on textarea at bounding box center [1288, 597] width 230 height 30
paste textarea "+55 14 99154-8453"
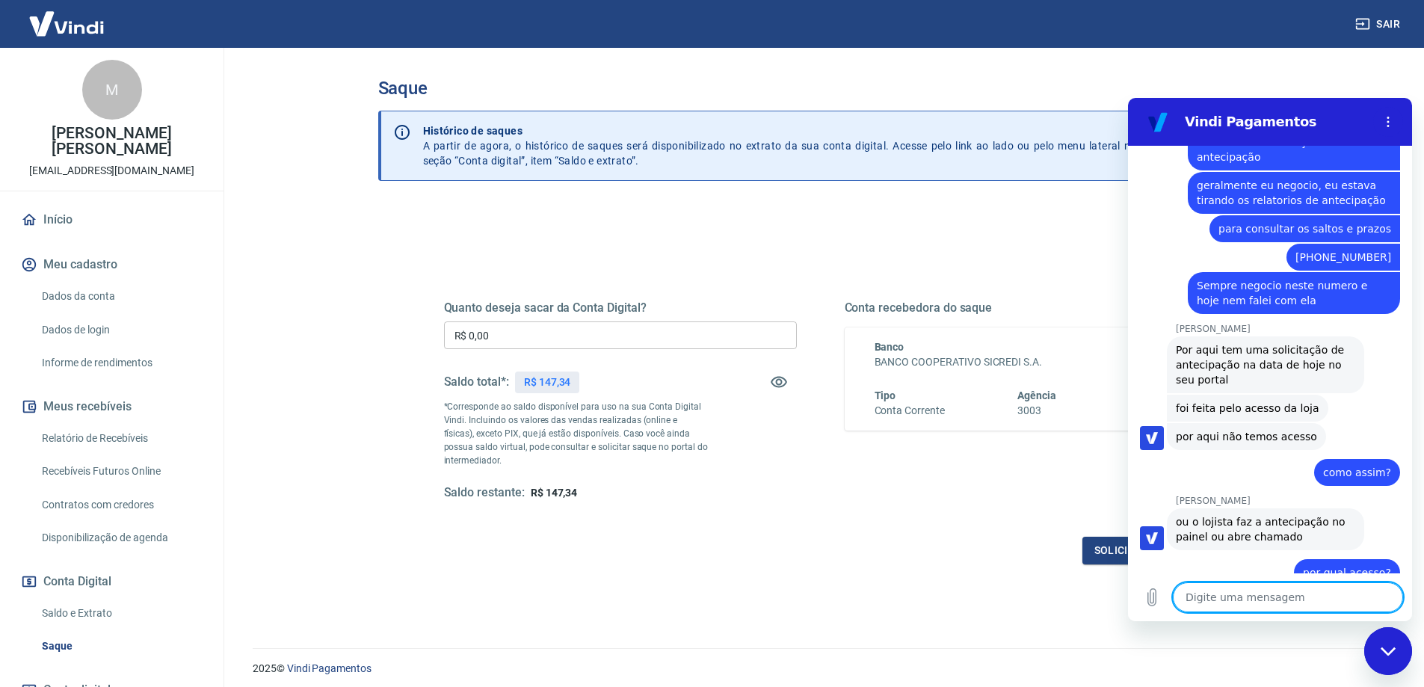
scroll to position [1383, 0]
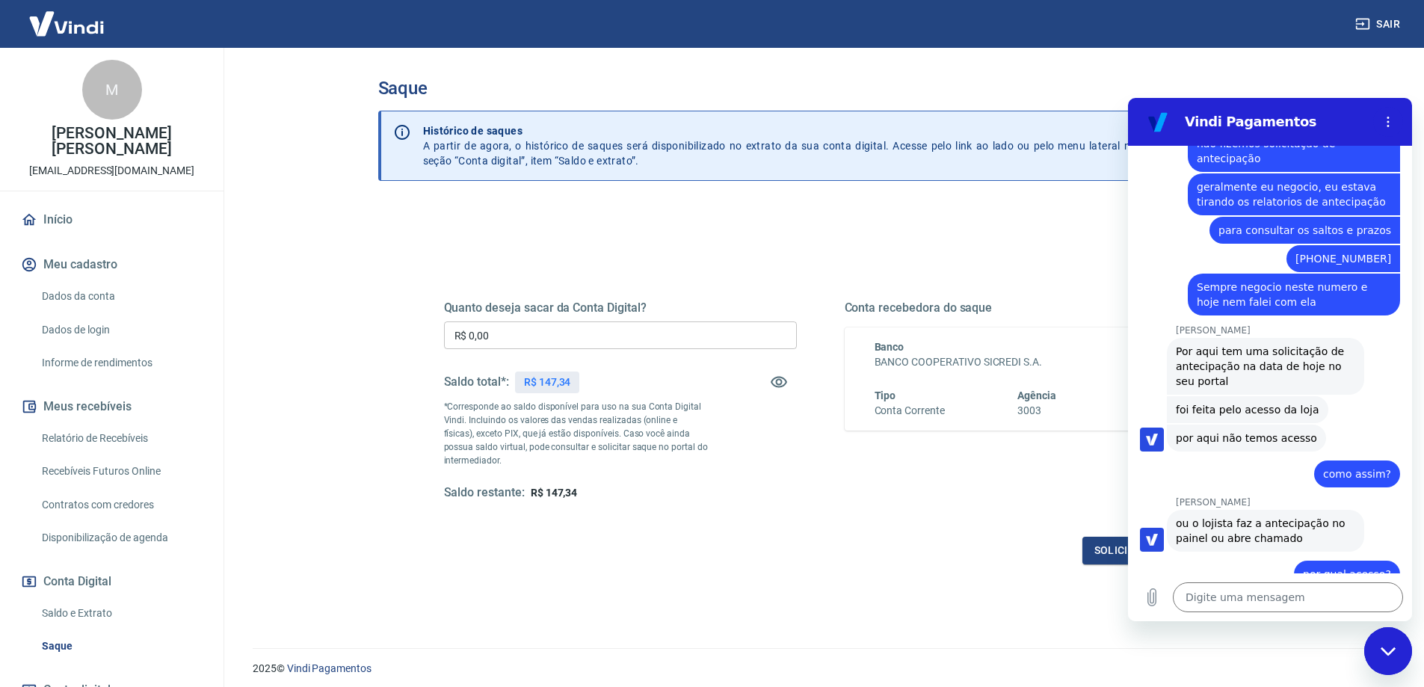
click at [743, 501] on div "Quanto deseja sacar da Conta Digital? R$ 0,00 ​ Saldo total*: R$ 147,34 *Corres…" at bounding box center [820, 415] width 753 height 300
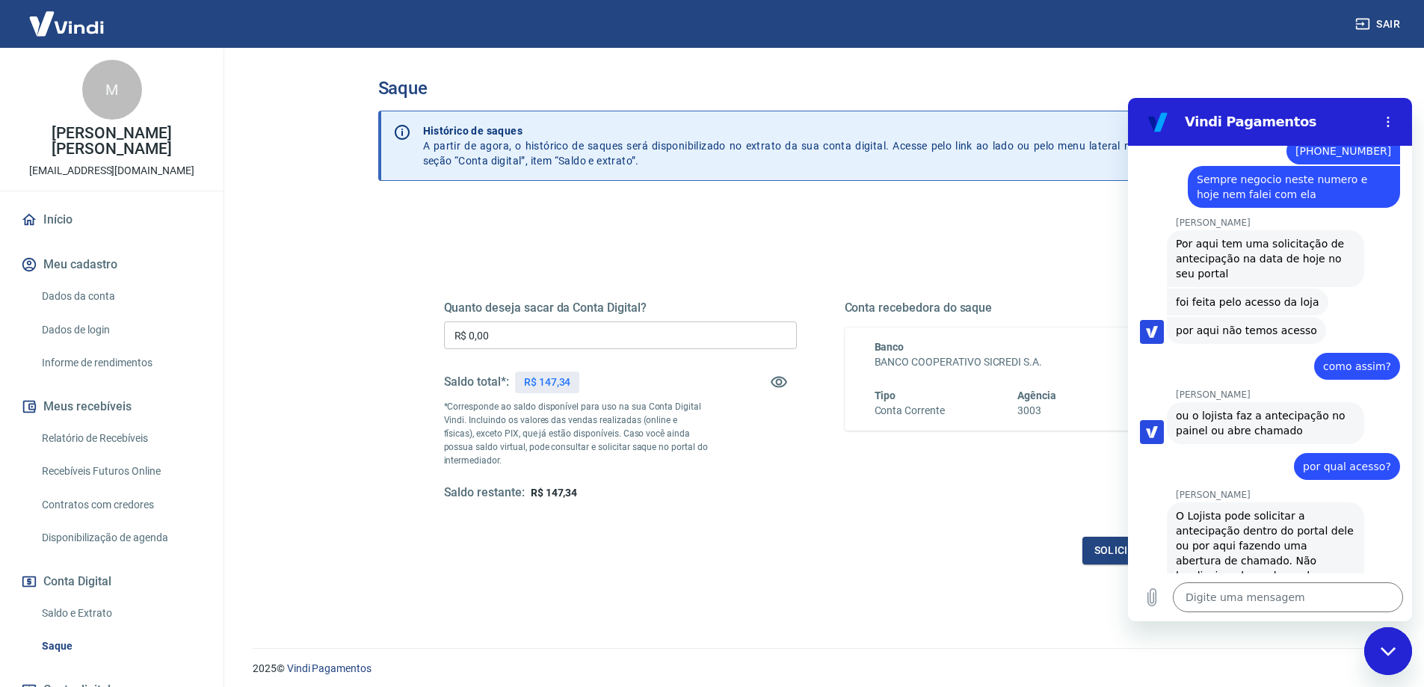
scroll to position [1494, 0]
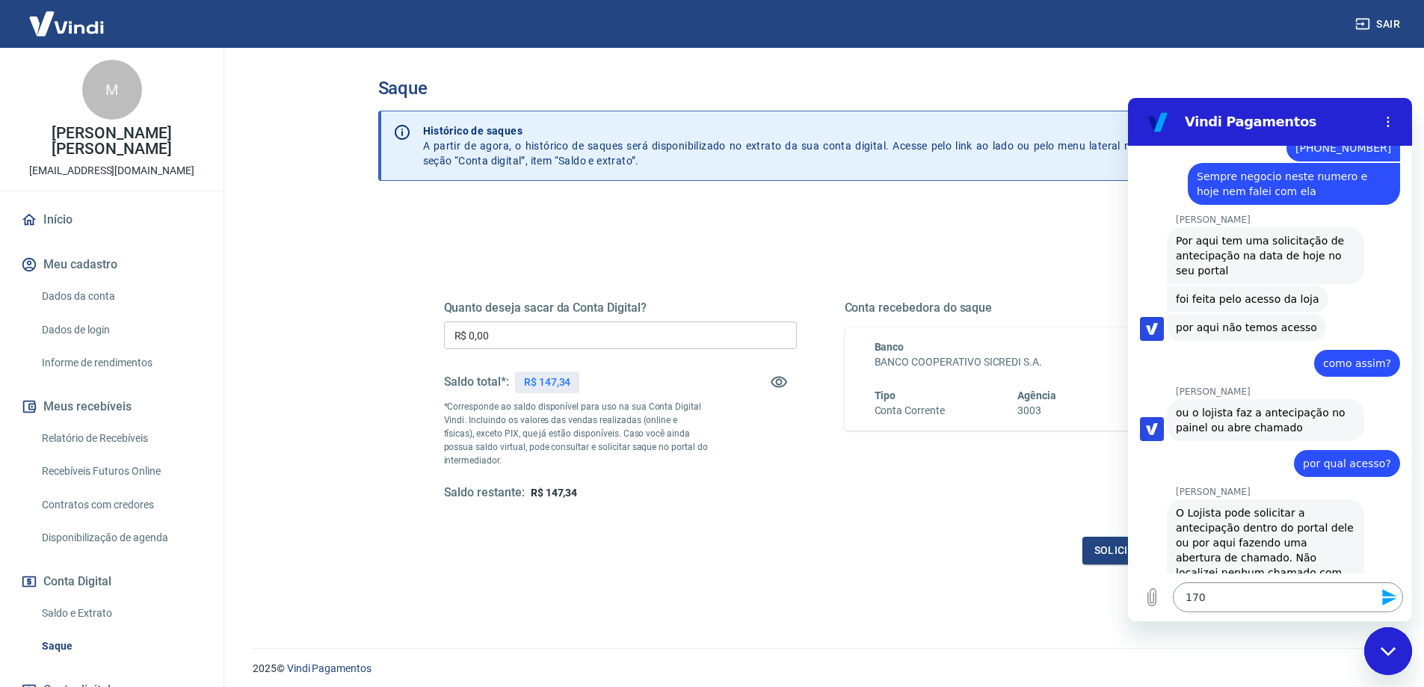
click at [1229, 593] on textarea "170" at bounding box center [1288, 597] width 230 height 30
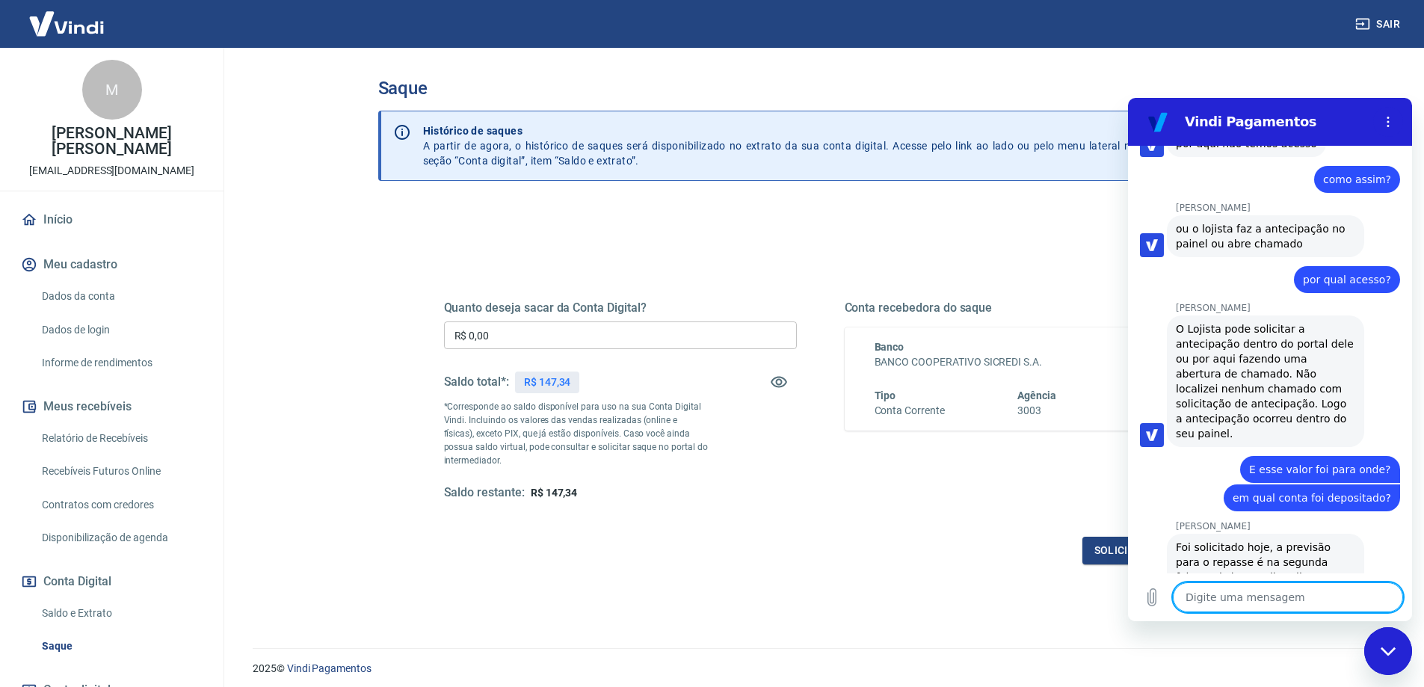
scroll to position [1681, 0]
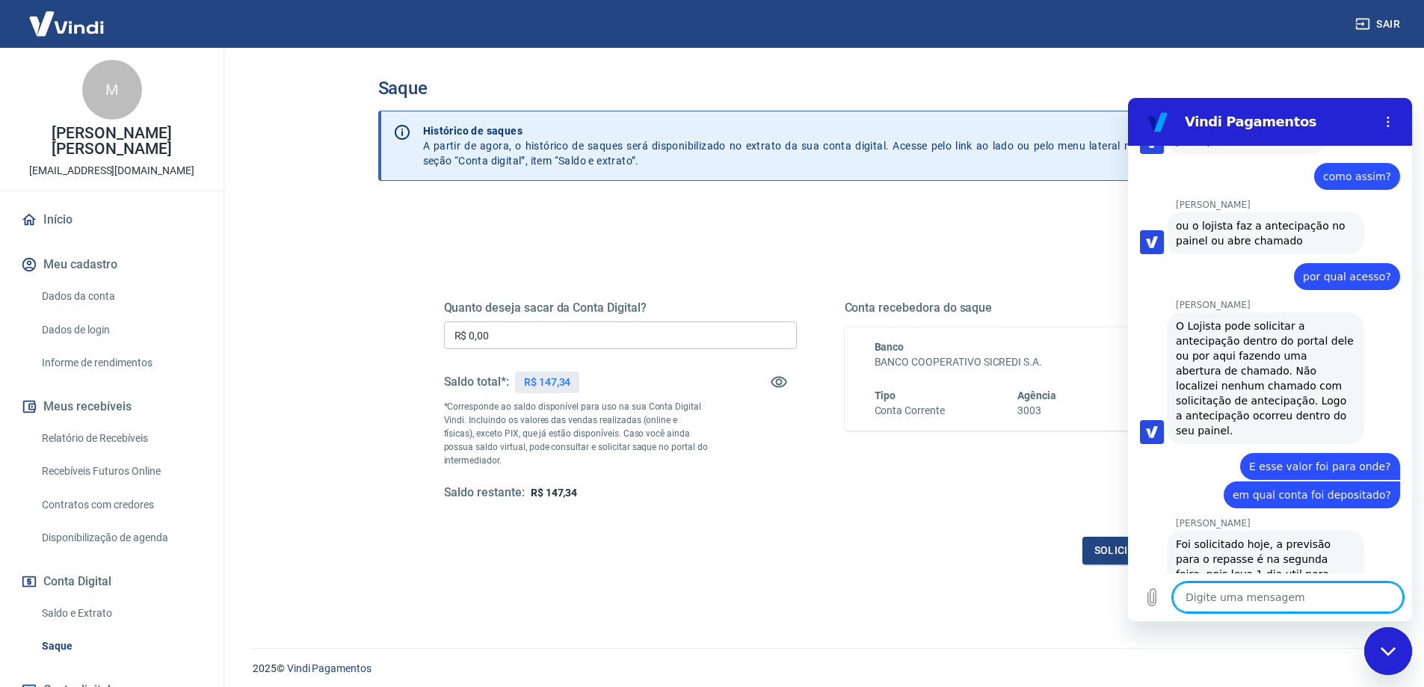
drag, startPoint x: 1130, startPoint y: 200, endPoint x: 2252, endPoint y: 299, distance: 1126.0
click at [1130, 254] on div "diz: por qual acesso?" at bounding box center [1264, 272] width 272 height 36
click at [1393, 122] on icon "Menu de opções" at bounding box center [1388, 122] width 12 height 12
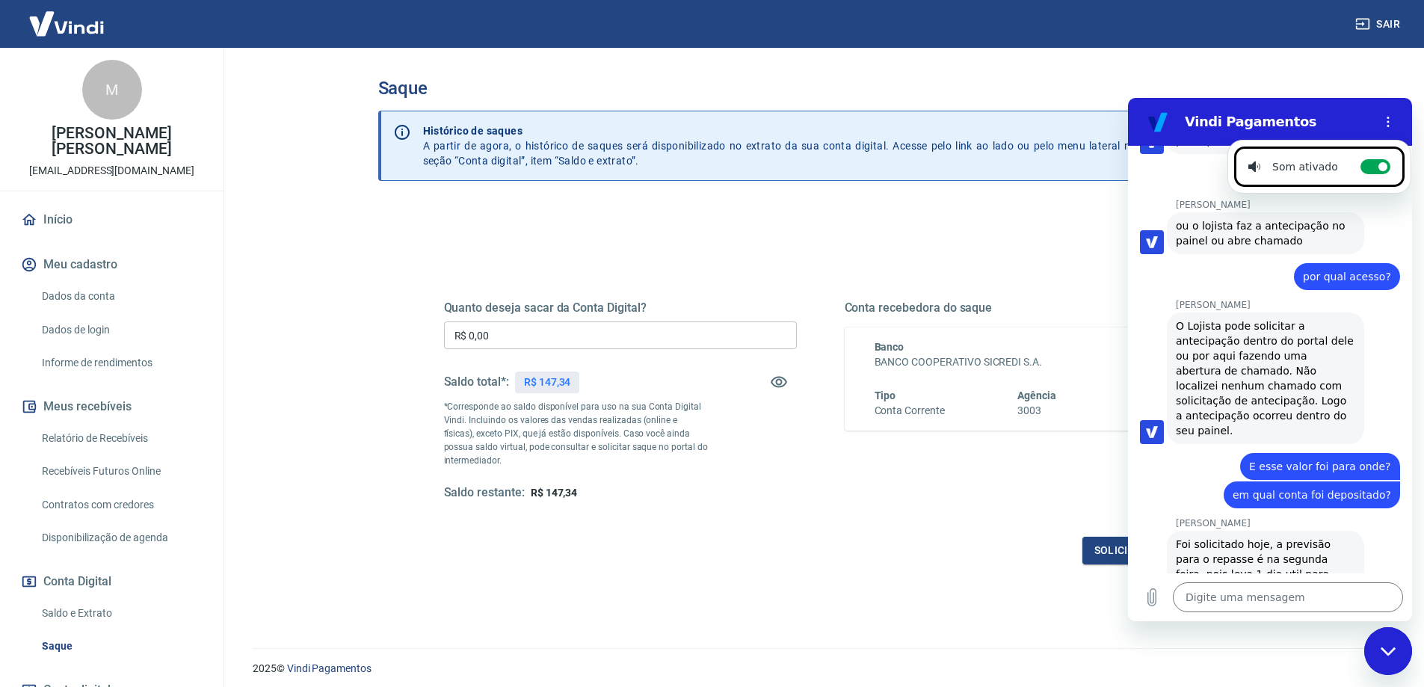
click at [1068, 271] on div "Quanto deseja sacar da Conta Digital? R$ 0,00 ​ Saldo total*: R$ 147,34 *Corres…" at bounding box center [820, 415] width 753 height 300
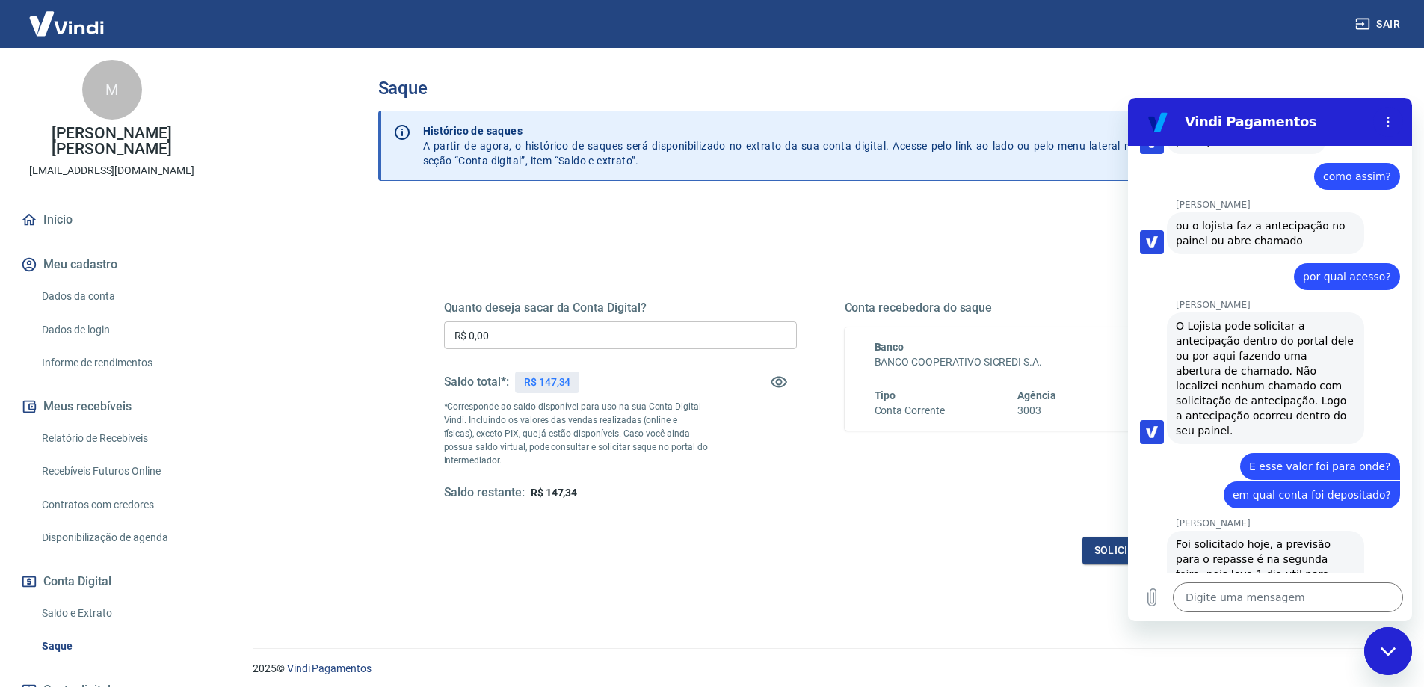
click at [1163, 127] on figure at bounding box center [1158, 122] width 30 height 30
click at [1019, 521] on div "Quanto deseja sacar da Conta Digital? R$ 0,00 ​ Saldo total*: R$ 147,34 *Corres…" at bounding box center [820, 415] width 753 height 300
click at [1388, 658] on div "Fechar janela de mensagens" at bounding box center [1387, 650] width 45 height 45
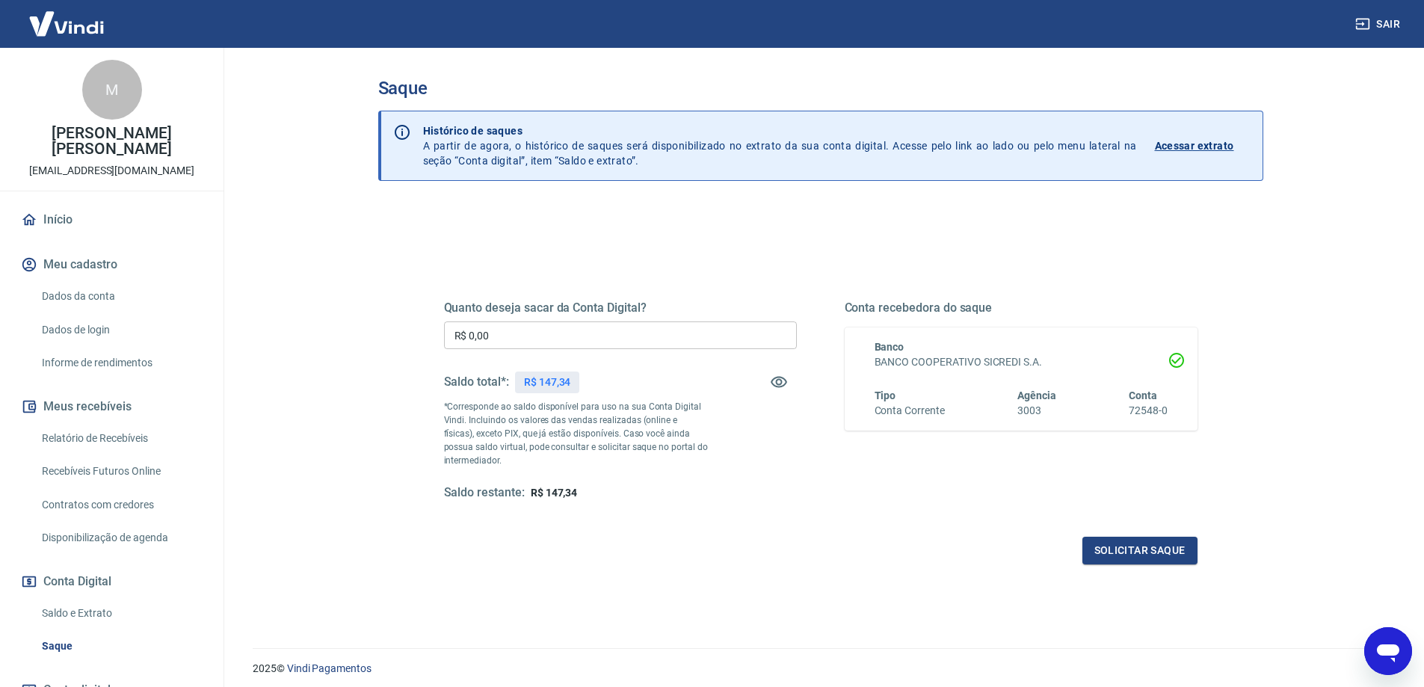
click at [1379, 637] on div "Abrir janela de mensagens" at bounding box center [1387, 650] width 45 height 45
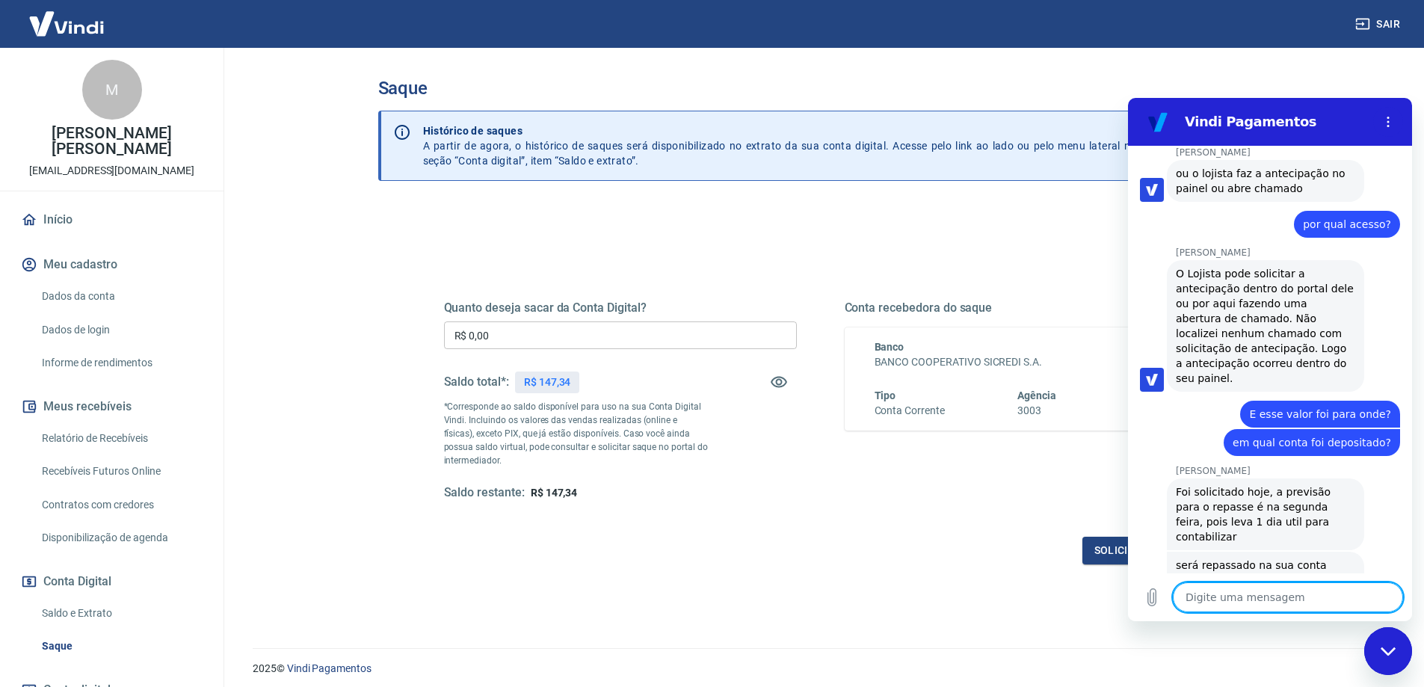
scroll to position [1731, 0]
click at [1393, 116] on icon "Menu de opções" at bounding box center [1388, 122] width 12 height 12
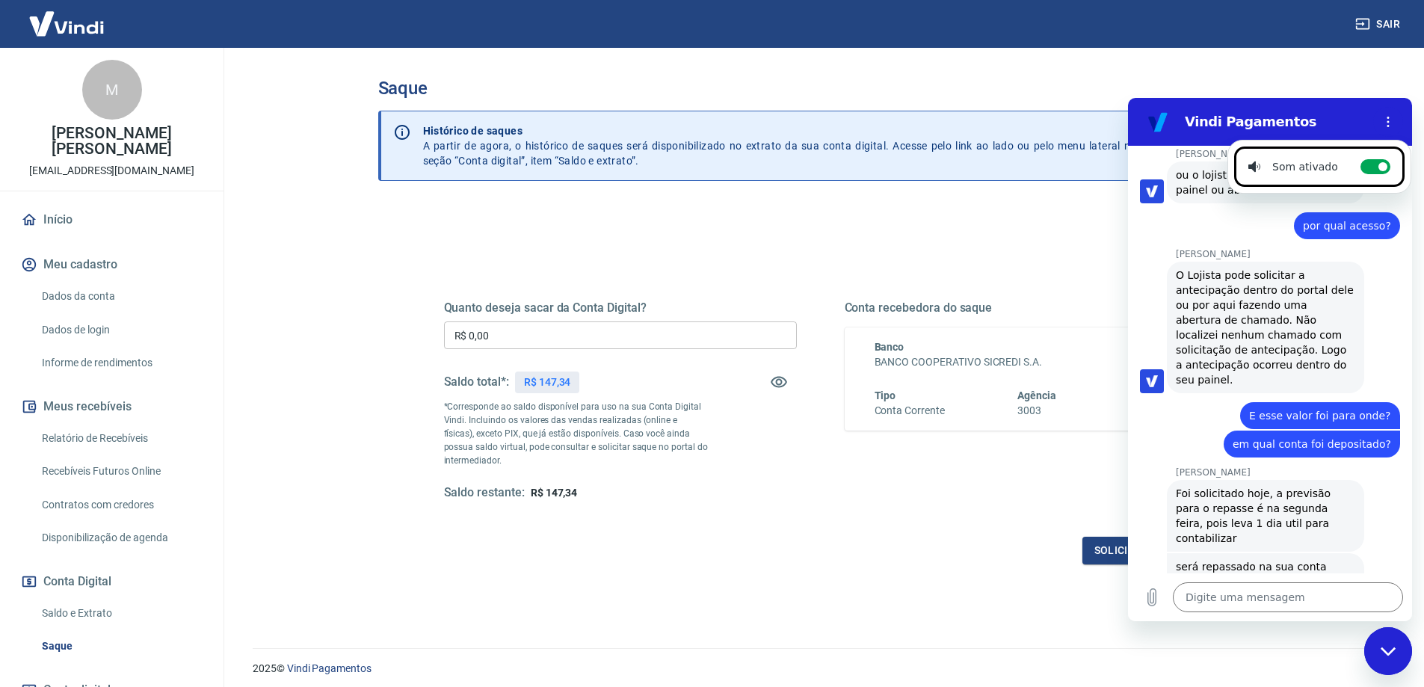
click at [1179, 77] on div "Saque Histórico de saques A partir de agora, o histórico de saques será disponi…" at bounding box center [820, 339] width 921 height 582
click at [1112, 82] on h3 "Saque" at bounding box center [820, 88] width 885 height 21
click at [50, 608] on link "Saldo e Extrato" at bounding box center [121, 613] width 170 height 31
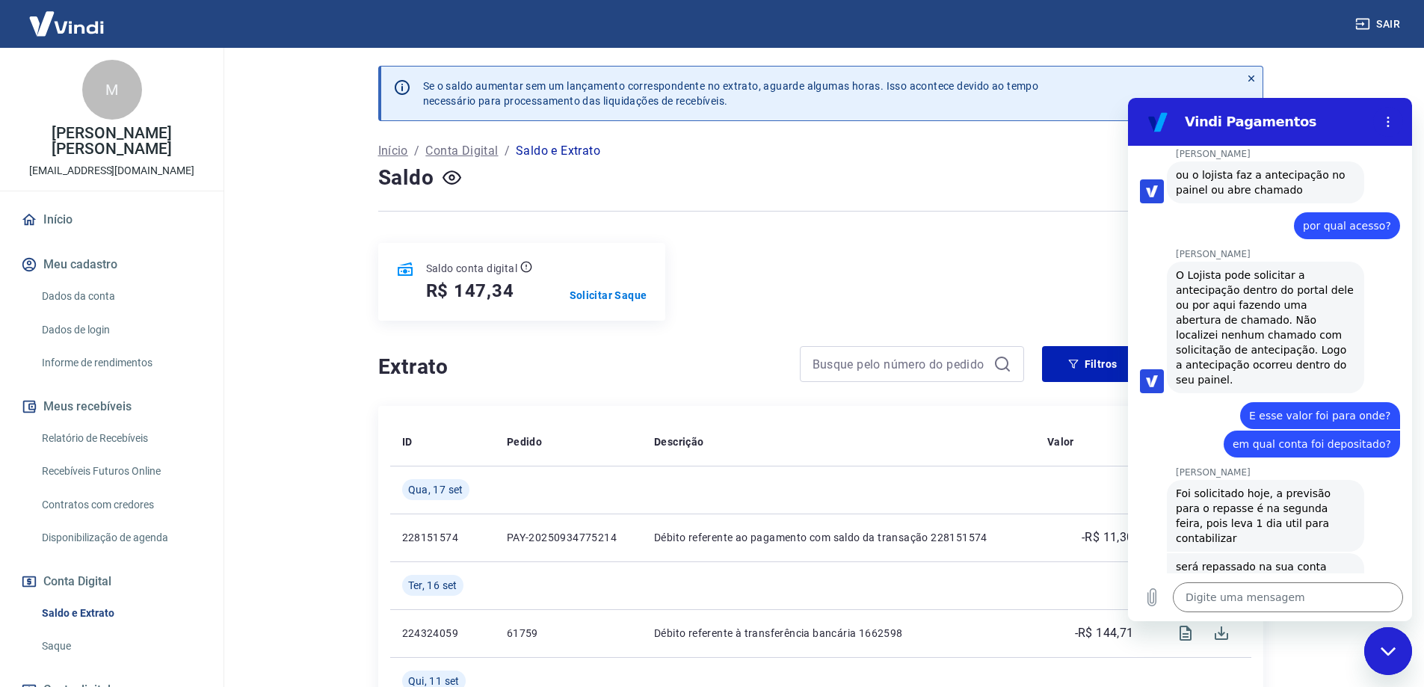
click at [623, 293] on p "Solicitar Saque" at bounding box center [608, 295] width 78 height 15
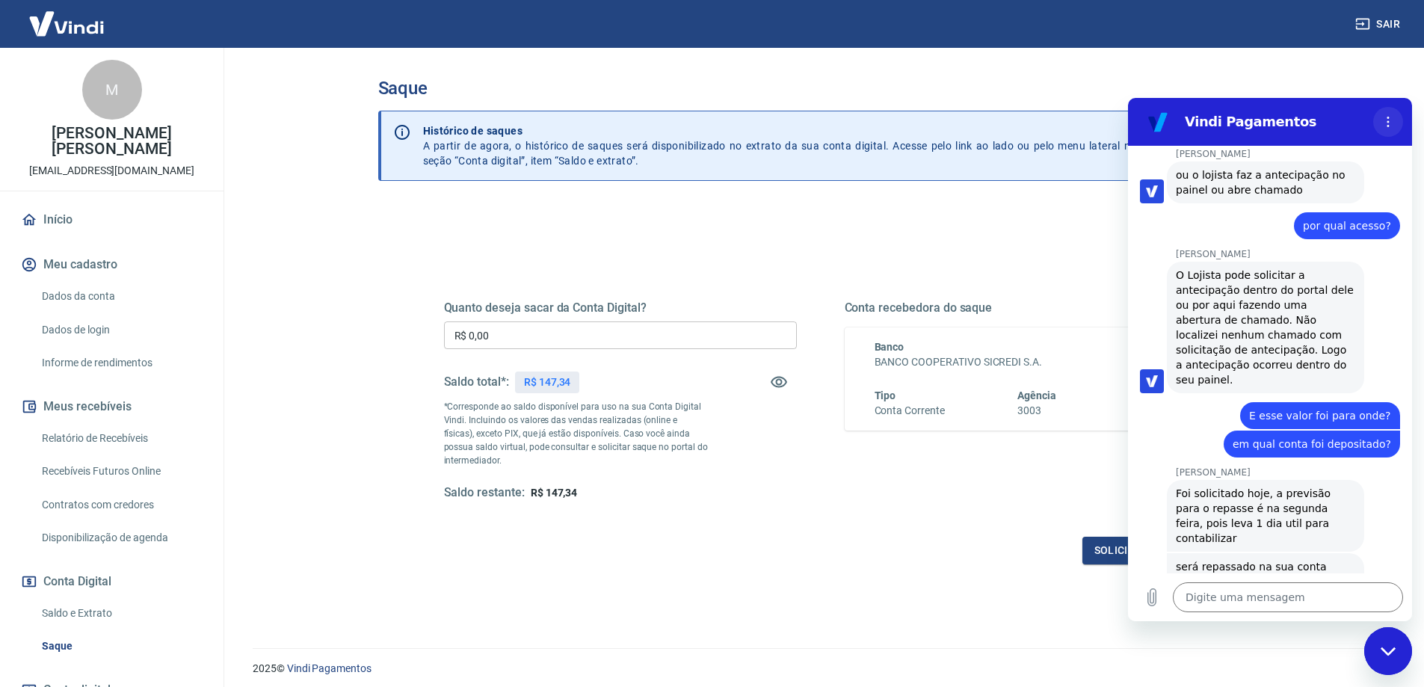
click at [1393, 123] on icon "Menu de opções" at bounding box center [1388, 122] width 12 height 12
click at [1138, 47] on div "Sair" at bounding box center [712, 24] width 1424 height 48
click at [1081, 75] on div "Saque Histórico de saques A partir de agora, o histórico de saques será disponi…" at bounding box center [820, 339] width 921 height 582
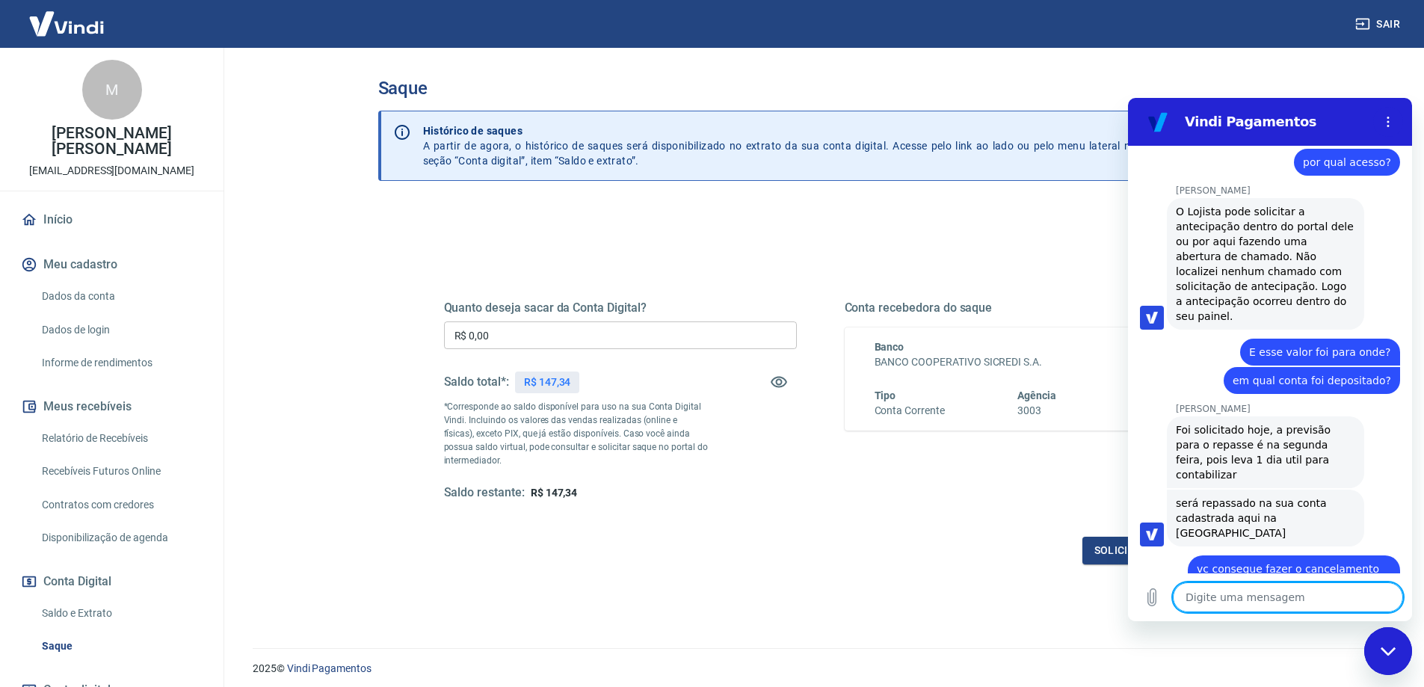
scroll to position [1796, 0]
click at [1397, 76] on main "Saque Histórico de saques A partir de agora, o histórico de saques será disponi…" at bounding box center [820, 367] width 1207 height 639
click at [98, 34] on img at bounding box center [66, 24] width 97 height 46
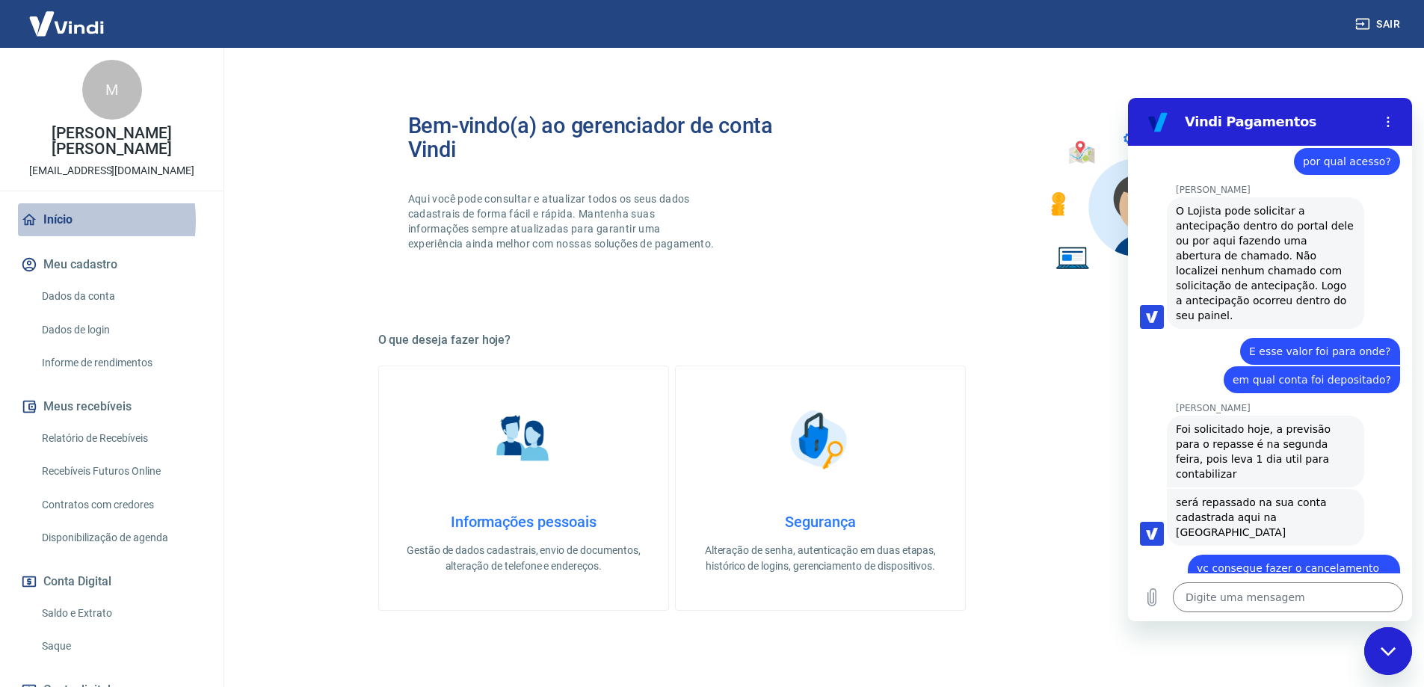
click at [43, 220] on link "Início" at bounding box center [112, 219] width 188 height 33
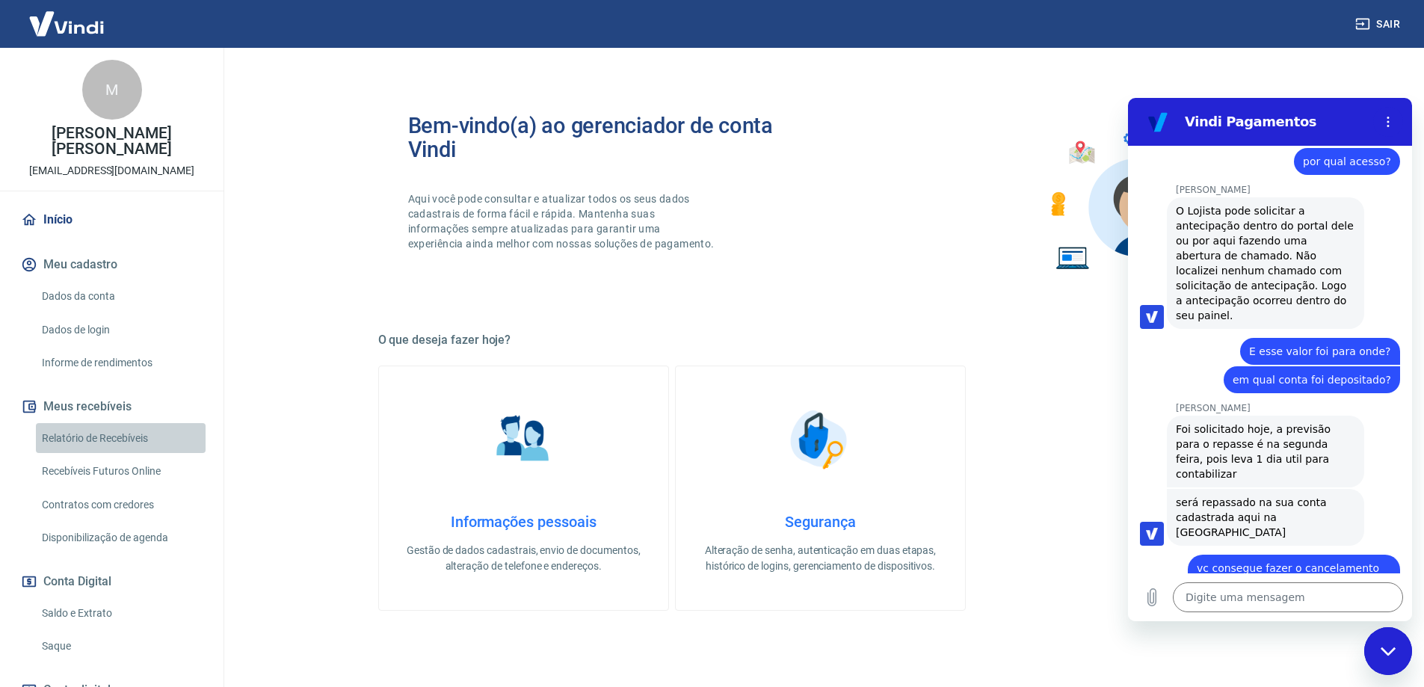
click at [120, 439] on link "Relatório de Recebíveis" at bounding box center [121, 438] width 170 height 31
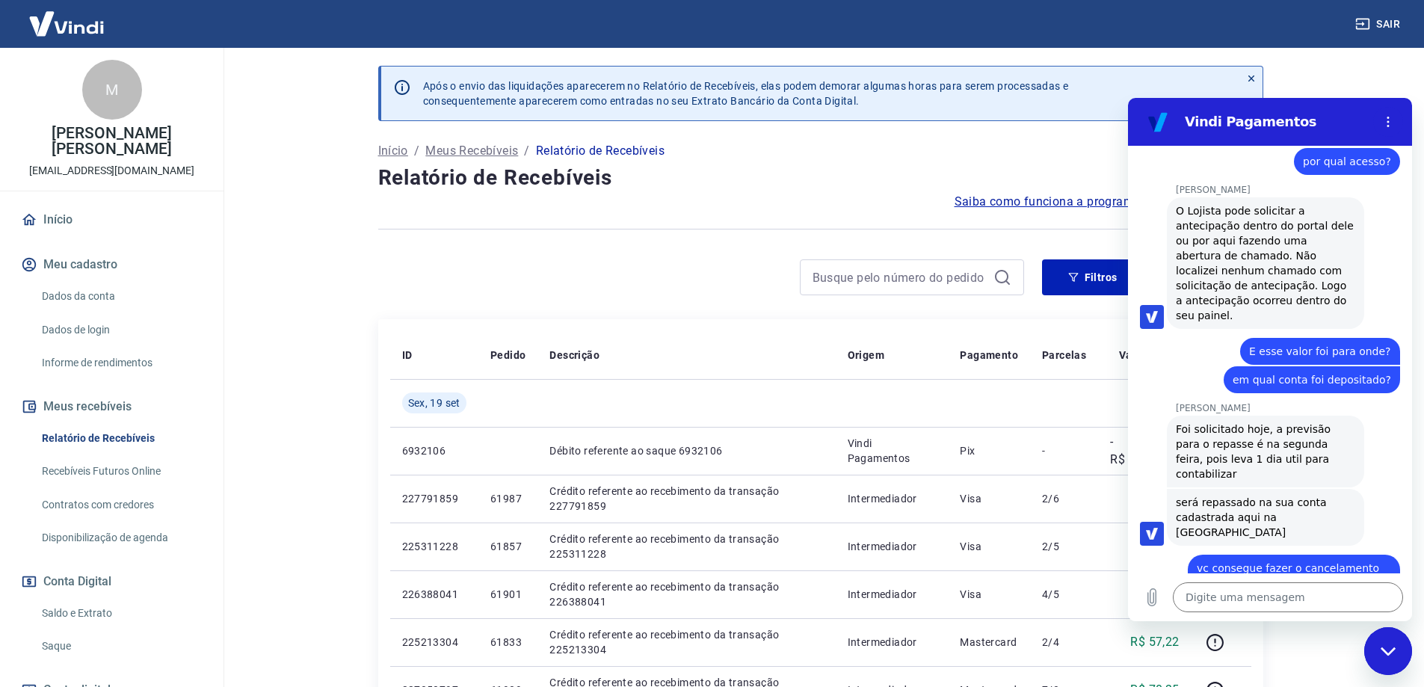
click at [109, 303] on link "Dados da conta" at bounding box center [121, 296] width 170 height 31
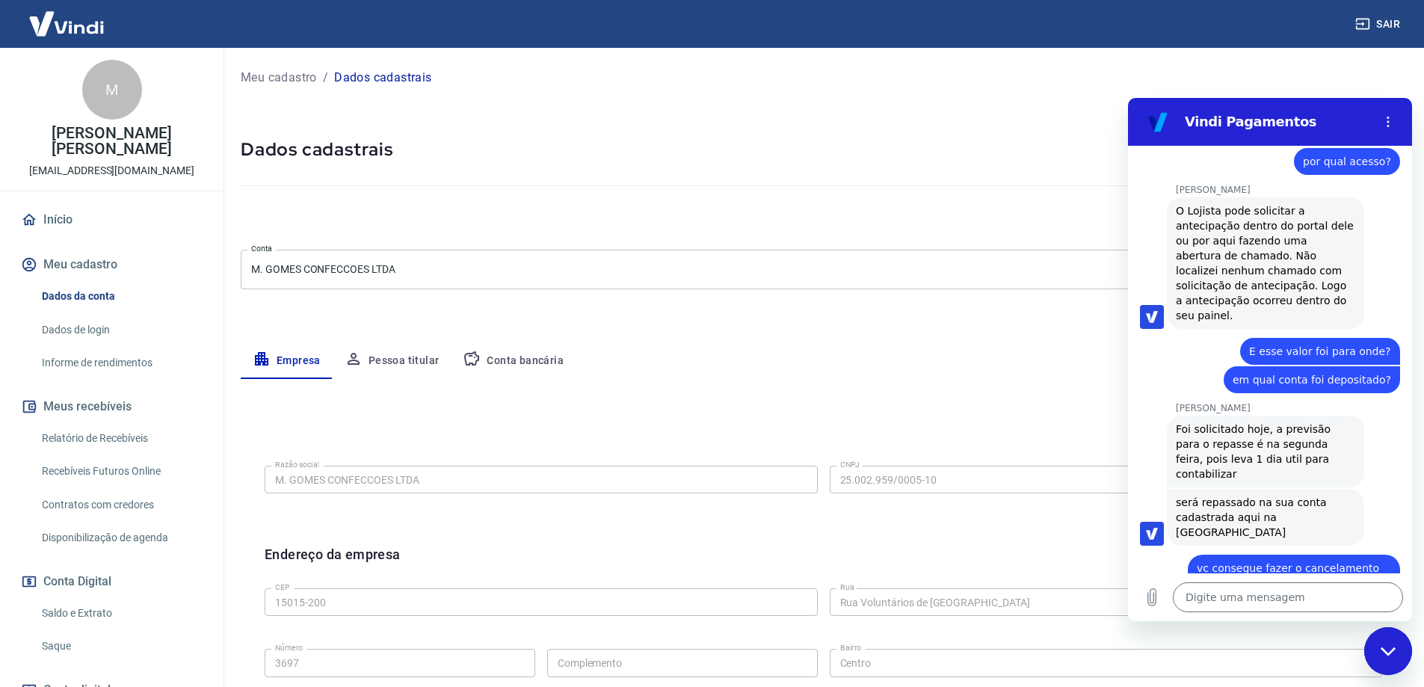
click at [121, 24] on div "Sair" at bounding box center [712, 24] width 1424 height 48
click at [79, 33] on img at bounding box center [66, 24] width 97 height 46
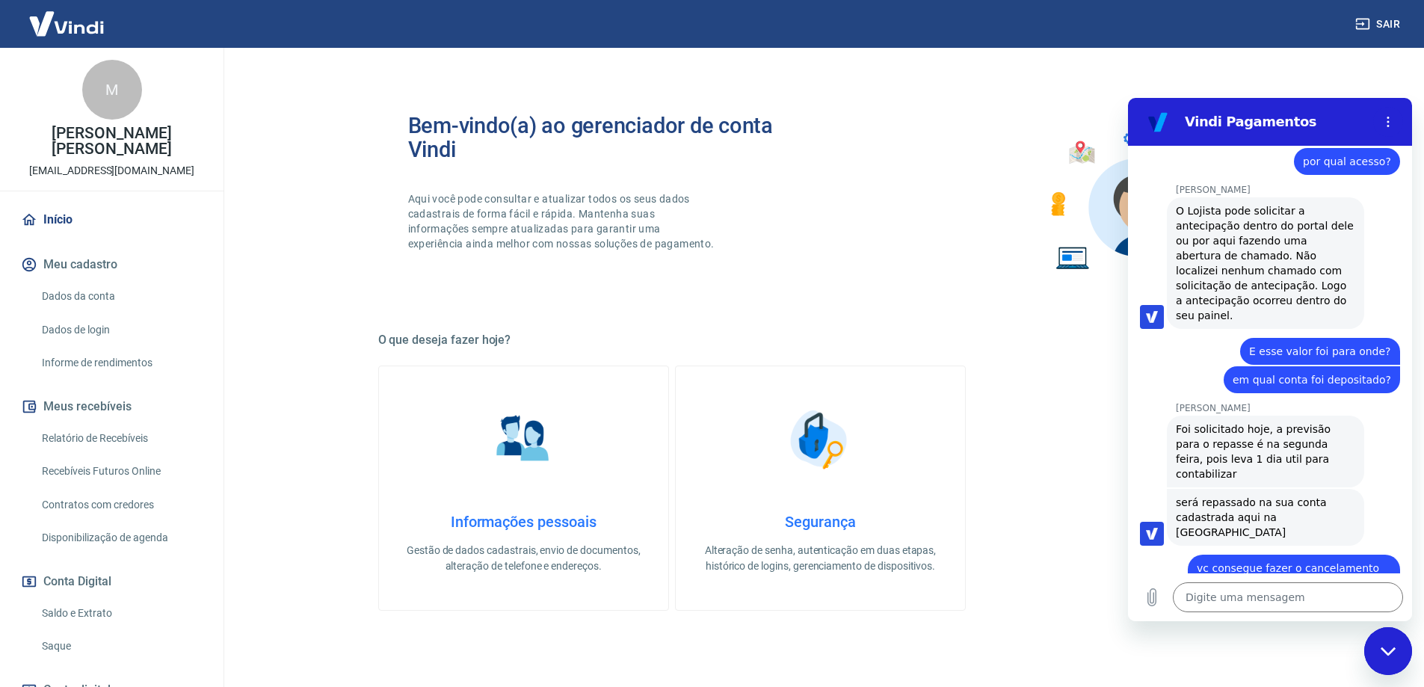
click at [52, 34] on img at bounding box center [66, 24] width 97 height 46
click at [108, 110] on div "M" at bounding box center [112, 90] width 60 height 60
click at [119, 472] on link "Recebíveis Futuros Online" at bounding box center [121, 471] width 170 height 31
click at [1341, 614] on div "Digite uma mensagem x" at bounding box center [1270, 597] width 284 height 48
click at [1342, 602] on textarea at bounding box center [1288, 597] width 230 height 30
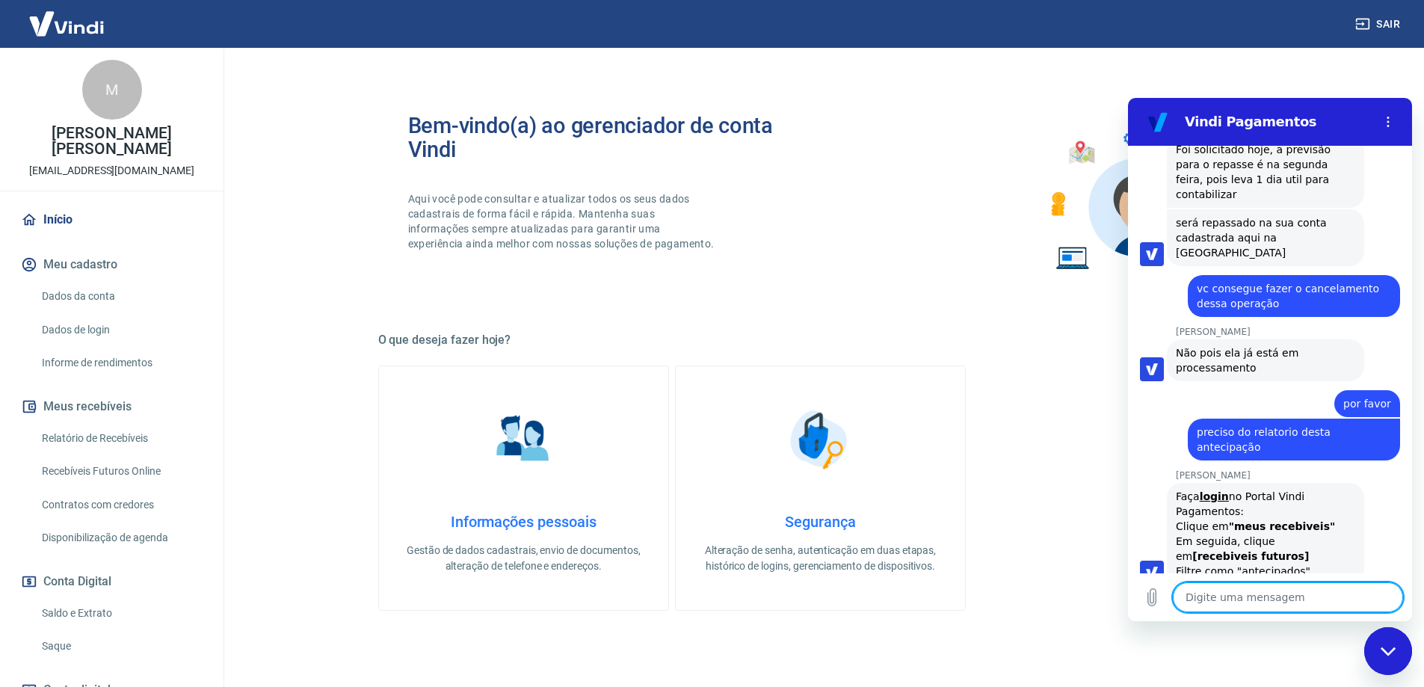
scroll to position [2078, 0]
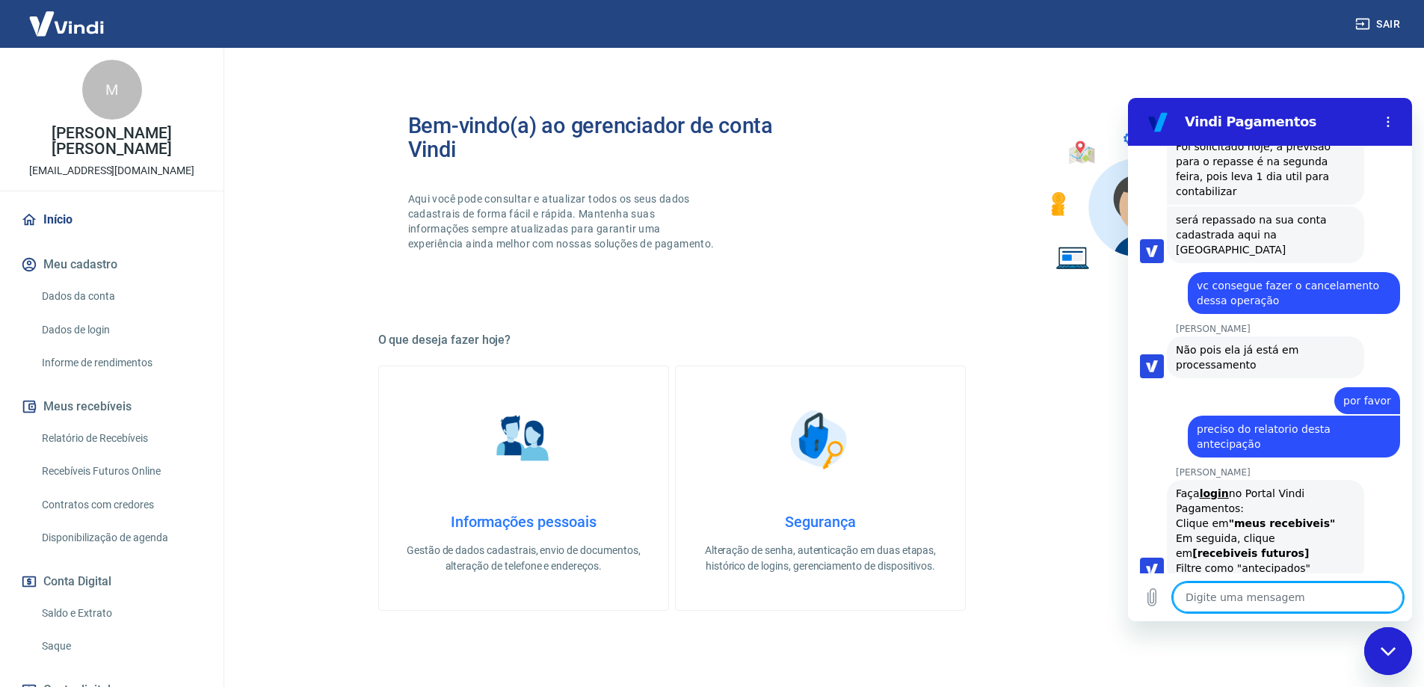
click at [112, 474] on link "Recebíveis Futuros Online" at bounding box center [121, 471] width 170 height 31
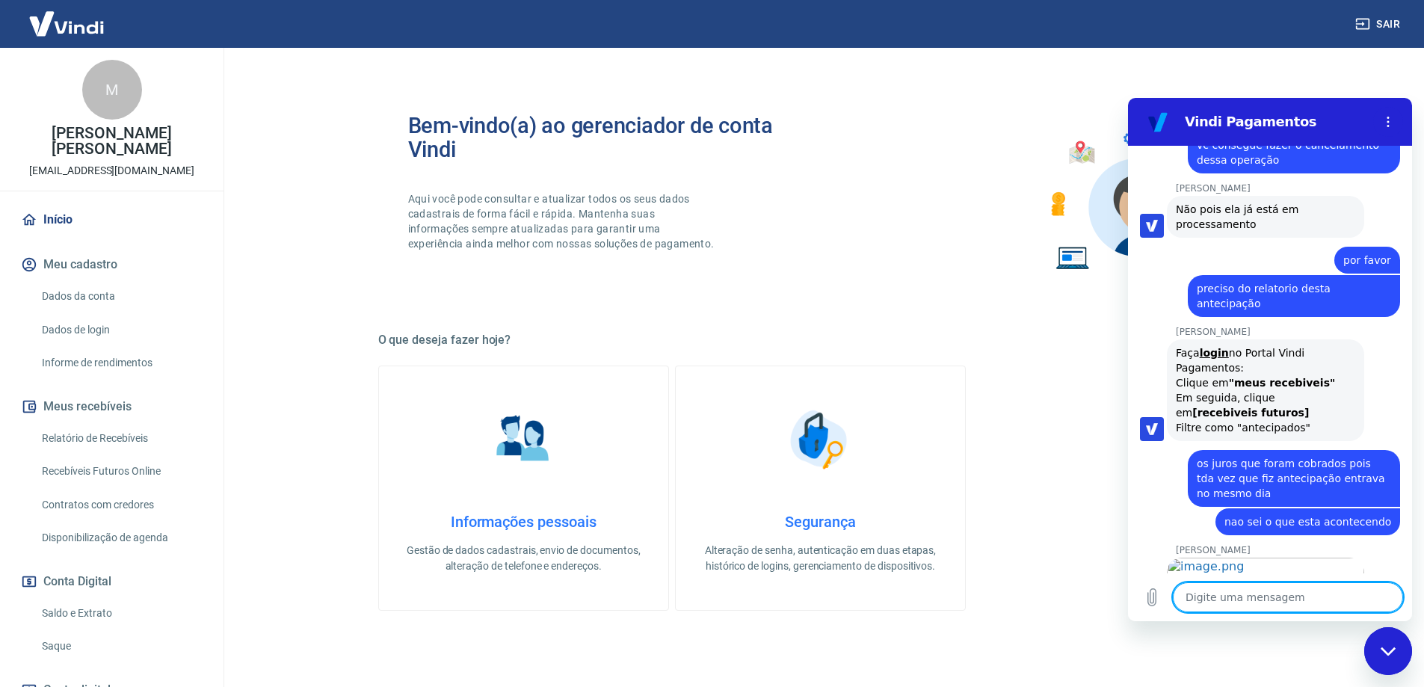
scroll to position [2217, 0]
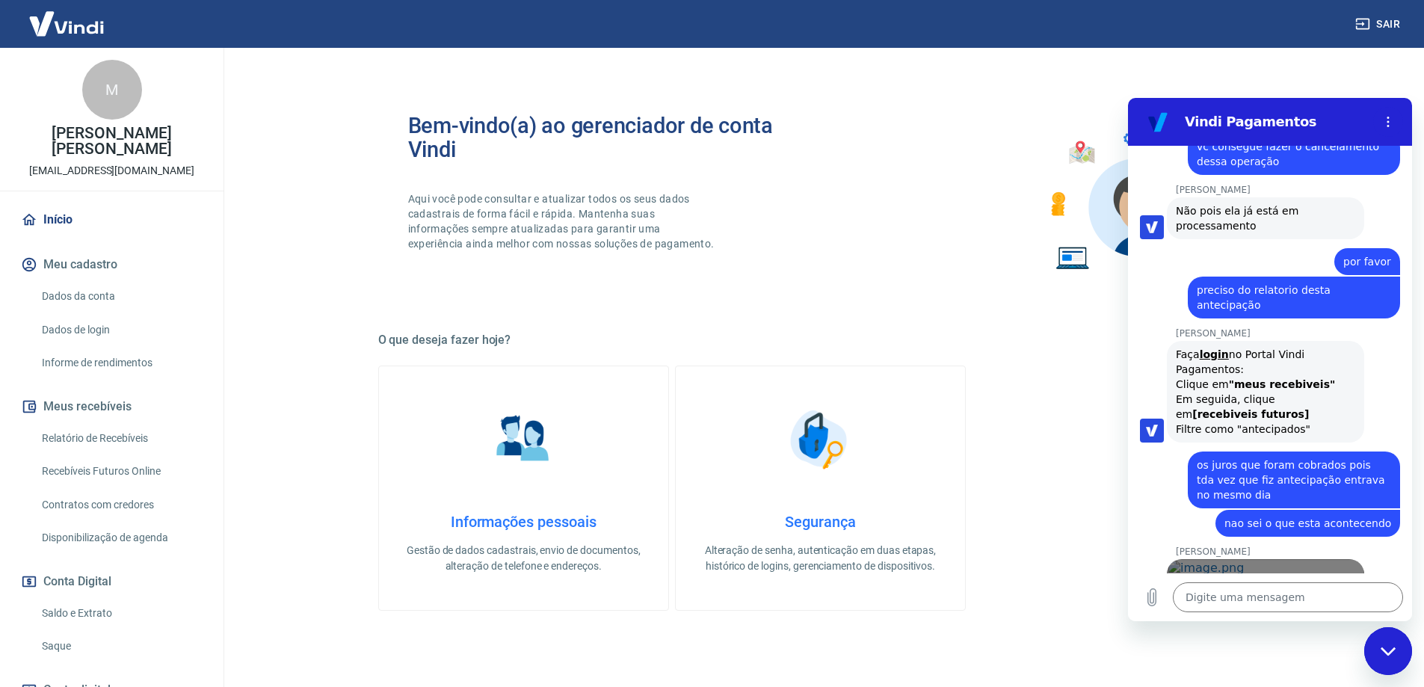
click at [1291, 559] on link "Abrir em nova aba" at bounding box center [1265, 613] width 197 height 109
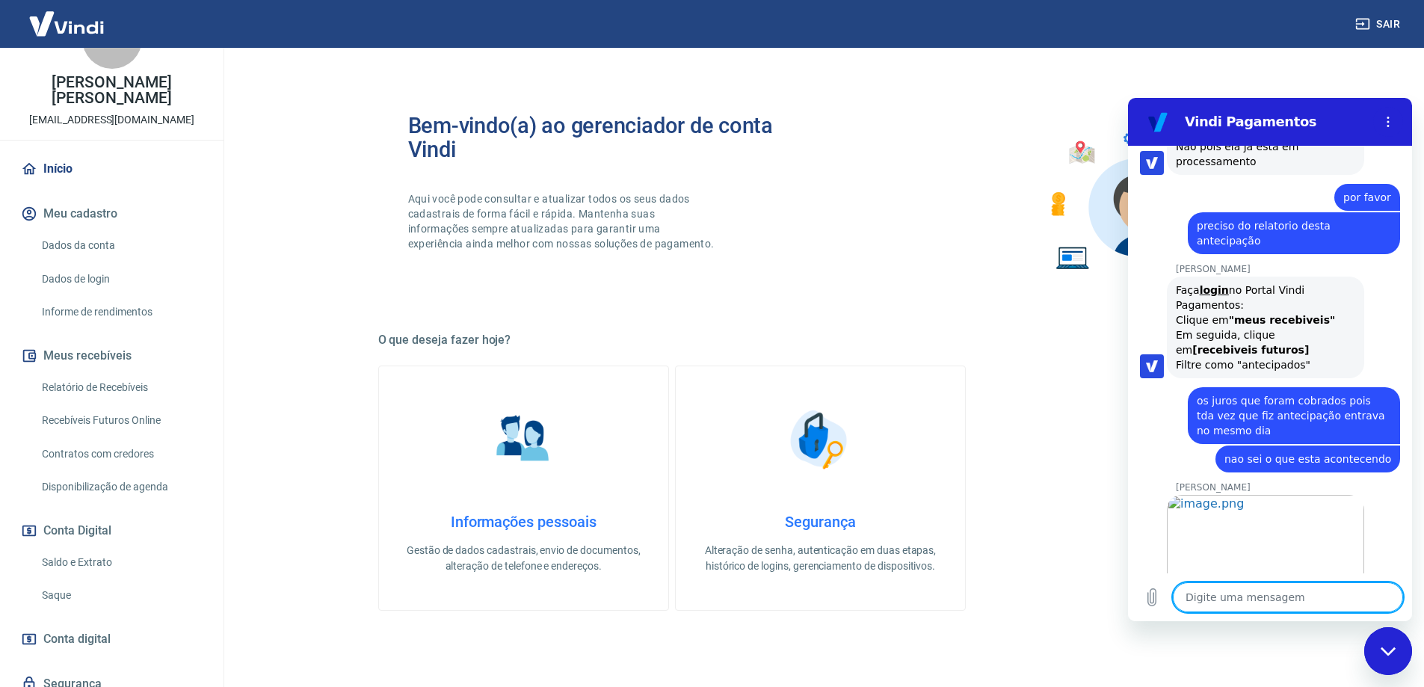
scroll to position [109, 0]
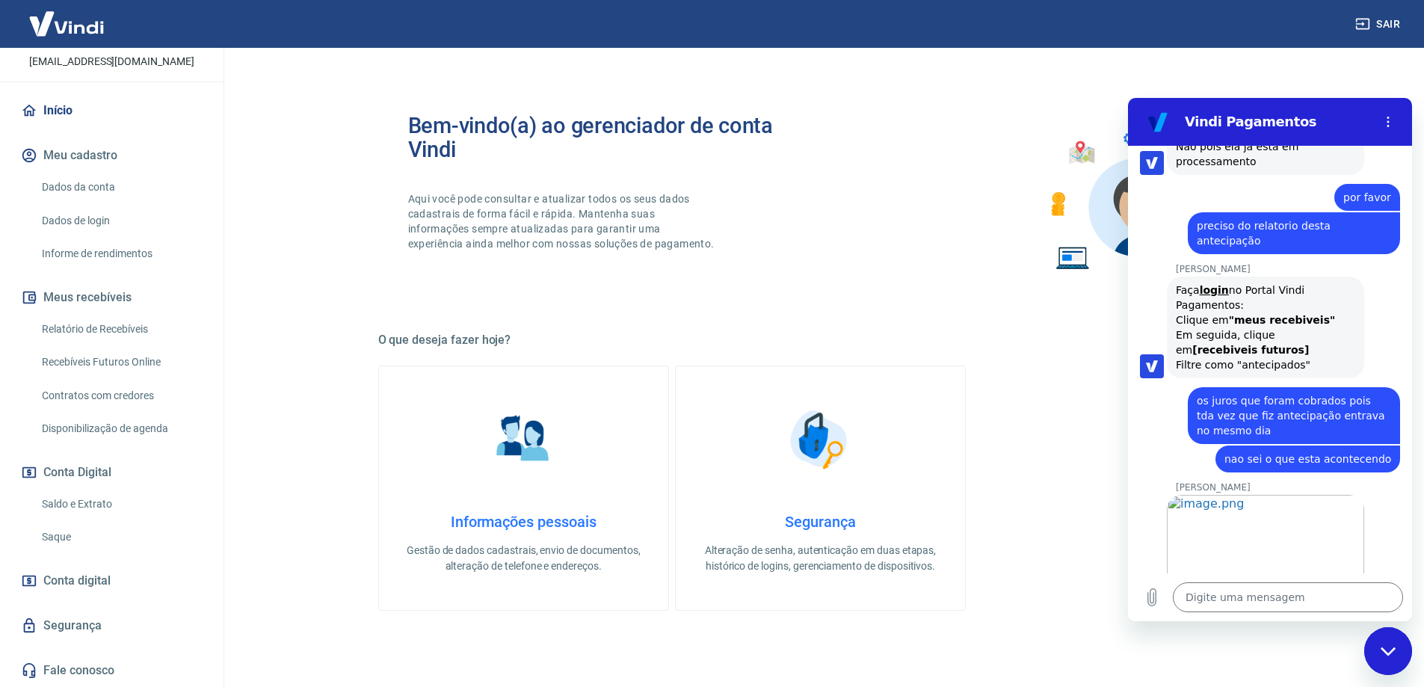
click at [91, 501] on link "Saldo e Extrato" at bounding box center [121, 504] width 170 height 31
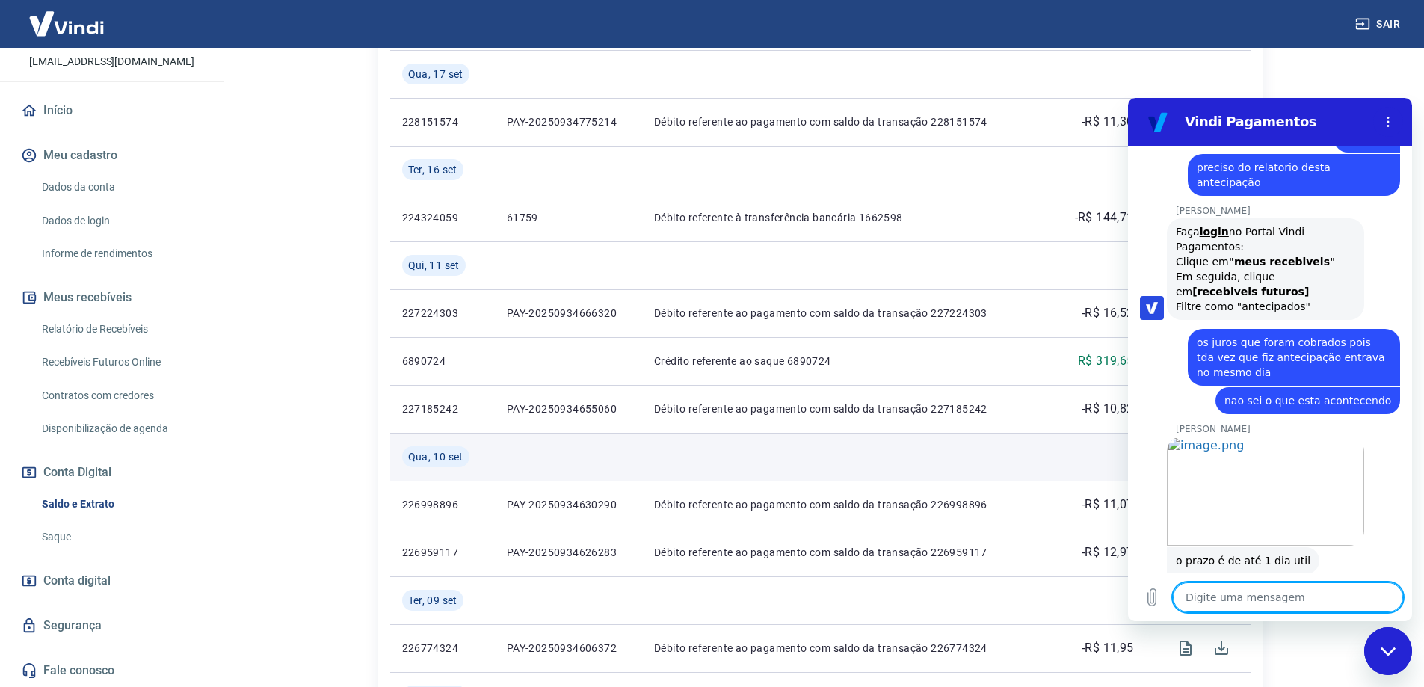
scroll to position [433, 0]
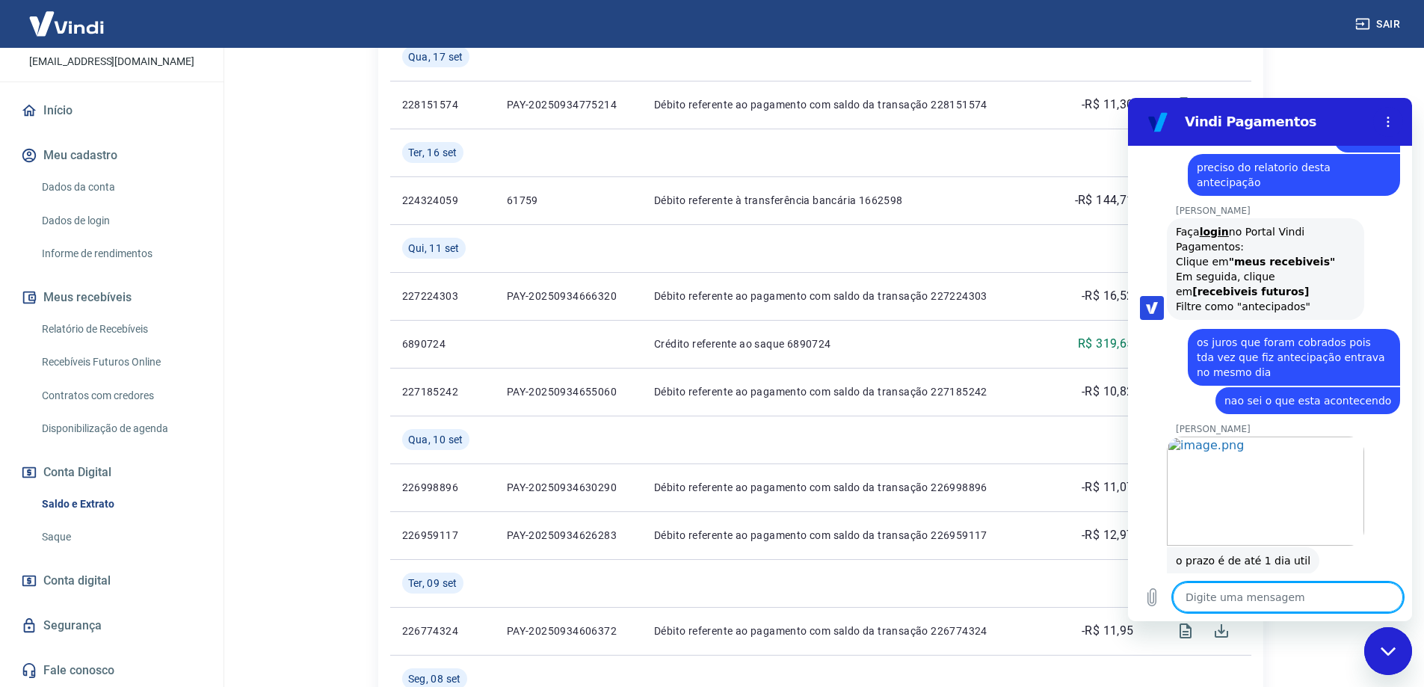
click at [98, 331] on link "Relatório de Recebíveis" at bounding box center [121, 329] width 170 height 31
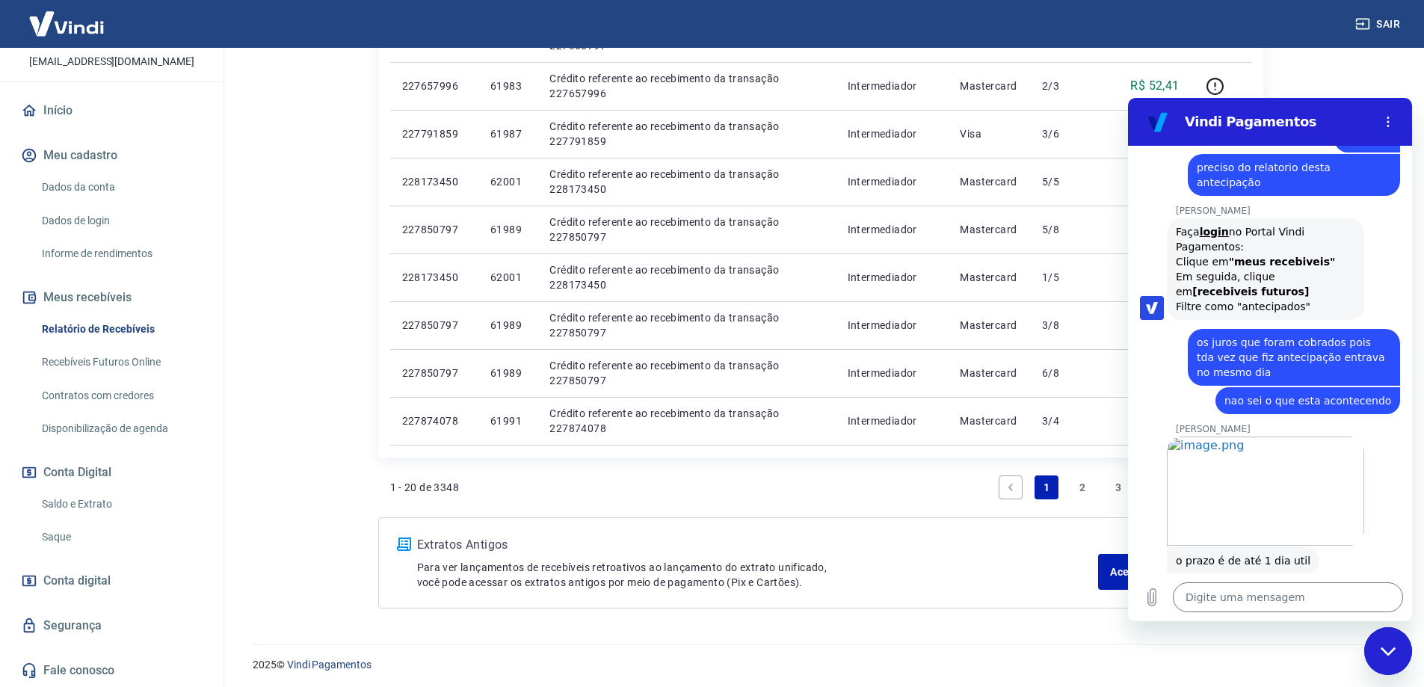
scroll to position [942, 0]
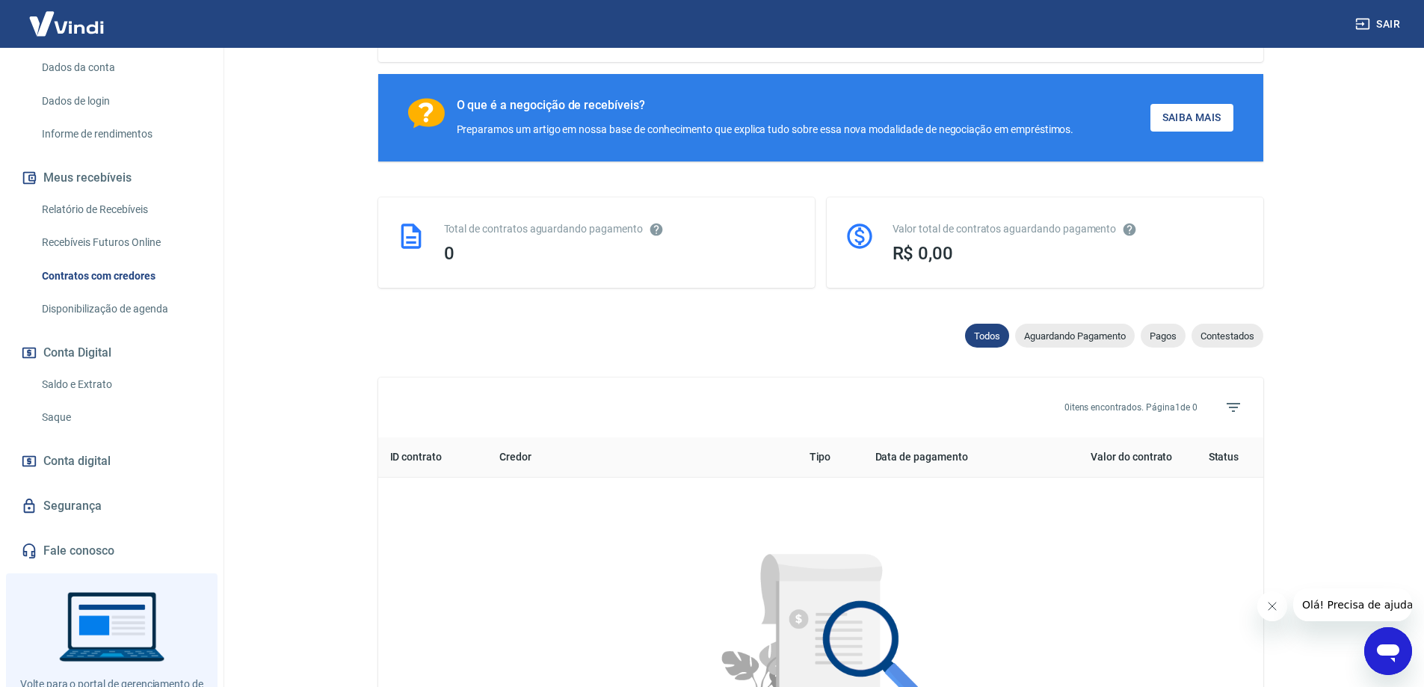
scroll to position [290, 0]
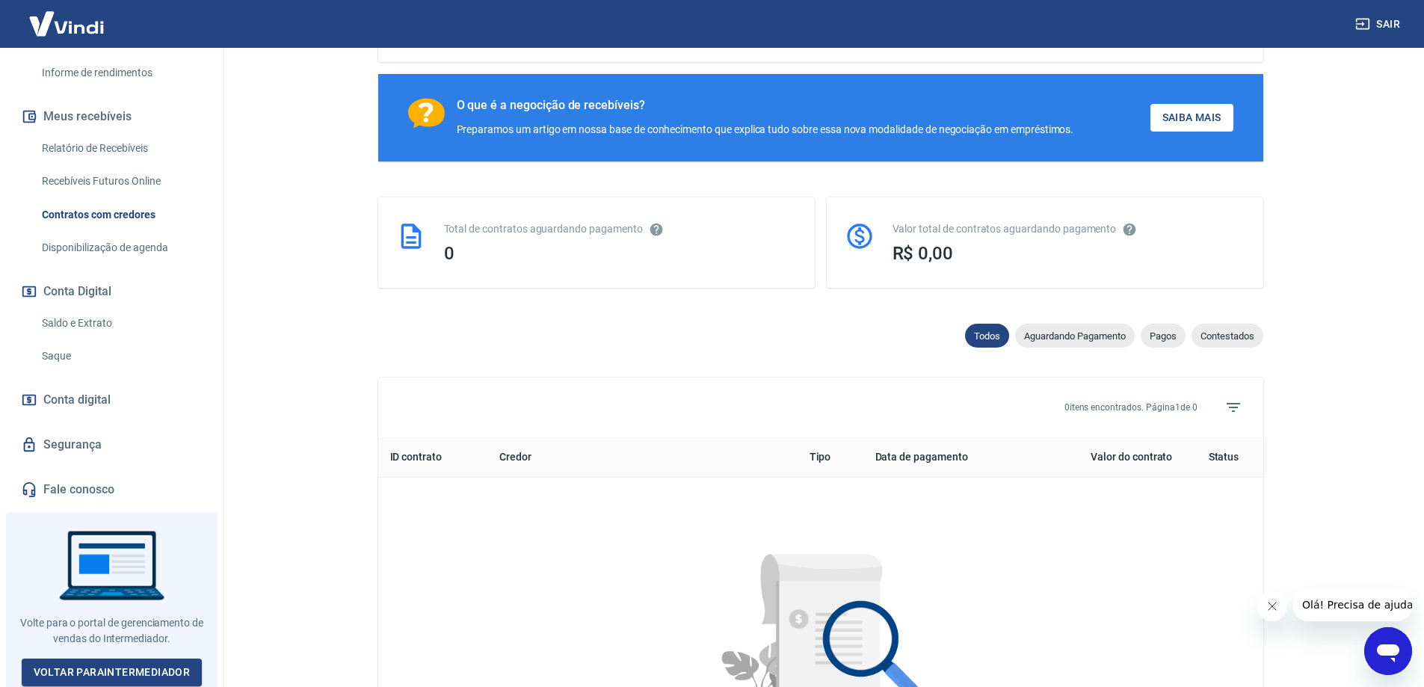
click at [549, 420] on div "0 itens encontrados. Página 1 de 0 0" at bounding box center [820, 407] width 885 height 60
